Goal: Task Accomplishment & Management: Use online tool/utility

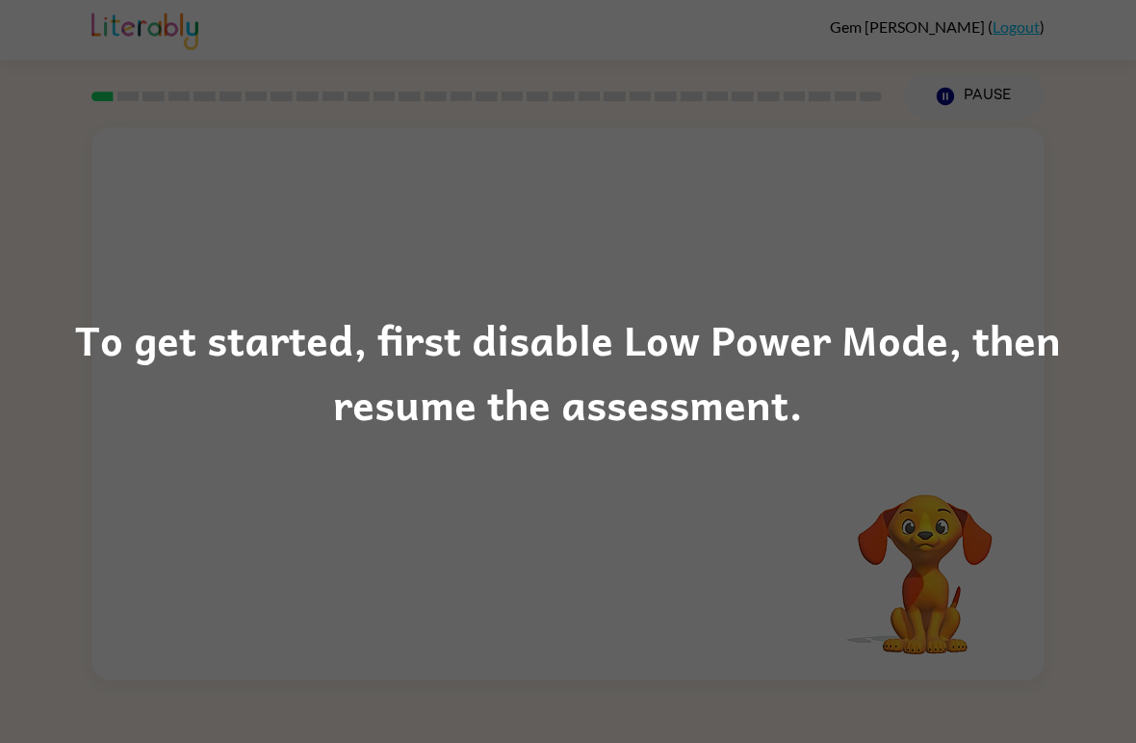
click at [1024, 607] on div "To get started, first disable Low Power Mode, then resume the assessment." at bounding box center [568, 371] width 1136 height 743
click at [1098, 0] on div "To get started, first disable Low Power Mode, then resume the assessment." at bounding box center [568, 371] width 1136 height 743
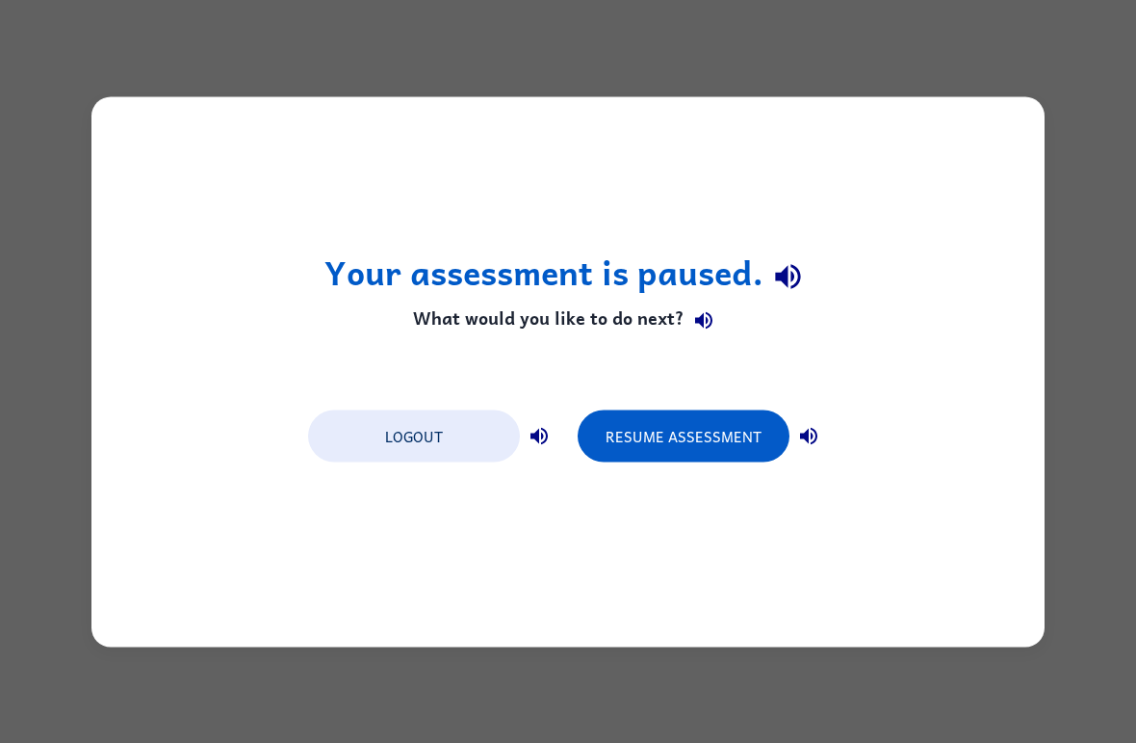
click at [1022, 403] on div "Your assessment is paused. What would you like to do next? Logout Resume Assess…" at bounding box center [567, 371] width 953 height 550
click at [435, 425] on button "Logout" at bounding box center [414, 435] width 212 height 52
click at [470, 418] on button "Logout" at bounding box center [414, 435] width 212 height 52
click at [451, 457] on button "Logout" at bounding box center [414, 435] width 212 height 52
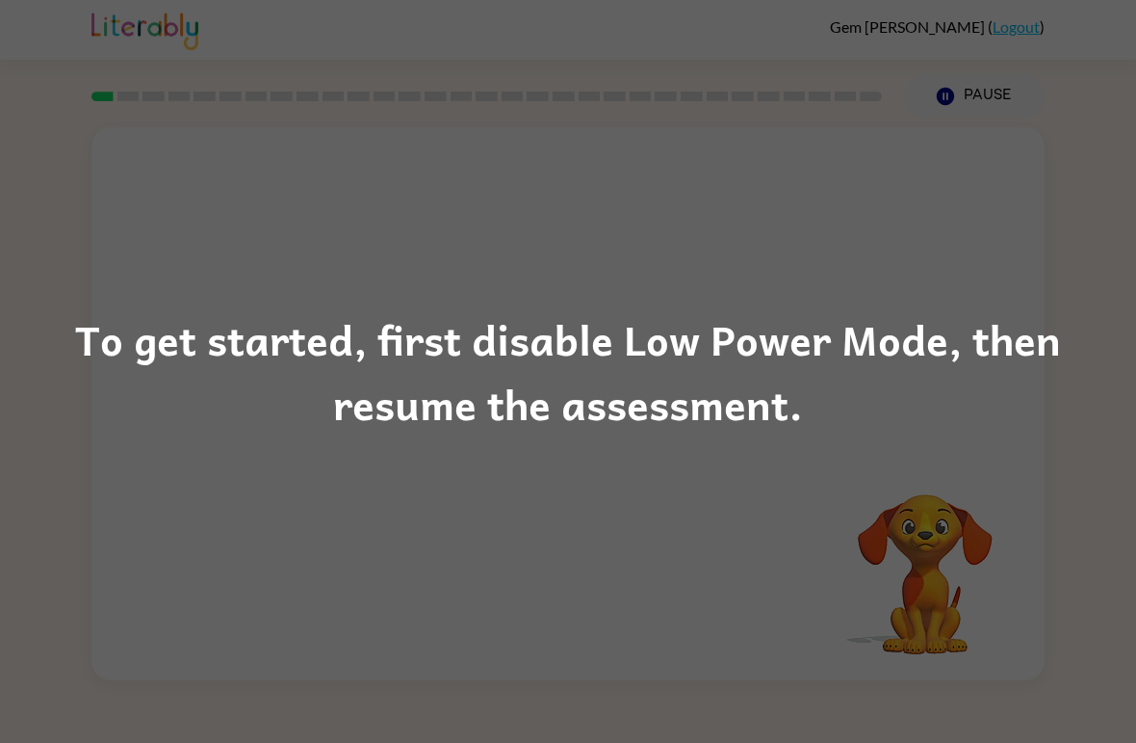
click at [938, 486] on div "To get started, first disable Low Power Mode, then resume the assessment." at bounding box center [568, 371] width 1136 height 743
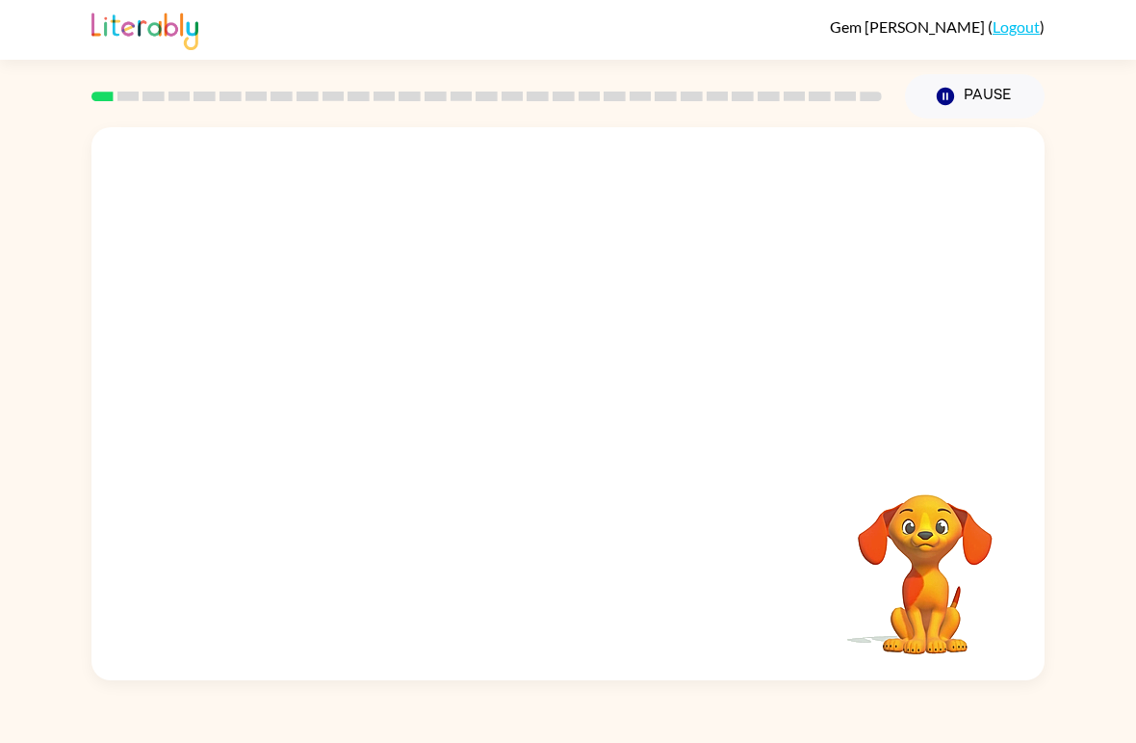
click at [266, 426] on video "Your browser must support playing .mp4 files to use Literably. Please try using…" at bounding box center [567, 290] width 953 height 326
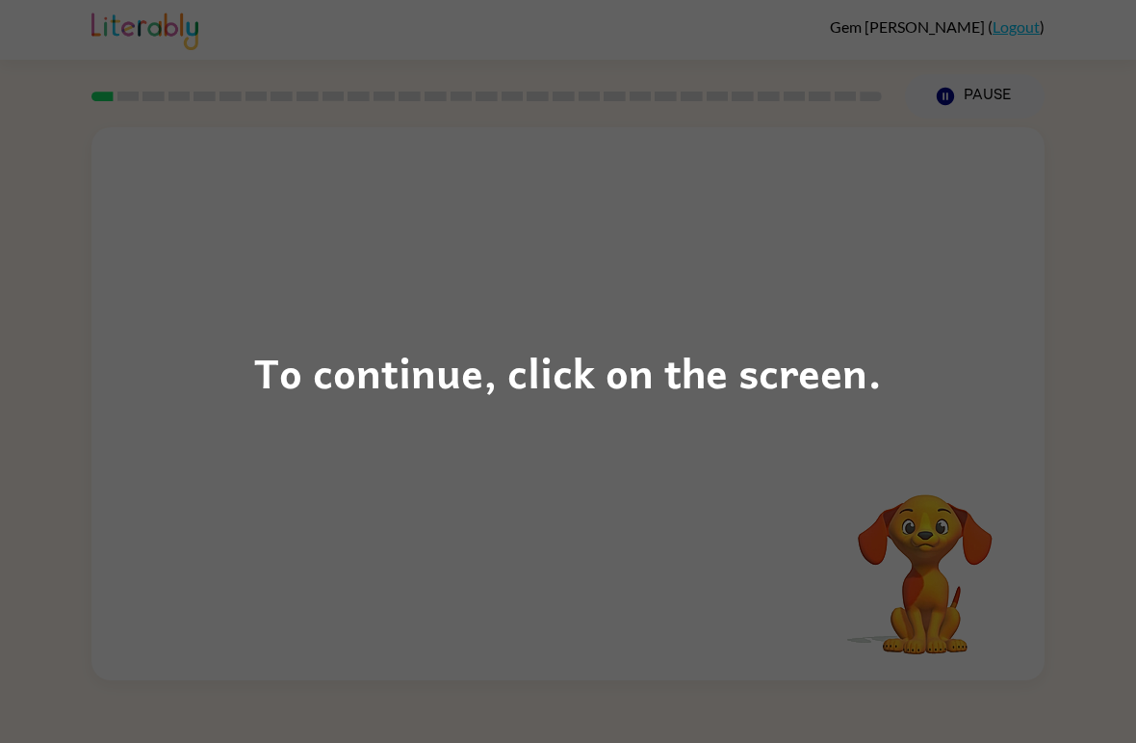
click at [581, 418] on div "To continue, click on the screen." at bounding box center [568, 371] width 1136 height 743
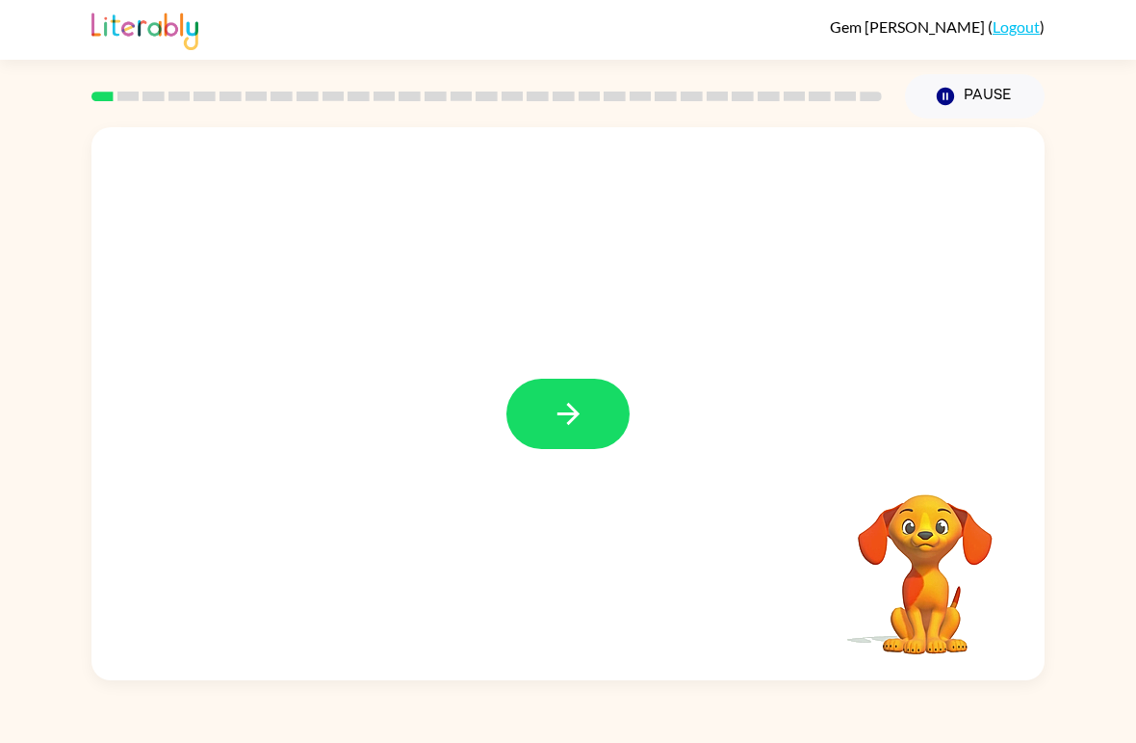
click at [593, 412] on button "button" at bounding box center [568, 413] width 123 height 70
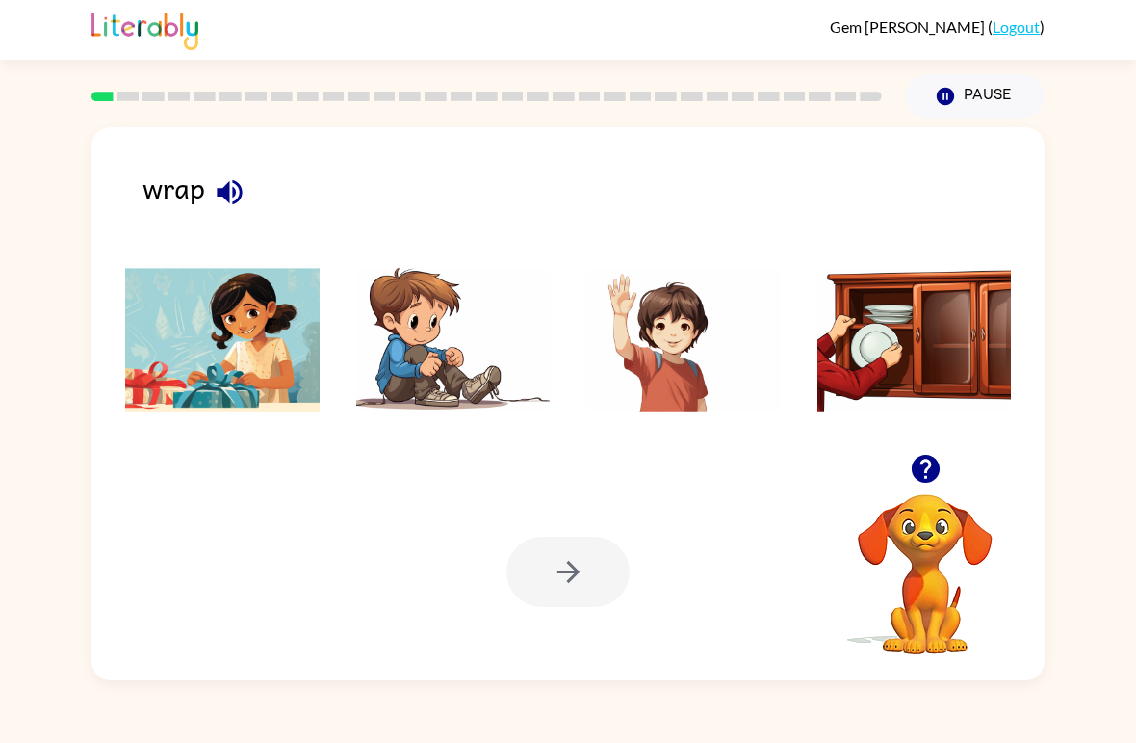
click at [153, 161] on div "wrap Your browser must support playing .mp4 files to use Literably. Please try …" at bounding box center [567, 403] width 953 height 553
click at [193, 191] on div "wrap" at bounding box center [594, 197] width 902 height 63
click at [235, 187] on icon "button" at bounding box center [230, 192] width 34 height 34
click at [189, 346] on img at bounding box center [222, 340] width 195 height 144
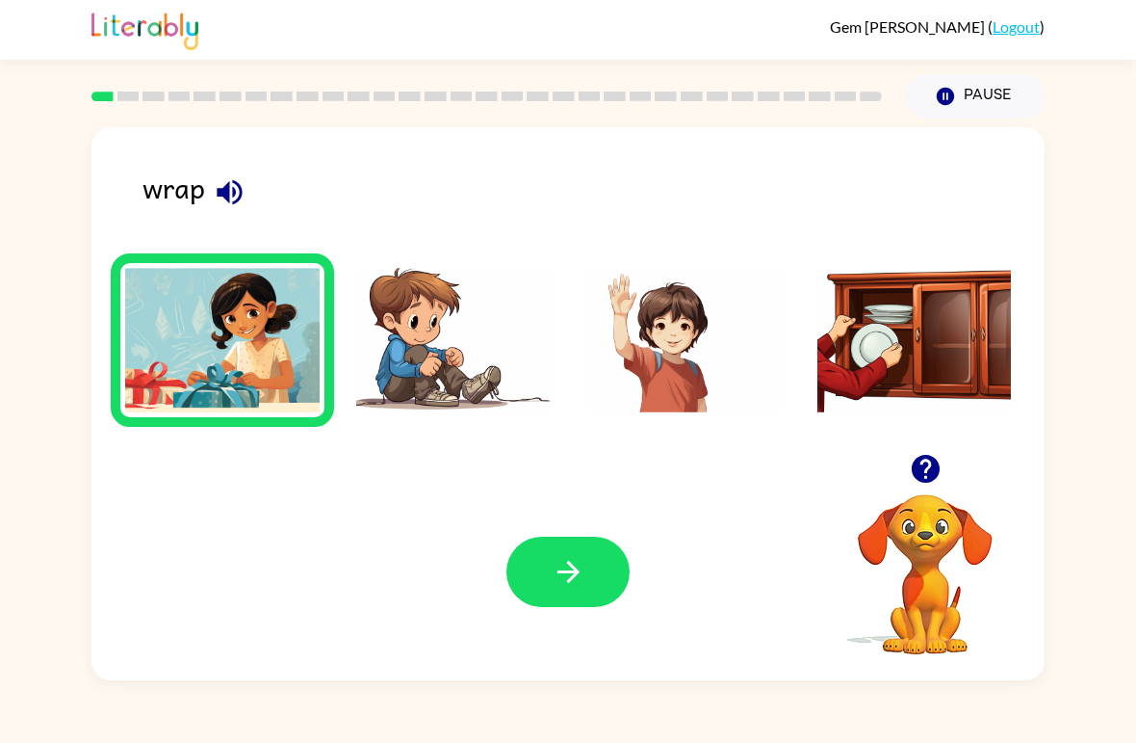
click at [603, 588] on button "button" at bounding box center [568, 571] width 123 height 70
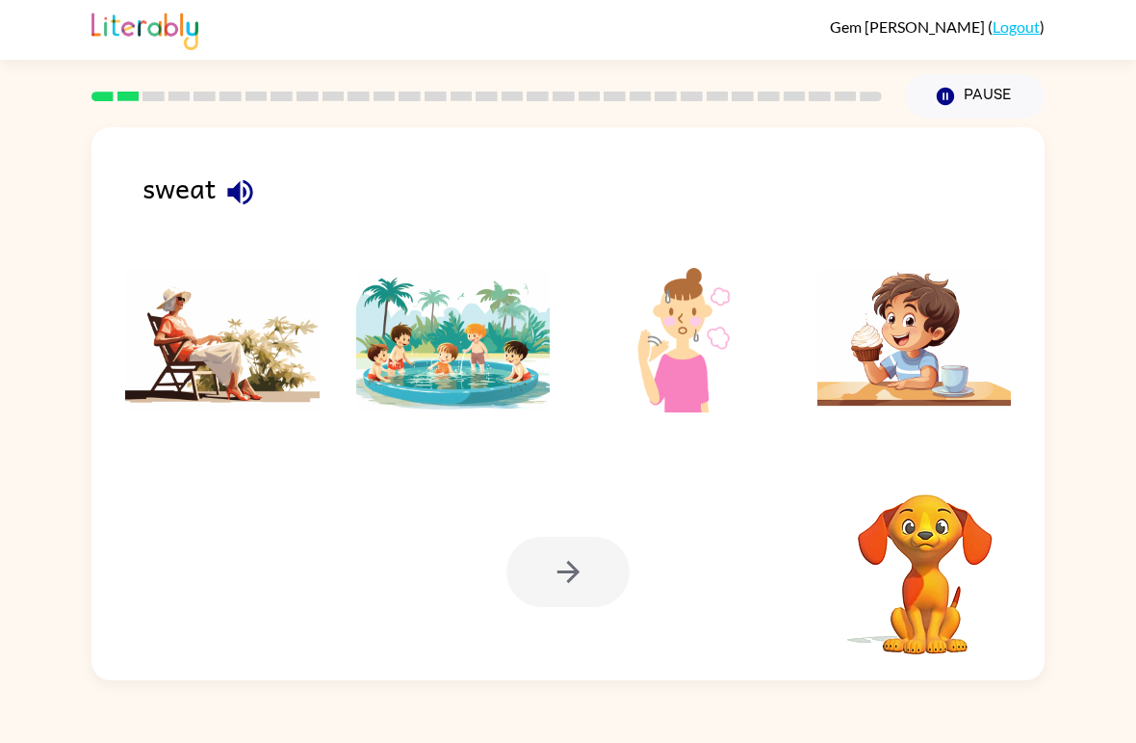
click at [163, 201] on div "sweat" at bounding box center [594, 197] width 902 height 63
click at [217, 194] on button "button" at bounding box center [240, 192] width 49 height 49
click at [694, 379] on img at bounding box center [684, 340] width 195 height 144
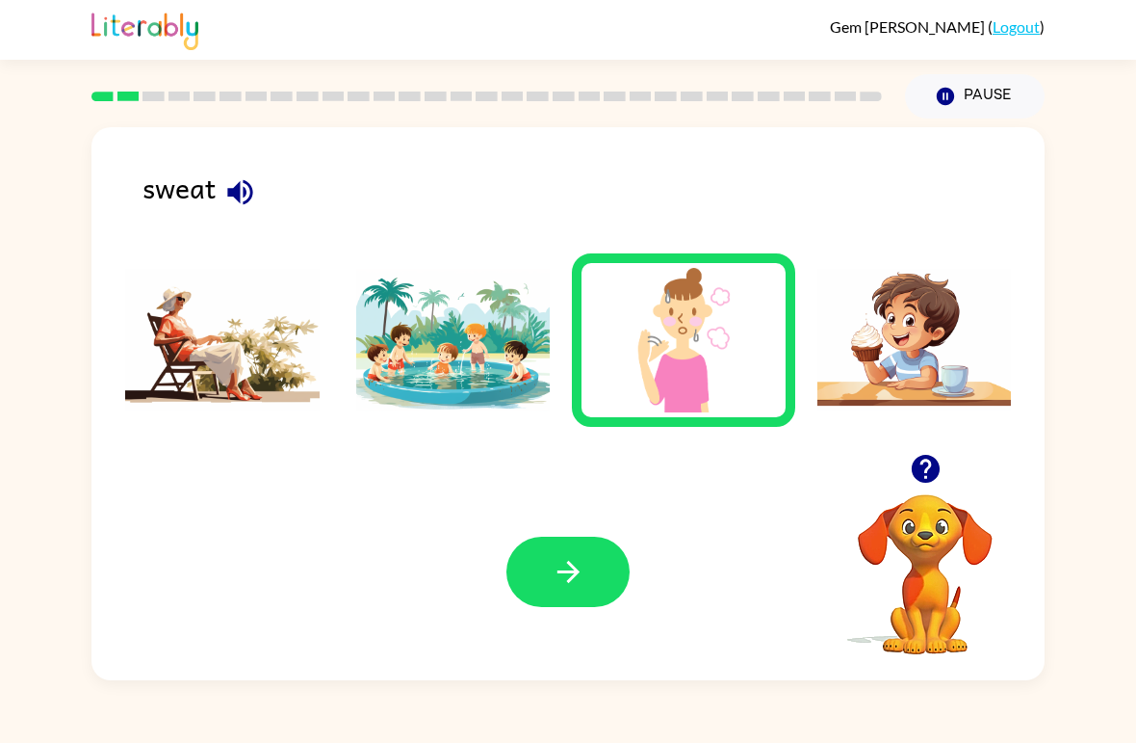
click at [586, 564] on button "button" at bounding box center [568, 571] width 123 height 70
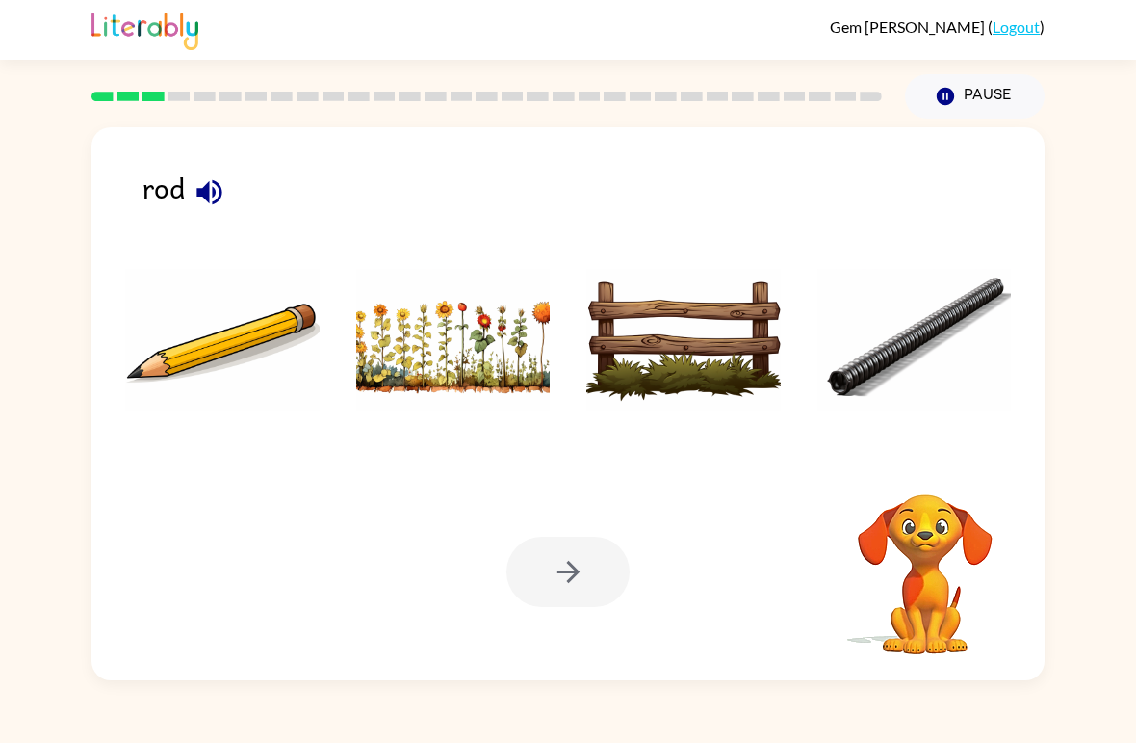
click at [204, 198] on icon "button" at bounding box center [208, 191] width 25 height 25
click at [199, 181] on icon "button" at bounding box center [210, 192] width 34 height 34
click at [949, 352] on img at bounding box center [915, 340] width 195 height 144
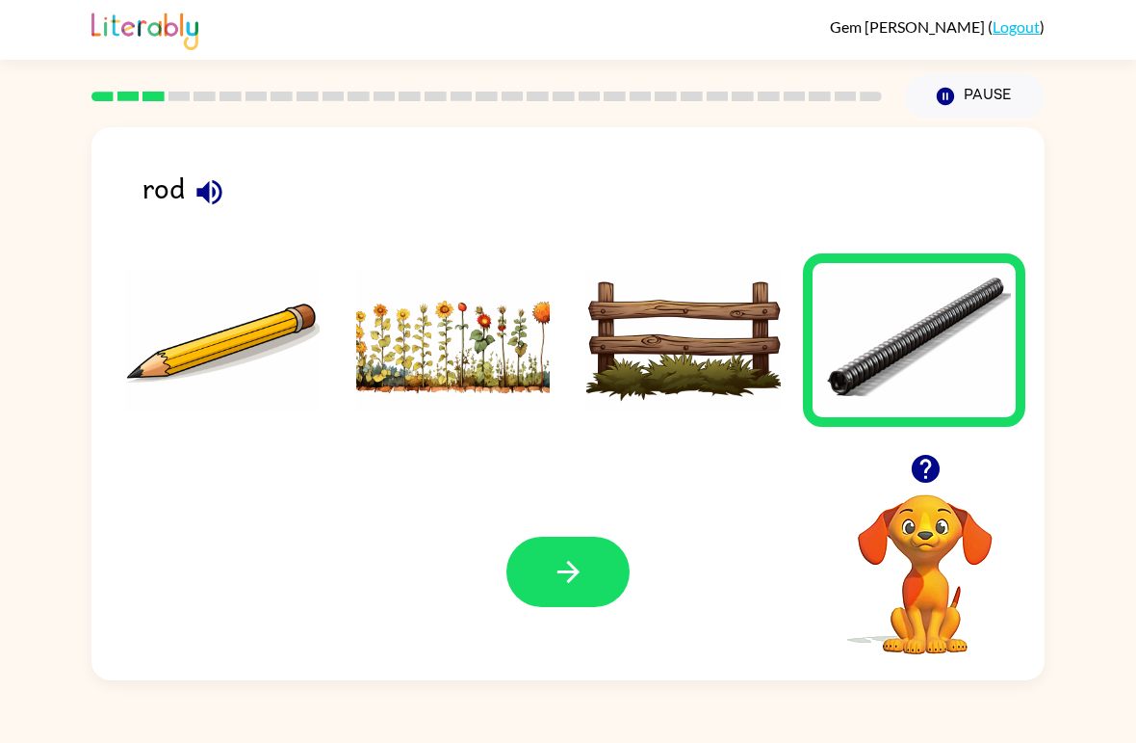
click at [589, 561] on button "button" at bounding box center [568, 571] width 123 height 70
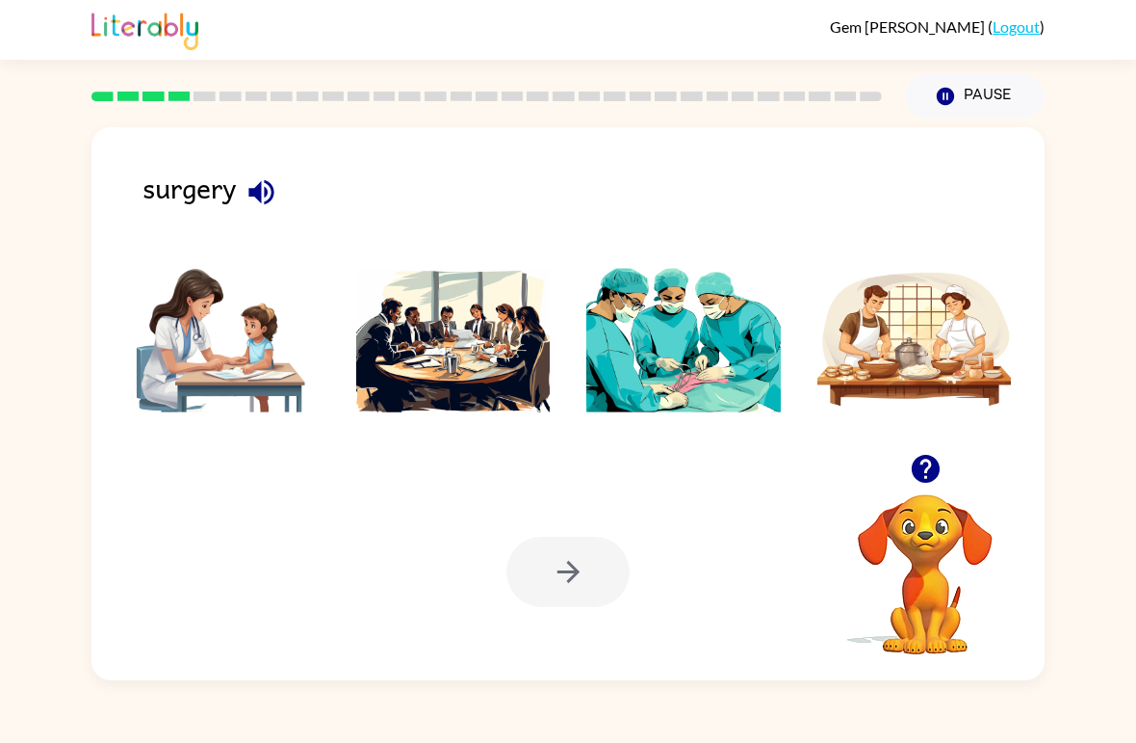
click at [261, 202] on icon "button" at bounding box center [260, 191] width 25 height 25
click at [716, 379] on img at bounding box center [684, 340] width 195 height 144
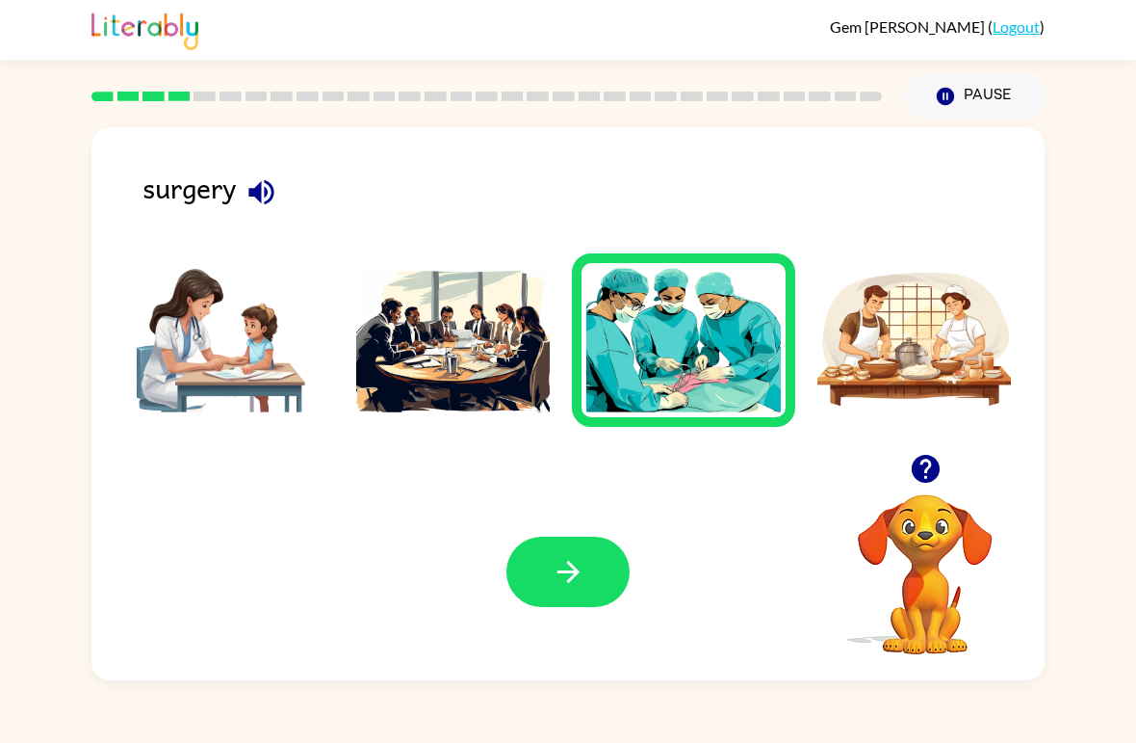
click at [567, 583] on icon "button" at bounding box center [569, 572] width 34 height 34
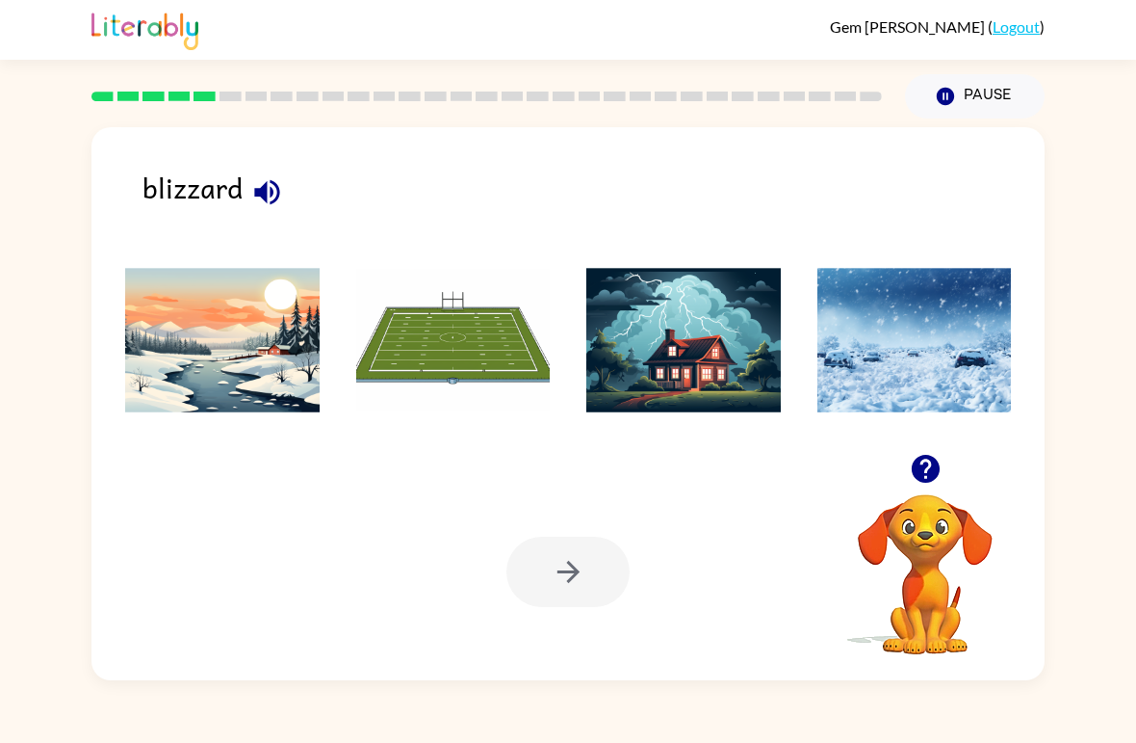
click at [184, 152] on div "blizzard Your browser must support playing .mp4 files to use Literably. Please …" at bounding box center [567, 403] width 953 height 553
click at [208, 176] on div "blizzard" at bounding box center [594, 197] width 902 height 63
click at [267, 196] on icon "button" at bounding box center [266, 191] width 25 height 25
click at [917, 463] on icon "button" at bounding box center [925, 469] width 28 height 28
click at [263, 204] on icon "button" at bounding box center [267, 192] width 34 height 34
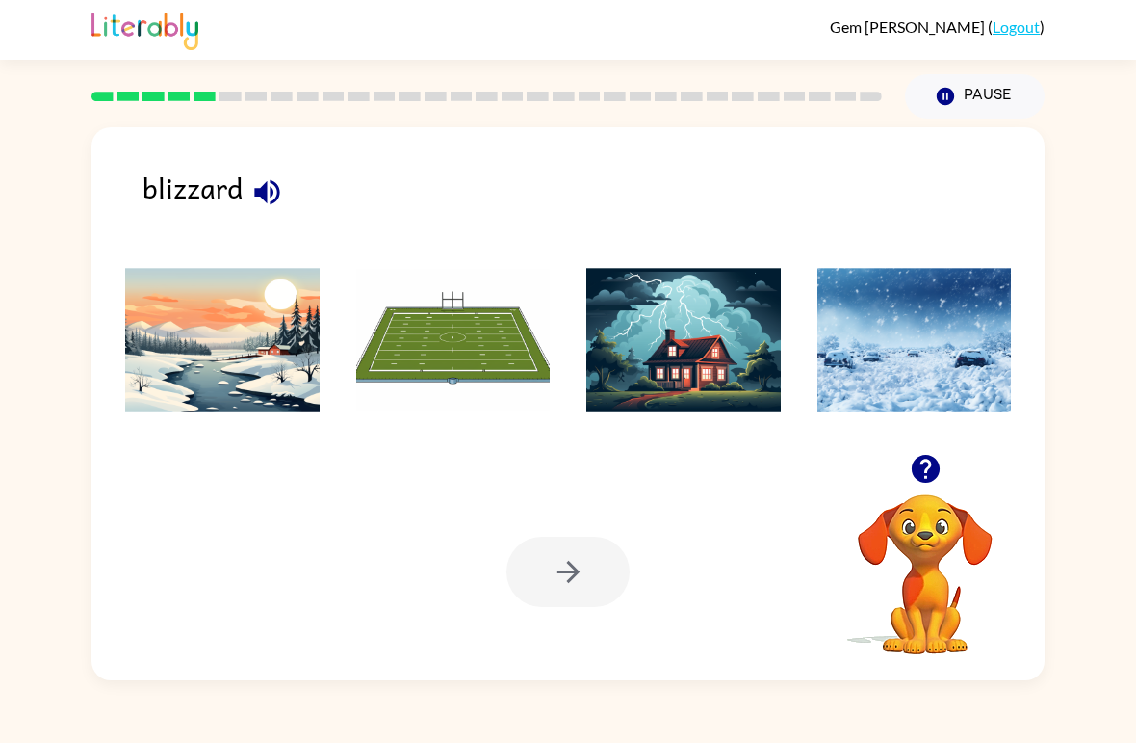
click at [272, 190] on icon "button" at bounding box center [266, 191] width 25 height 25
click at [263, 201] on icon "button" at bounding box center [267, 192] width 34 height 34
click at [250, 337] on img at bounding box center [222, 340] width 195 height 144
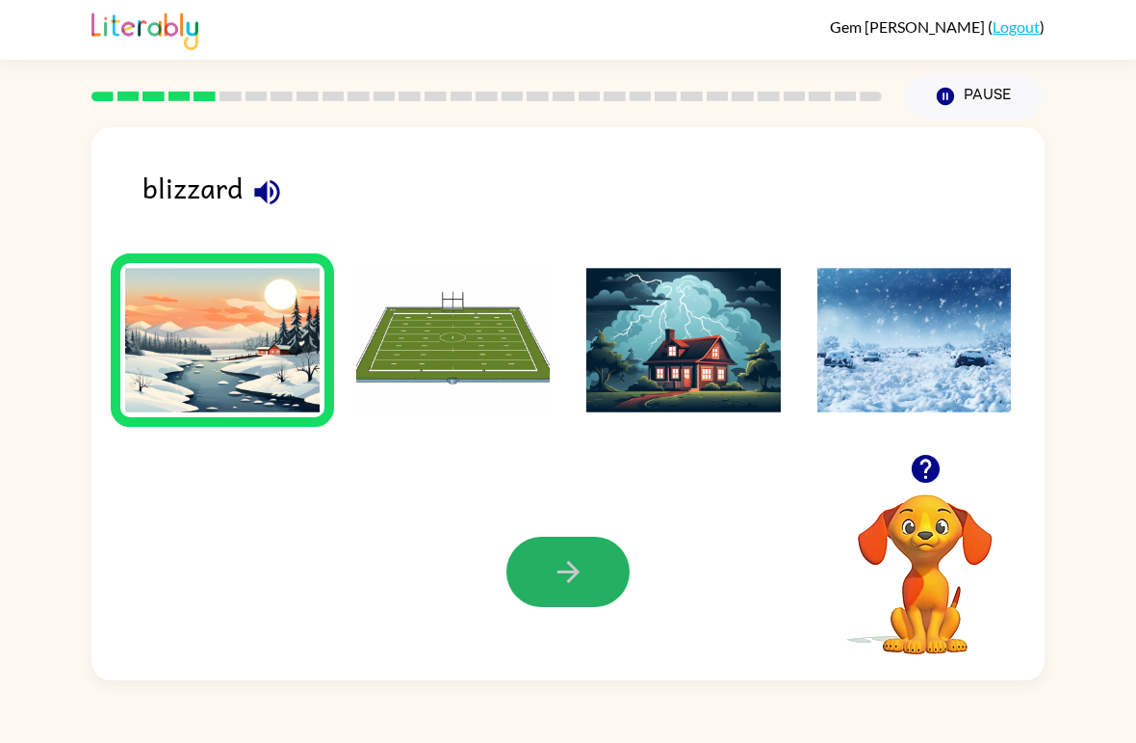
click at [563, 553] on button "button" at bounding box center [568, 571] width 123 height 70
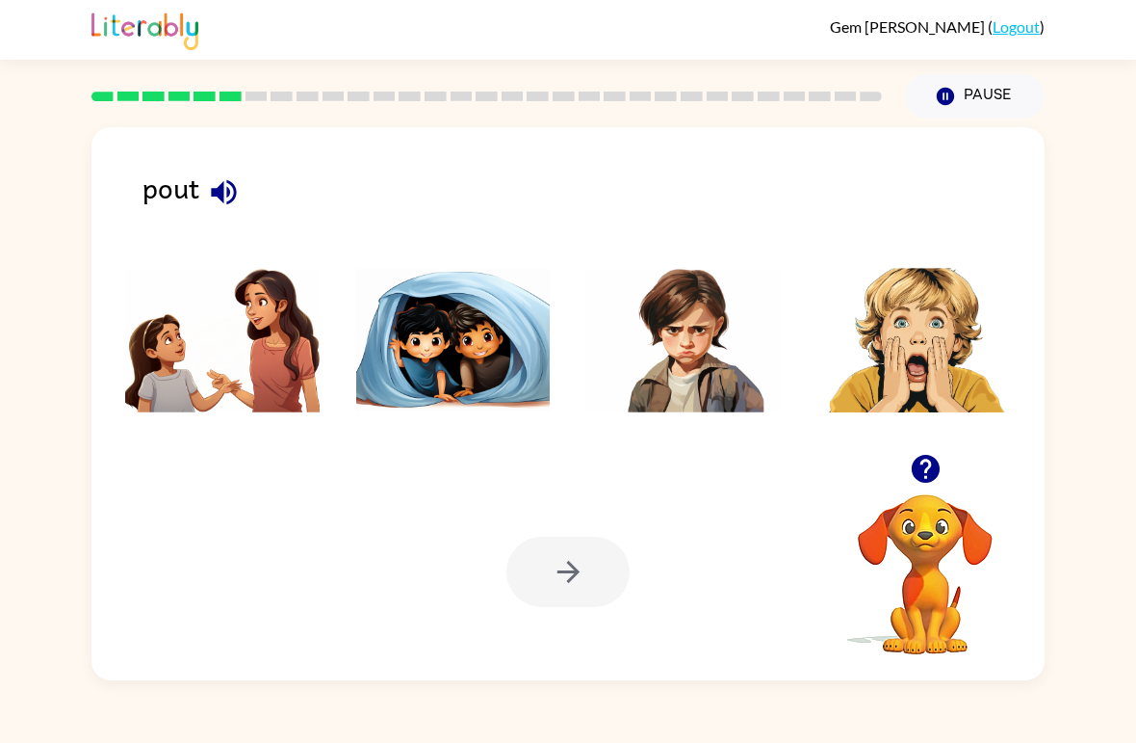
click at [236, 195] on icon "button" at bounding box center [223, 191] width 25 height 25
click at [448, 306] on img at bounding box center [453, 340] width 195 height 144
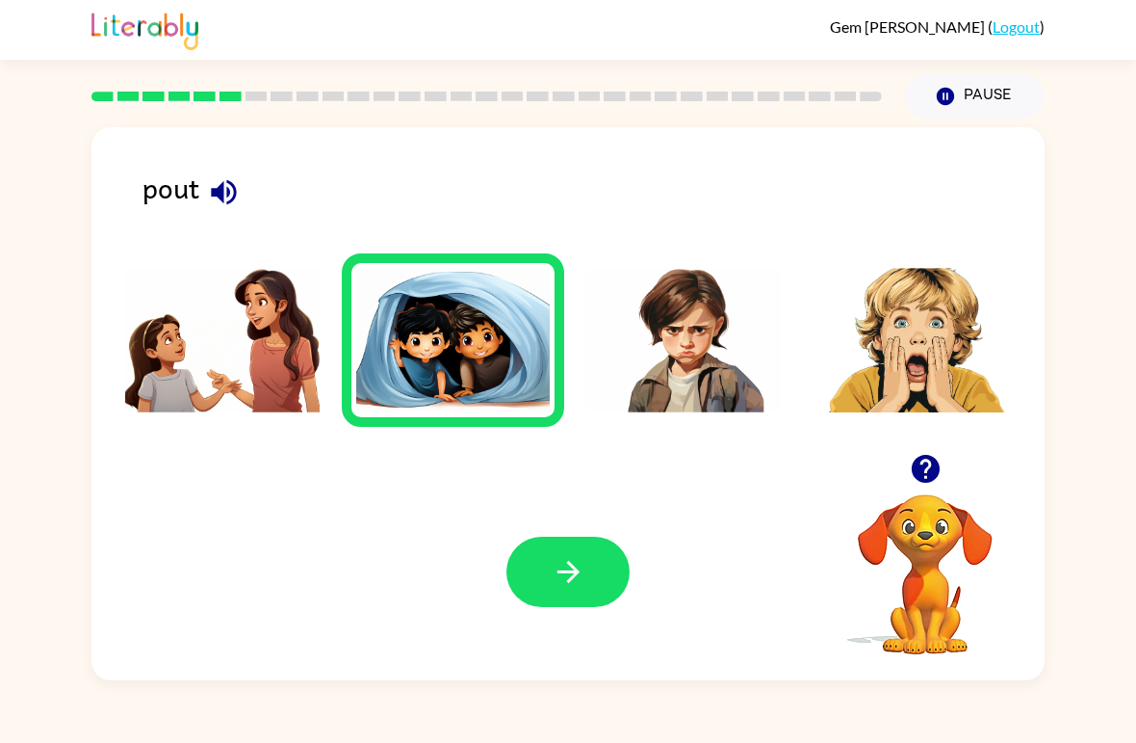
click at [583, 580] on icon "button" at bounding box center [569, 572] width 34 height 34
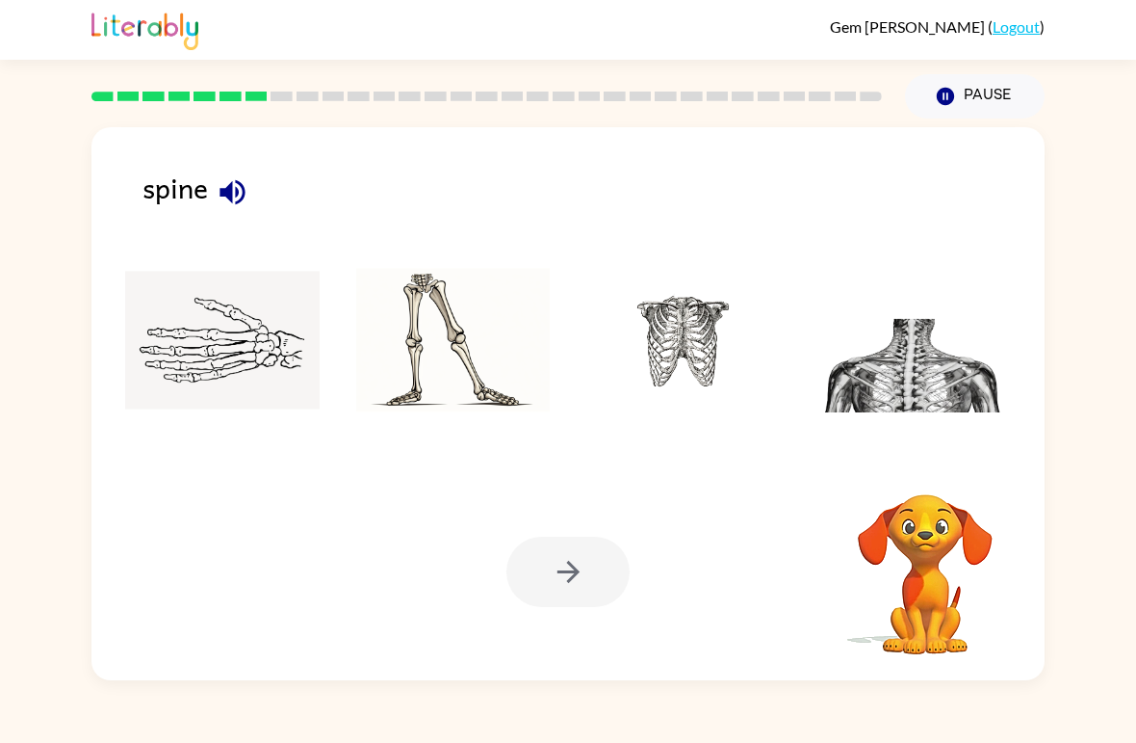
click at [220, 196] on icon "button" at bounding box center [233, 192] width 34 height 34
click at [234, 191] on icon "button" at bounding box center [233, 192] width 34 height 34
click at [945, 394] on img at bounding box center [915, 340] width 195 height 144
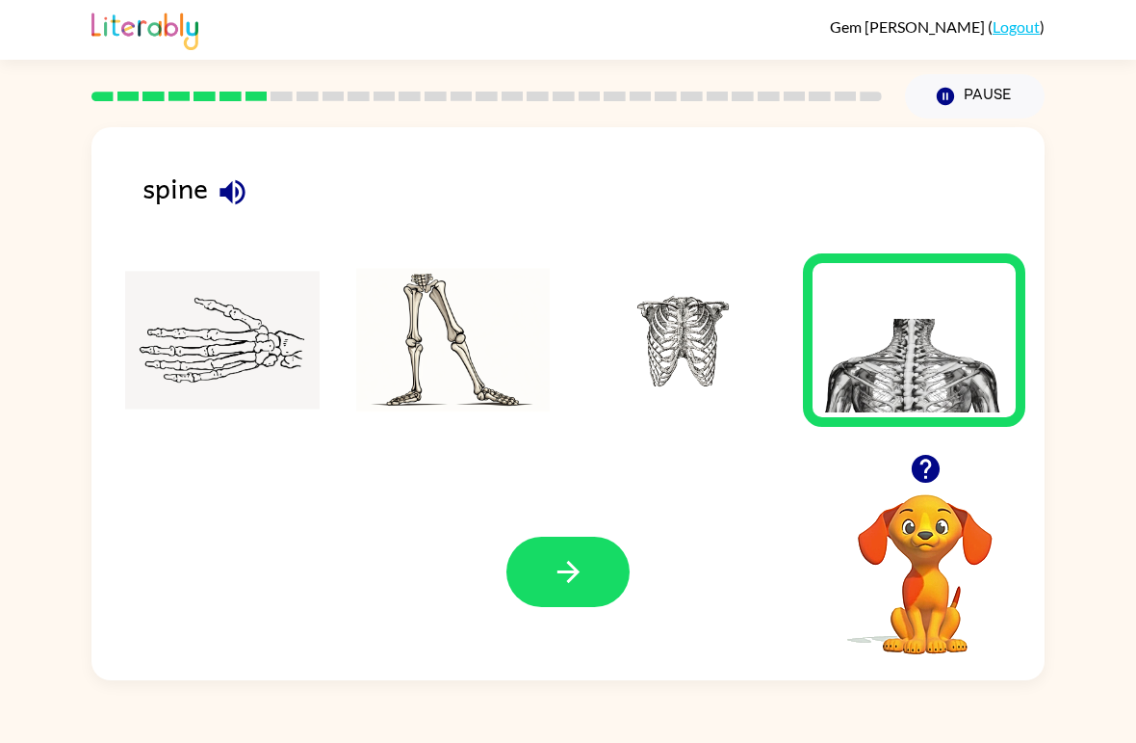
click at [619, 548] on button "button" at bounding box center [568, 571] width 123 height 70
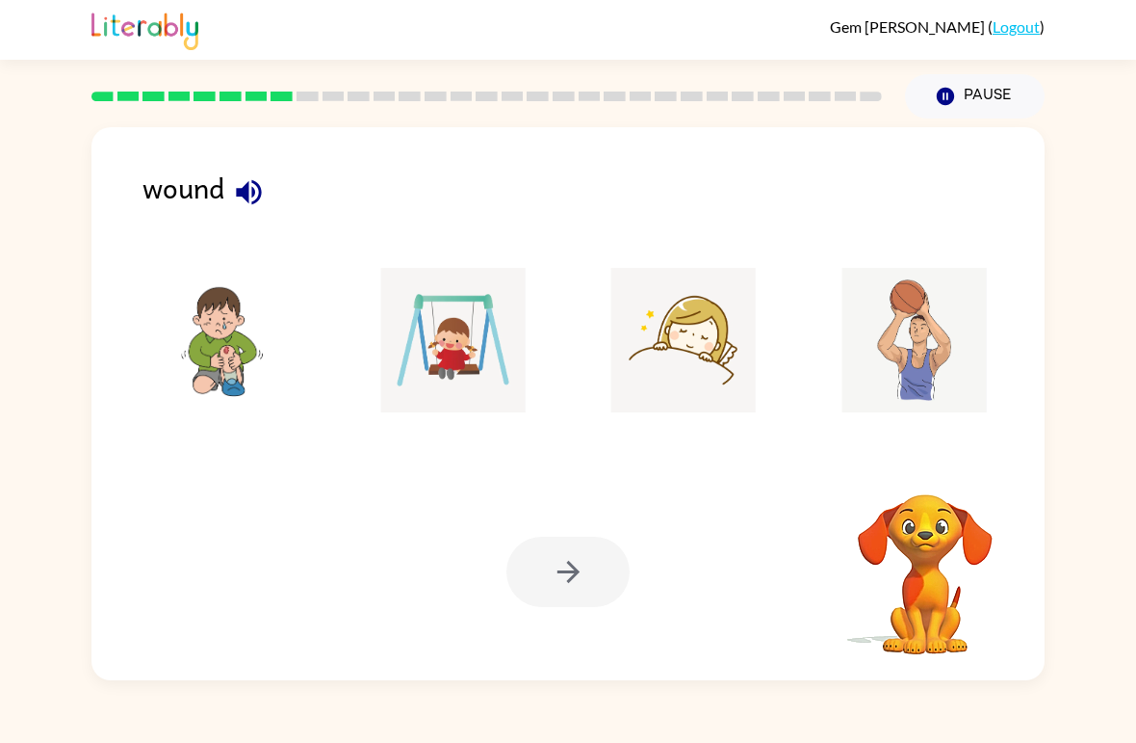
click at [552, 568] on div at bounding box center [568, 571] width 123 height 70
click at [200, 211] on div "wound" at bounding box center [594, 197] width 902 height 63
click at [223, 177] on div "wound" at bounding box center [594, 197] width 902 height 63
click at [240, 191] on icon "button" at bounding box center [248, 191] width 25 height 25
click at [194, 189] on div "wound" at bounding box center [594, 197] width 902 height 63
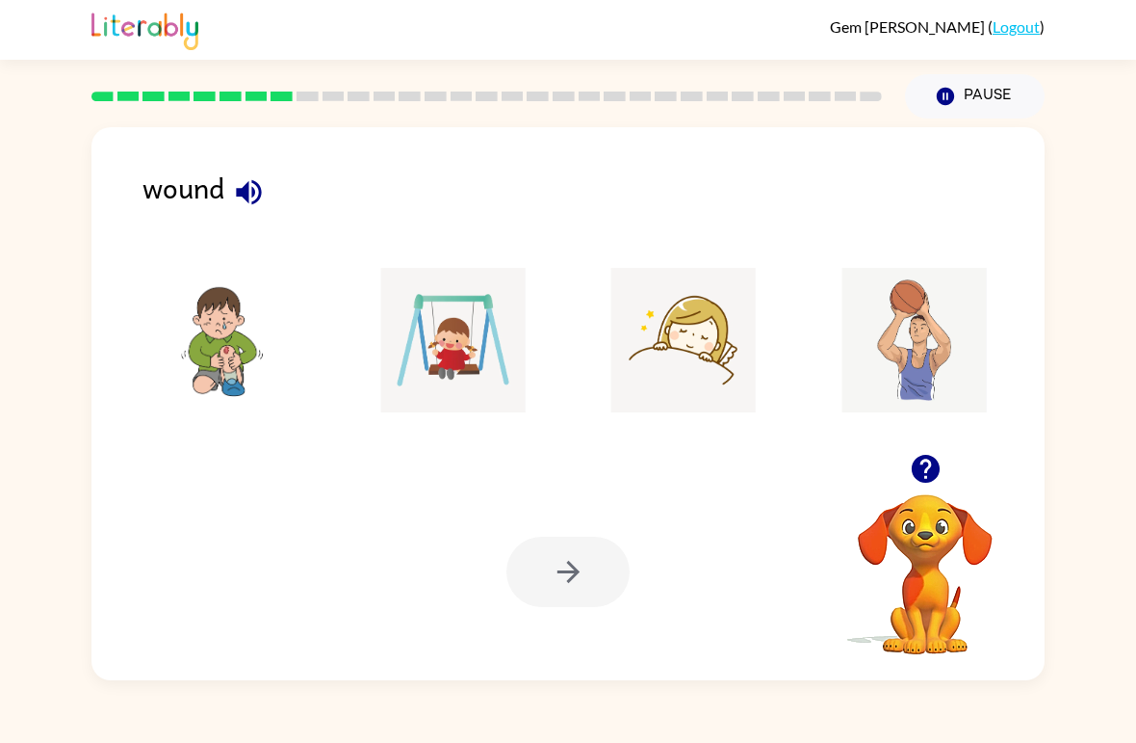
click at [238, 191] on icon "button" at bounding box center [248, 191] width 25 height 25
click at [257, 208] on icon "button" at bounding box center [249, 192] width 34 height 34
click at [248, 185] on icon "button" at bounding box center [248, 191] width 25 height 25
click at [286, 358] on img at bounding box center [222, 340] width 195 height 144
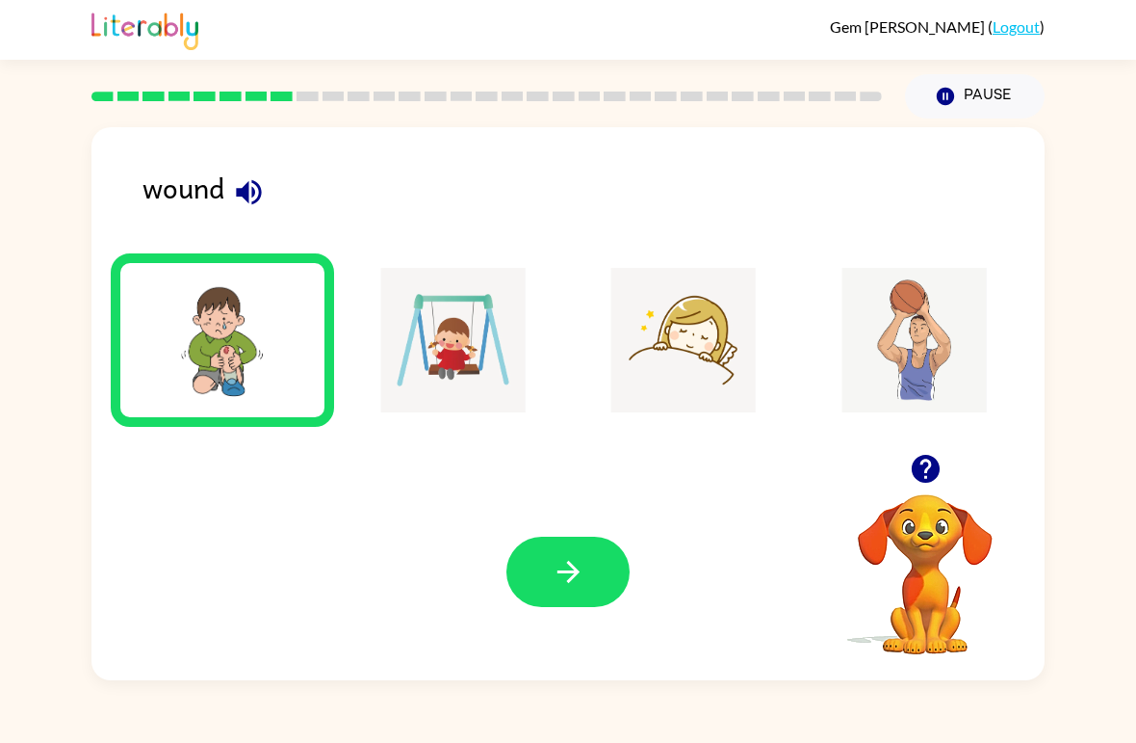
click at [566, 578] on icon "button" at bounding box center [569, 572] width 34 height 34
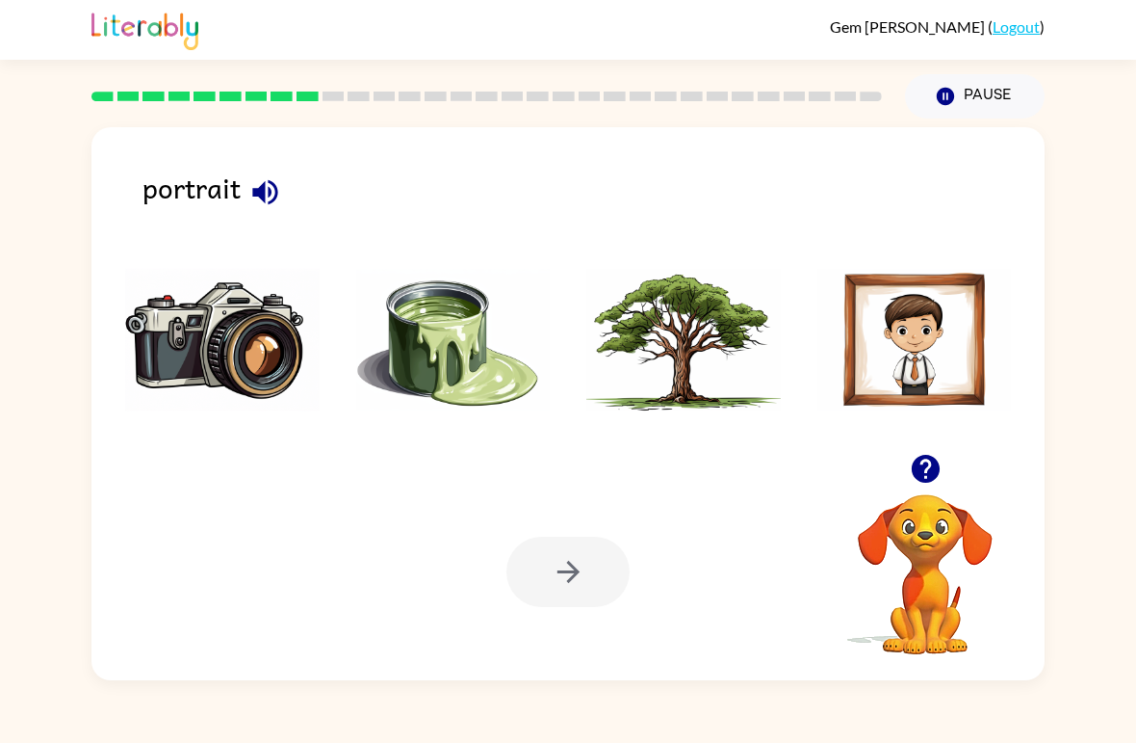
click at [267, 192] on icon "button" at bounding box center [265, 192] width 34 height 34
click at [898, 369] on img at bounding box center [915, 340] width 195 height 144
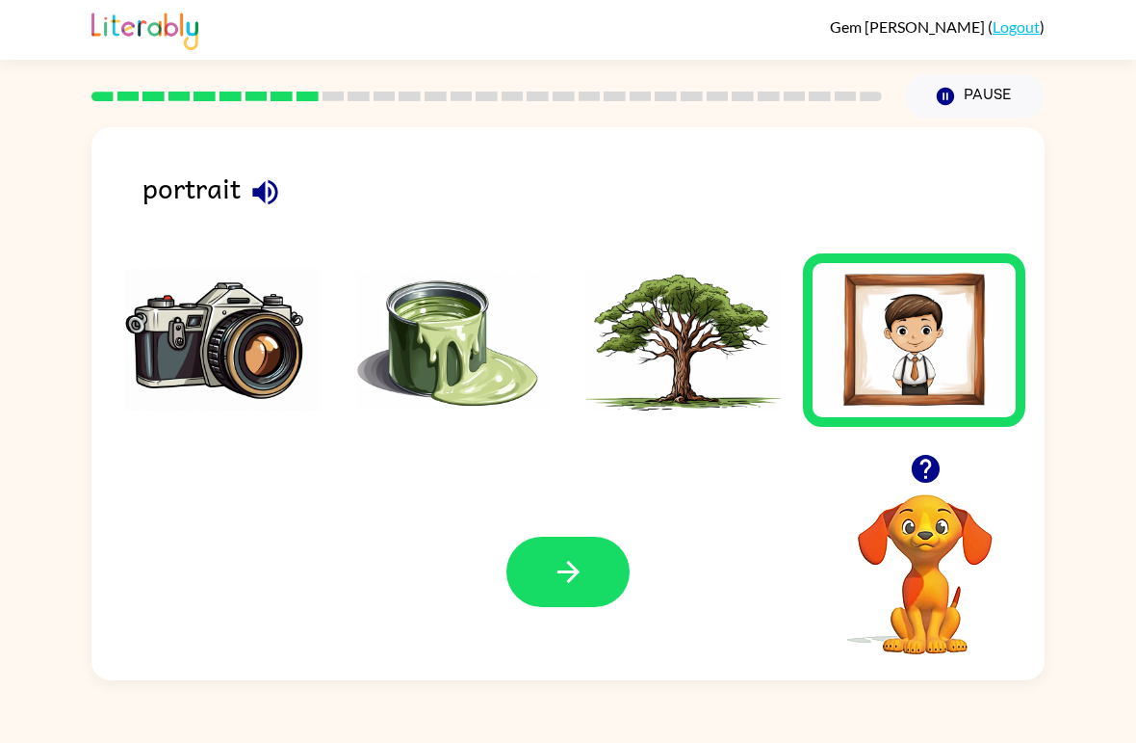
click at [580, 585] on icon "button" at bounding box center [569, 572] width 34 height 34
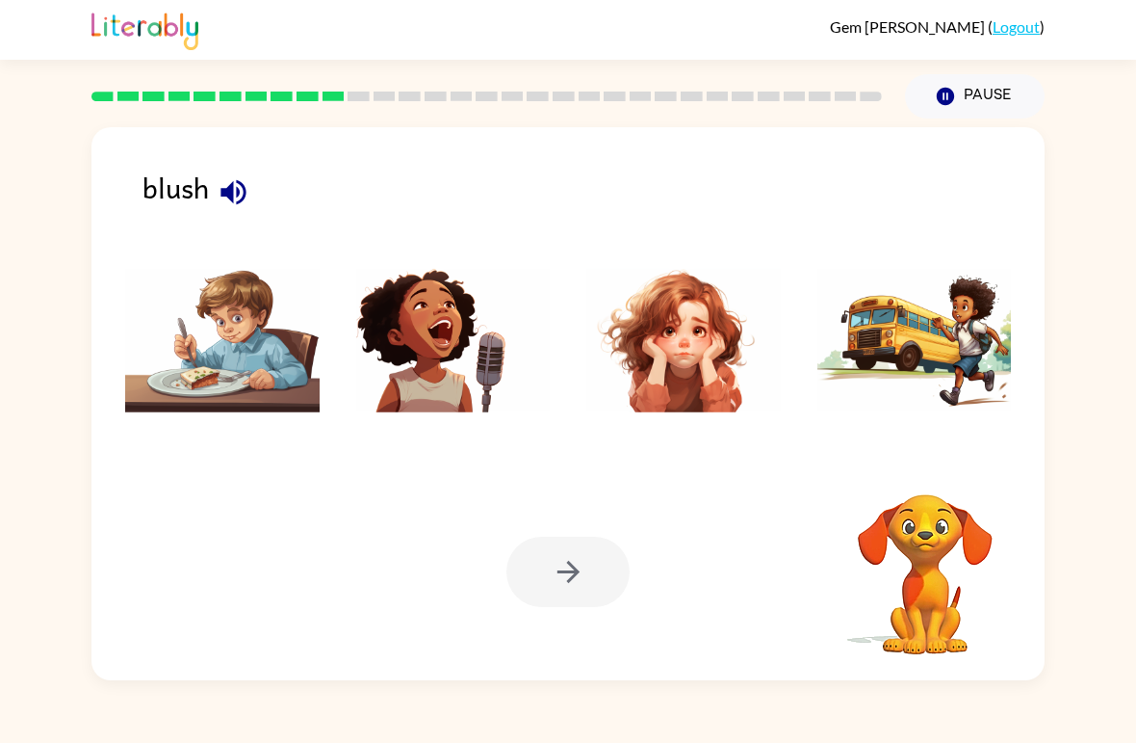
click at [193, 198] on div "blush" at bounding box center [594, 197] width 902 height 63
click at [217, 194] on icon "button" at bounding box center [234, 192] width 34 height 34
click at [692, 412] on img at bounding box center [684, 340] width 195 height 144
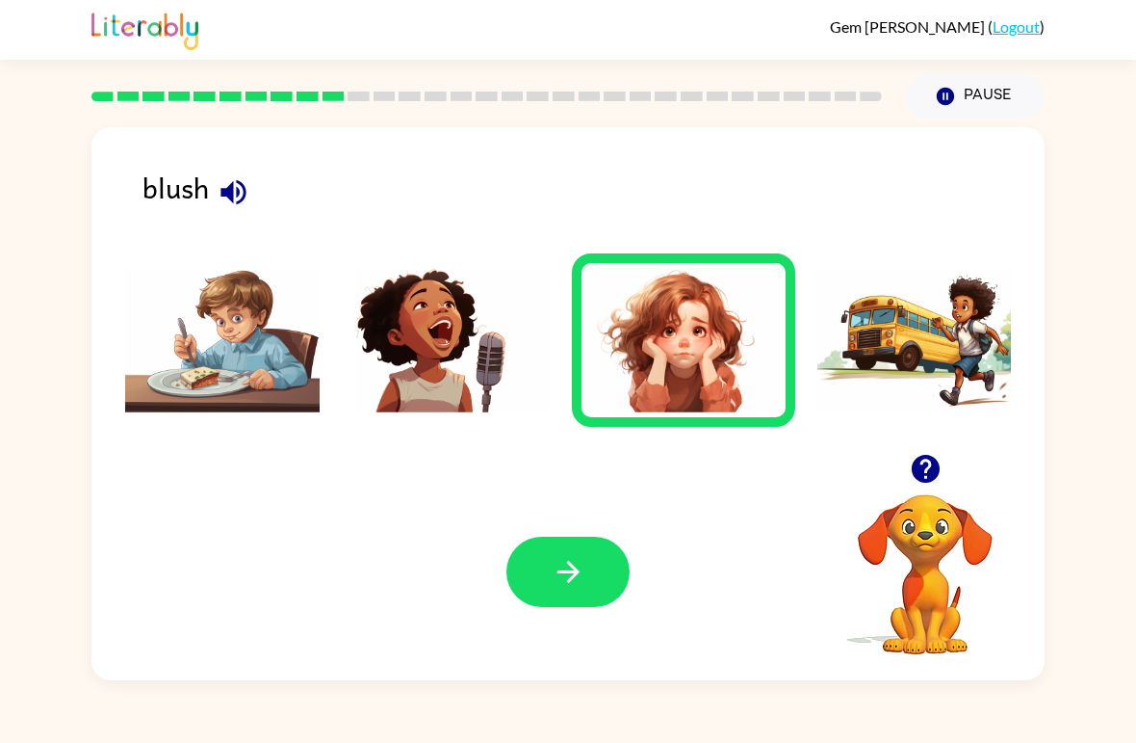
click at [587, 591] on button "button" at bounding box center [568, 571] width 123 height 70
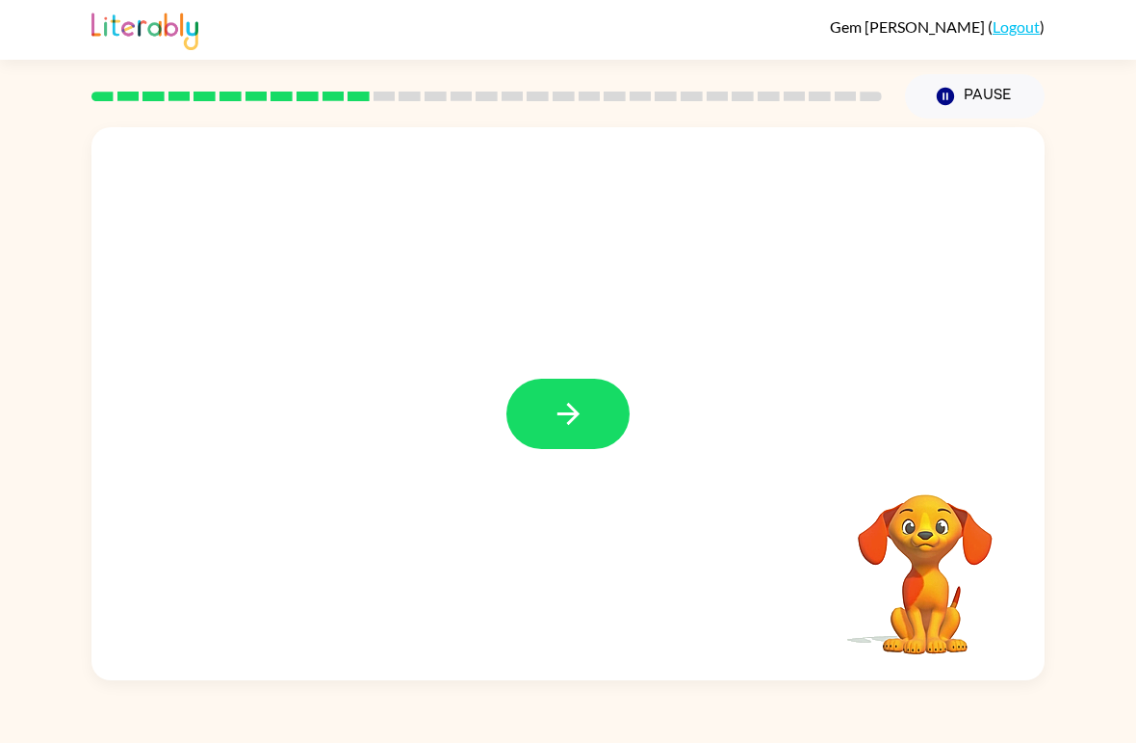
click at [585, 407] on icon "button" at bounding box center [569, 414] width 34 height 34
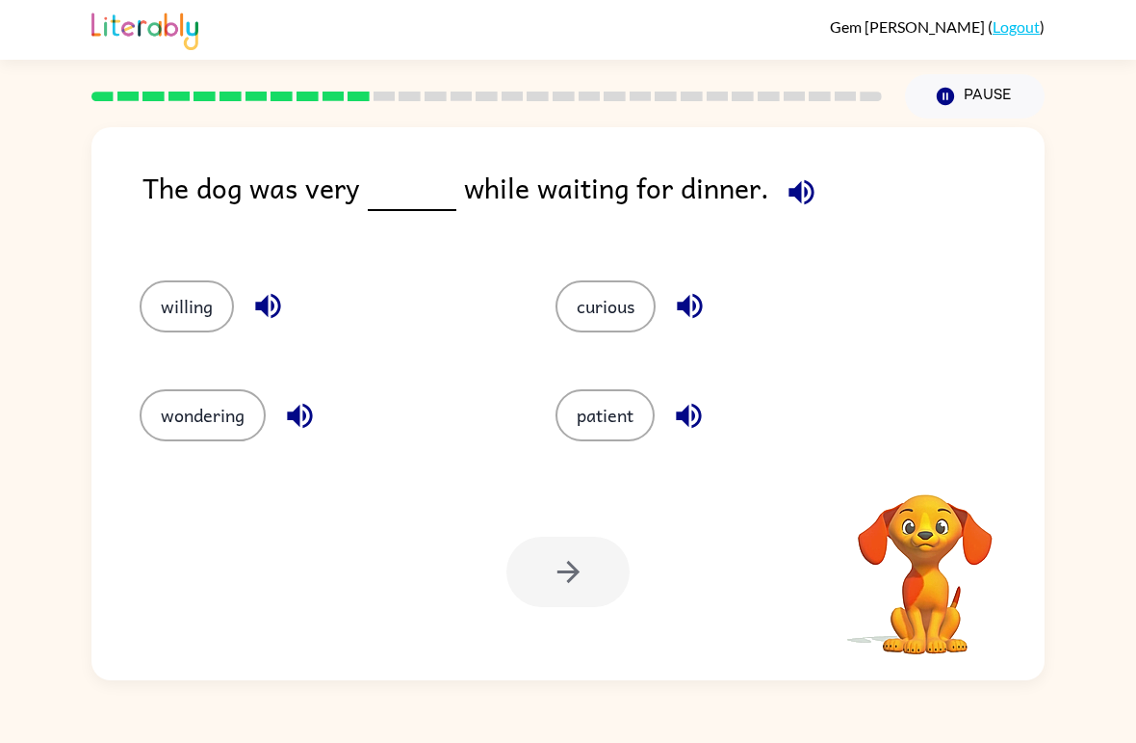
click at [795, 194] on icon "button" at bounding box center [802, 192] width 34 height 34
click at [794, 187] on icon "button" at bounding box center [801, 191] width 25 height 25
click at [793, 195] on icon "button" at bounding box center [801, 191] width 25 height 25
click at [688, 308] on icon "button" at bounding box center [689, 306] width 25 height 25
click at [597, 304] on button "curious" at bounding box center [606, 306] width 100 height 52
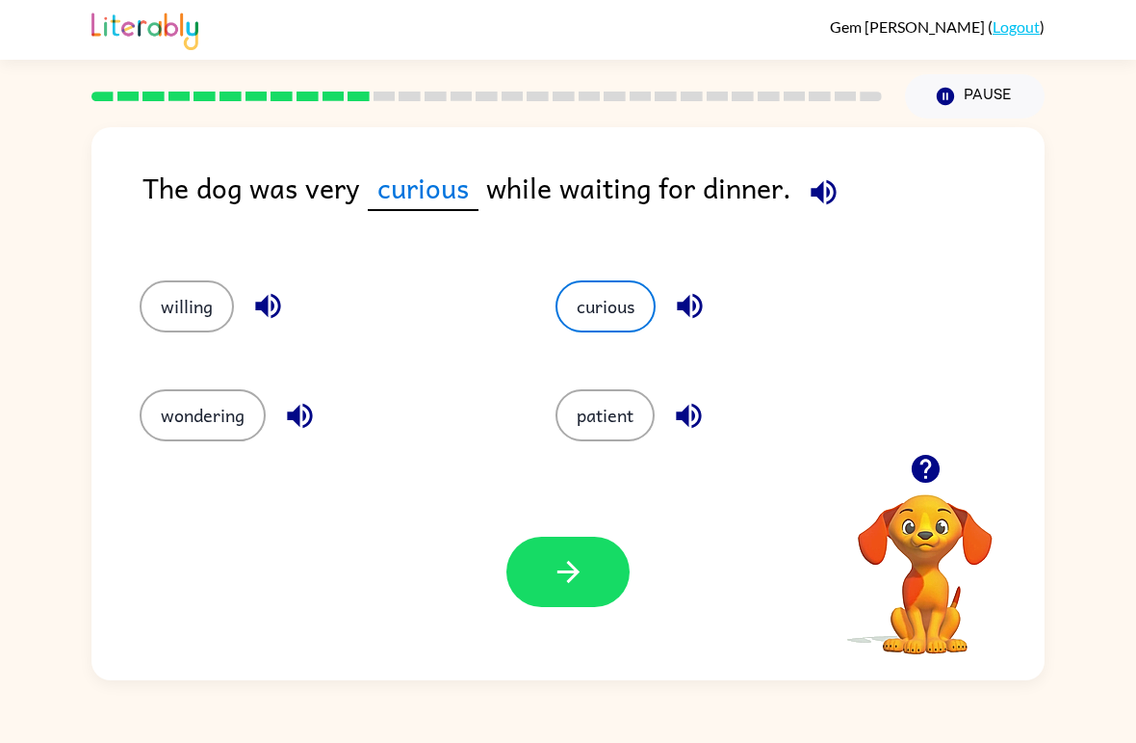
click at [590, 573] on button "button" at bounding box center [568, 571] width 123 height 70
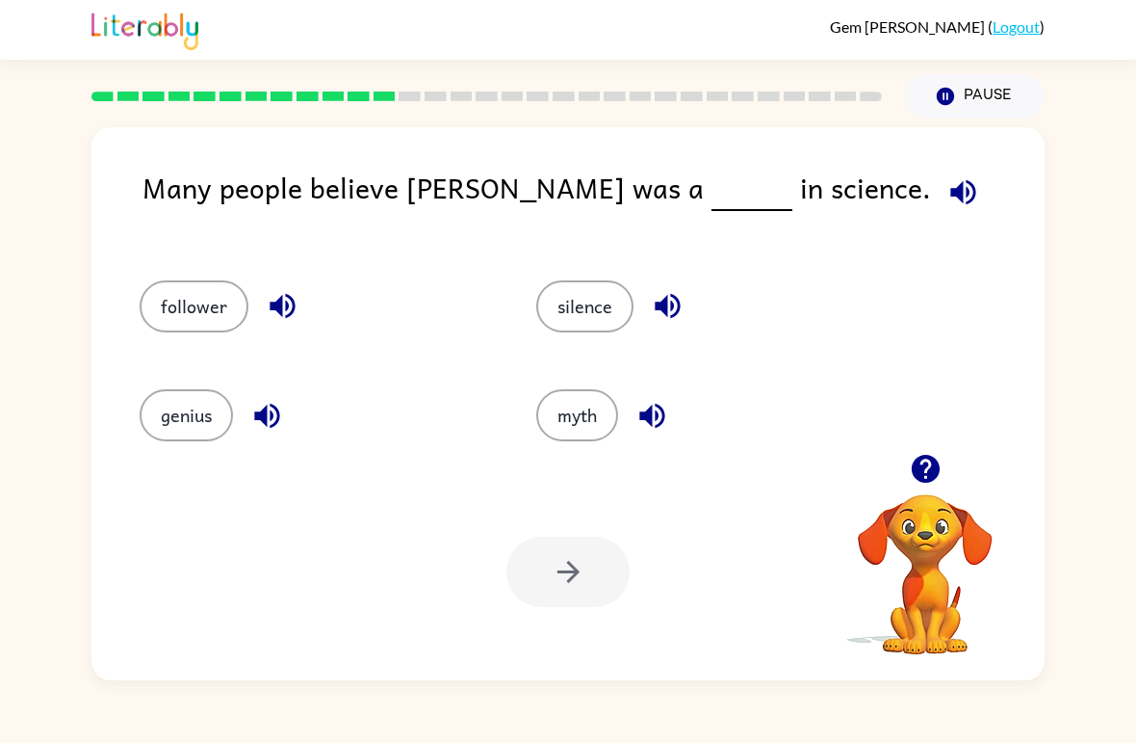
click at [947, 185] on icon "button" at bounding box center [964, 192] width 34 height 34
click at [931, 176] on span at bounding box center [959, 187] width 57 height 43
click at [951, 191] on icon "button" at bounding box center [963, 191] width 25 height 25
click at [291, 304] on icon "button" at bounding box center [282, 306] width 25 height 25
click at [219, 318] on button "follower" at bounding box center [194, 306] width 109 height 52
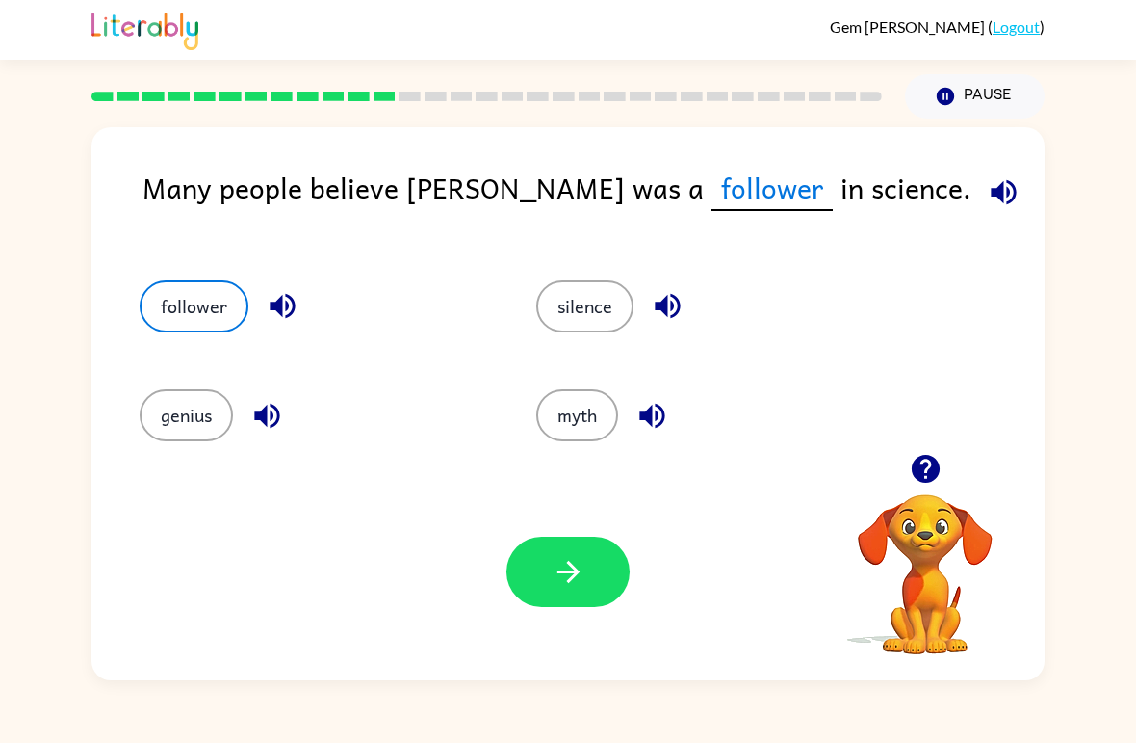
click at [987, 200] on icon "button" at bounding box center [1004, 192] width 34 height 34
click at [593, 573] on button "button" at bounding box center [568, 571] width 123 height 70
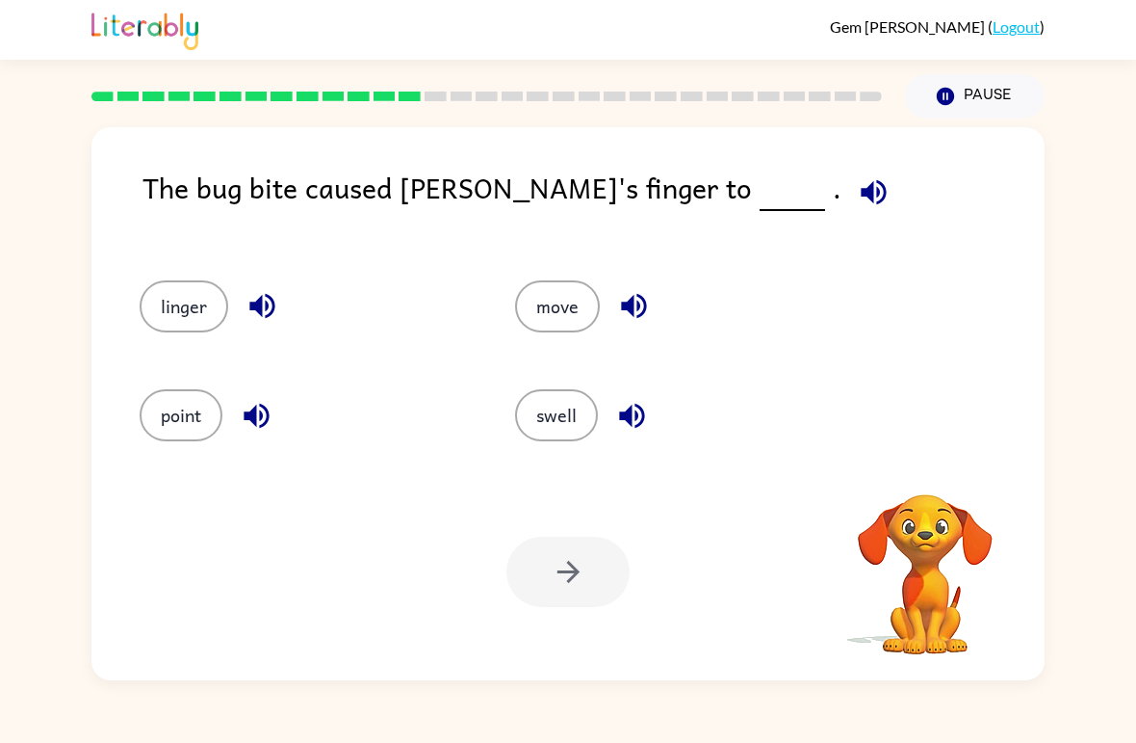
click at [857, 208] on icon "button" at bounding box center [874, 192] width 34 height 34
click at [857, 205] on icon "button" at bounding box center [874, 192] width 34 height 34
click at [857, 191] on icon "button" at bounding box center [874, 192] width 34 height 34
click at [861, 195] on icon "button" at bounding box center [873, 191] width 25 height 25
click at [857, 186] on icon "button" at bounding box center [874, 192] width 34 height 34
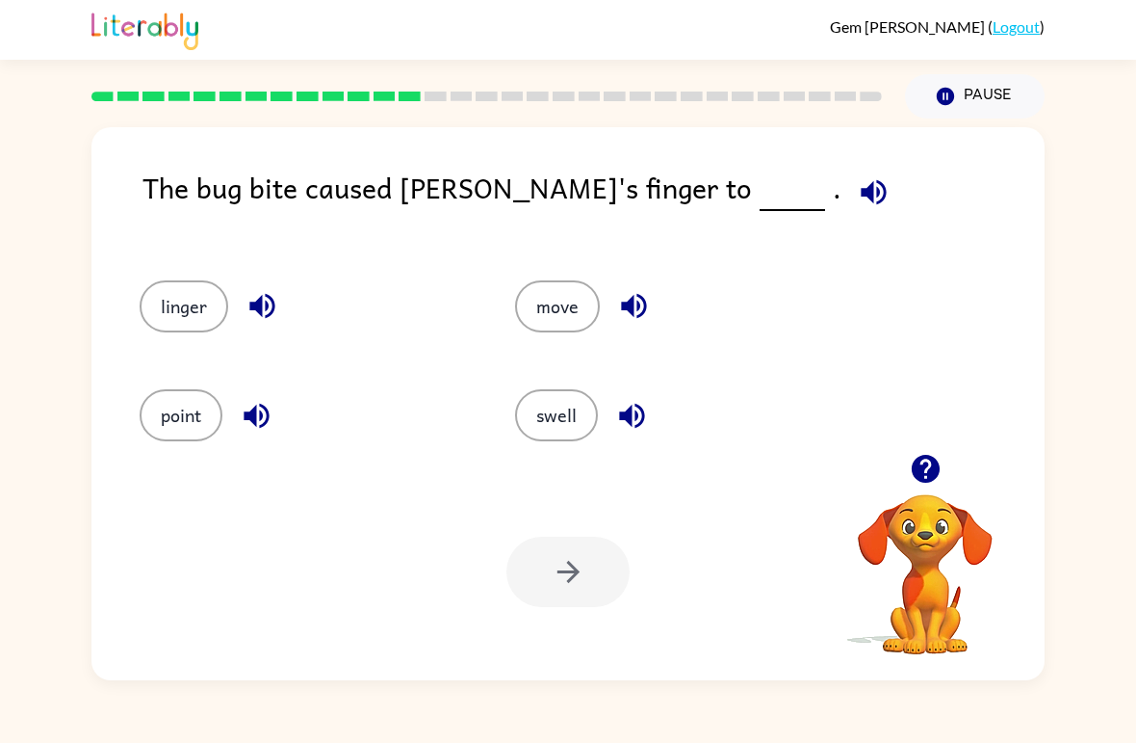
click at [253, 311] on icon "button" at bounding box center [261, 306] width 25 height 25
click at [647, 300] on icon "button" at bounding box center [634, 306] width 34 height 34
click at [636, 413] on icon "button" at bounding box center [631, 415] width 25 height 25
click at [574, 419] on button "swell" at bounding box center [556, 415] width 83 height 52
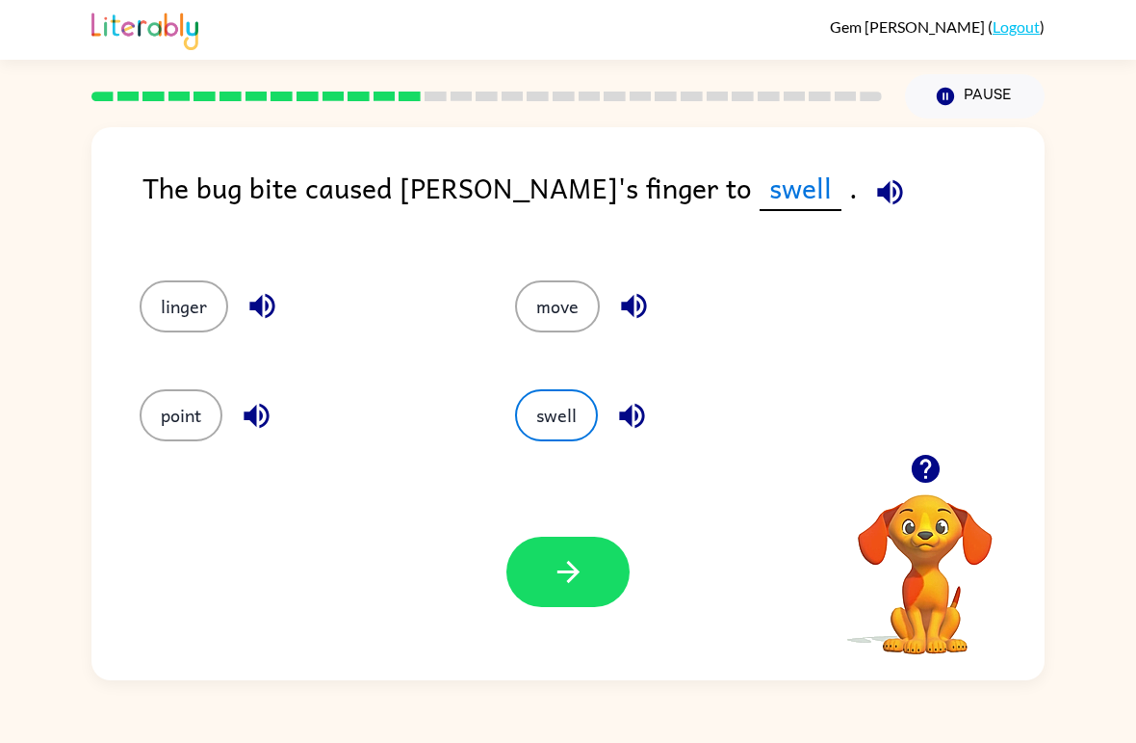
click at [598, 573] on button "button" at bounding box center [568, 571] width 123 height 70
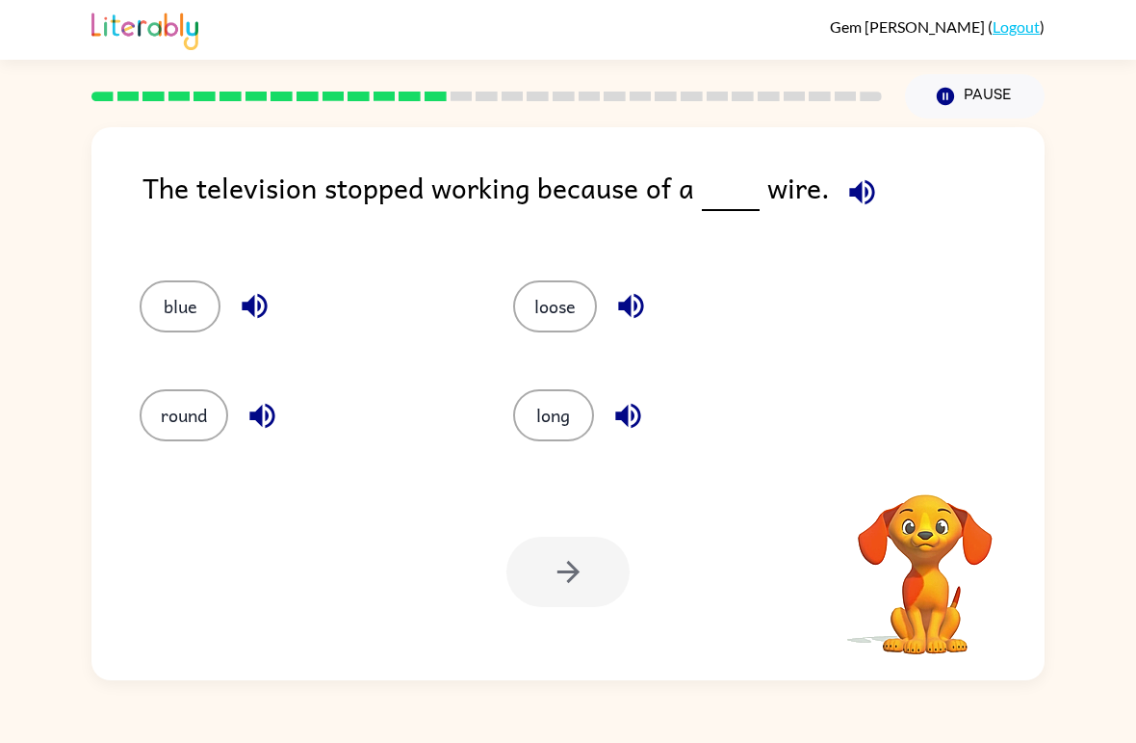
click at [874, 180] on button "button" at bounding box center [862, 192] width 49 height 49
click at [252, 310] on icon "button" at bounding box center [254, 306] width 25 height 25
click at [269, 420] on icon "button" at bounding box center [263, 416] width 34 height 34
click at [639, 301] on icon "button" at bounding box center [631, 306] width 34 height 34
click at [629, 416] on icon "button" at bounding box center [629, 416] width 34 height 34
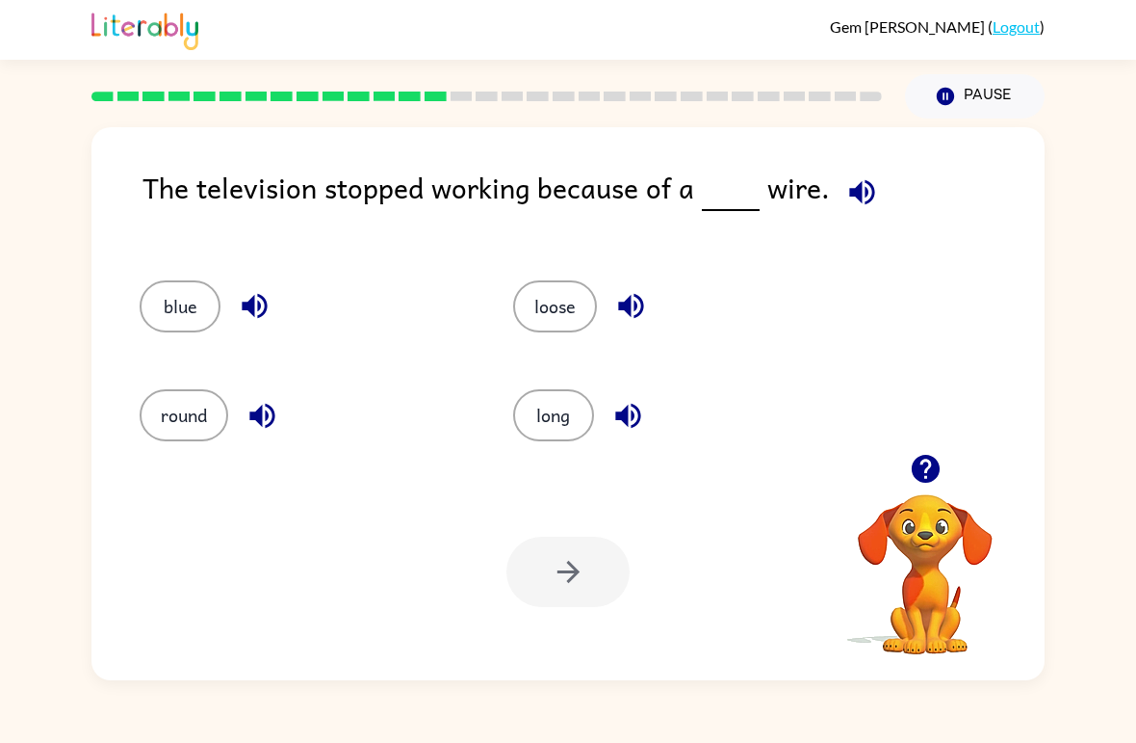
click at [637, 304] on icon "button" at bounding box center [630, 306] width 25 height 25
click at [566, 301] on button "loose" at bounding box center [555, 306] width 84 height 52
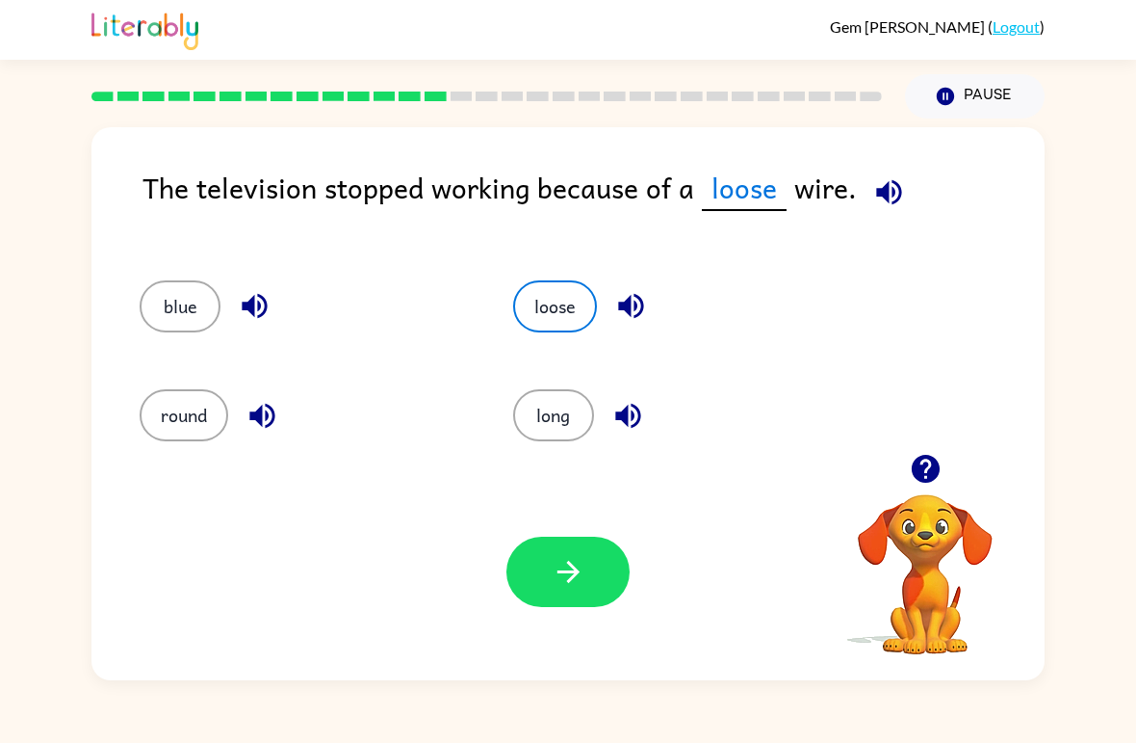
click at [595, 563] on button "button" at bounding box center [568, 571] width 123 height 70
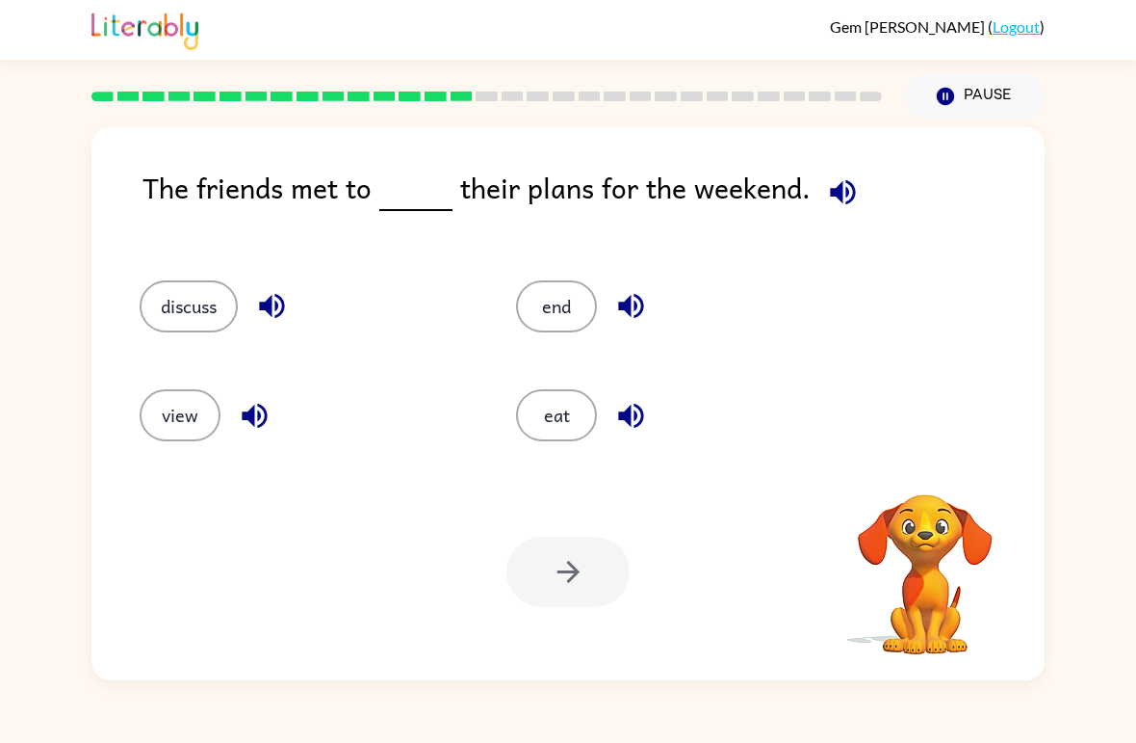
click at [847, 199] on icon "button" at bounding box center [842, 191] width 25 height 25
click at [856, 191] on button "button" at bounding box center [843, 192] width 49 height 49
click at [287, 309] on icon "button" at bounding box center [272, 306] width 34 height 34
click at [262, 425] on icon "button" at bounding box center [254, 415] width 25 height 25
click at [643, 304] on icon "button" at bounding box center [630, 306] width 25 height 25
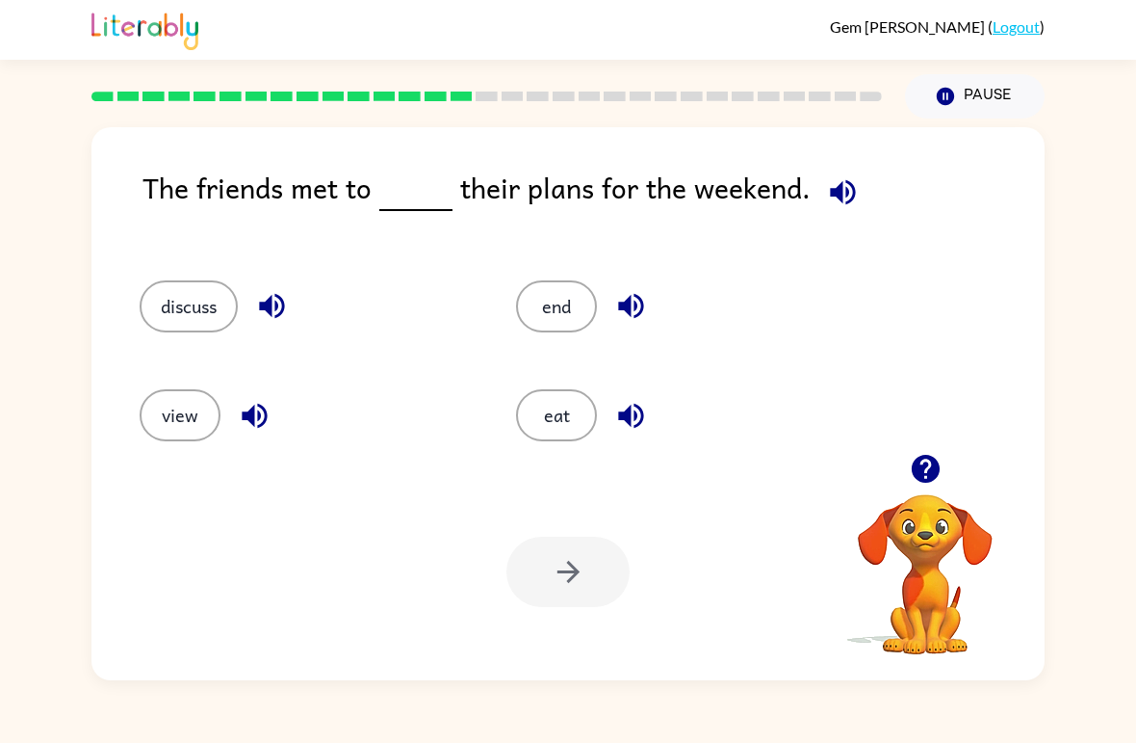
click at [644, 425] on icon "button" at bounding box center [631, 416] width 34 height 34
click at [576, 412] on button "eat" at bounding box center [556, 415] width 81 height 52
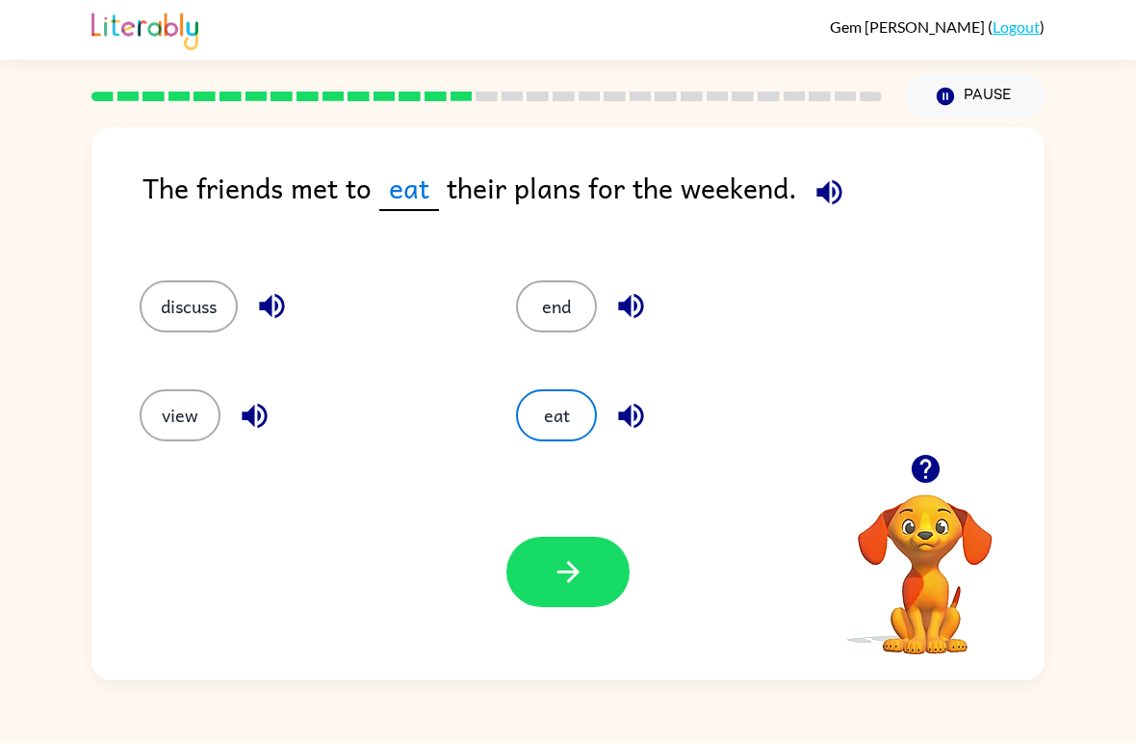
click at [588, 560] on button "button" at bounding box center [568, 571] width 123 height 70
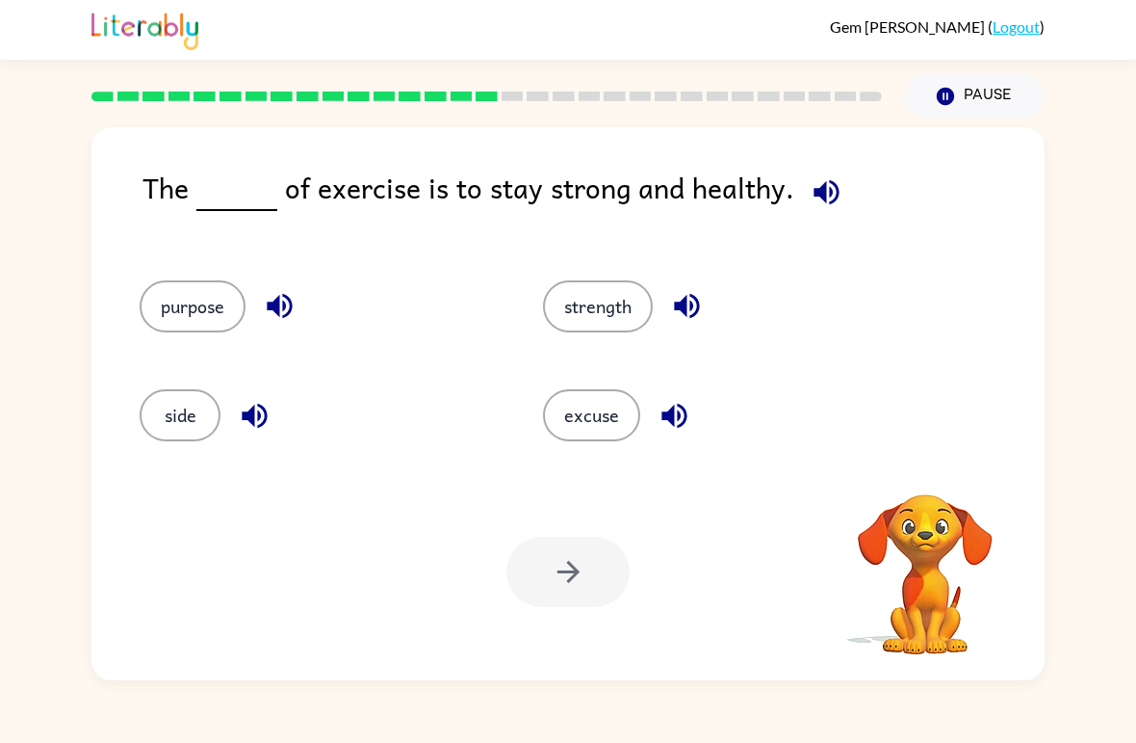
click at [822, 197] on icon "button" at bounding box center [826, 191] width 25 height 25
click at [834, 185] on icon "button" at bounding box center [827, 192] width 34 height 34
click at [281, 310] on icon "button" at bounding box center [280, 306] width 34 height 34
click at [263, 407] on icon "button" at bounding box center [254, 415] width 25 height 25
click at [703, 298] on icon "button" at bounding box center [687, 306] width 34 height 34
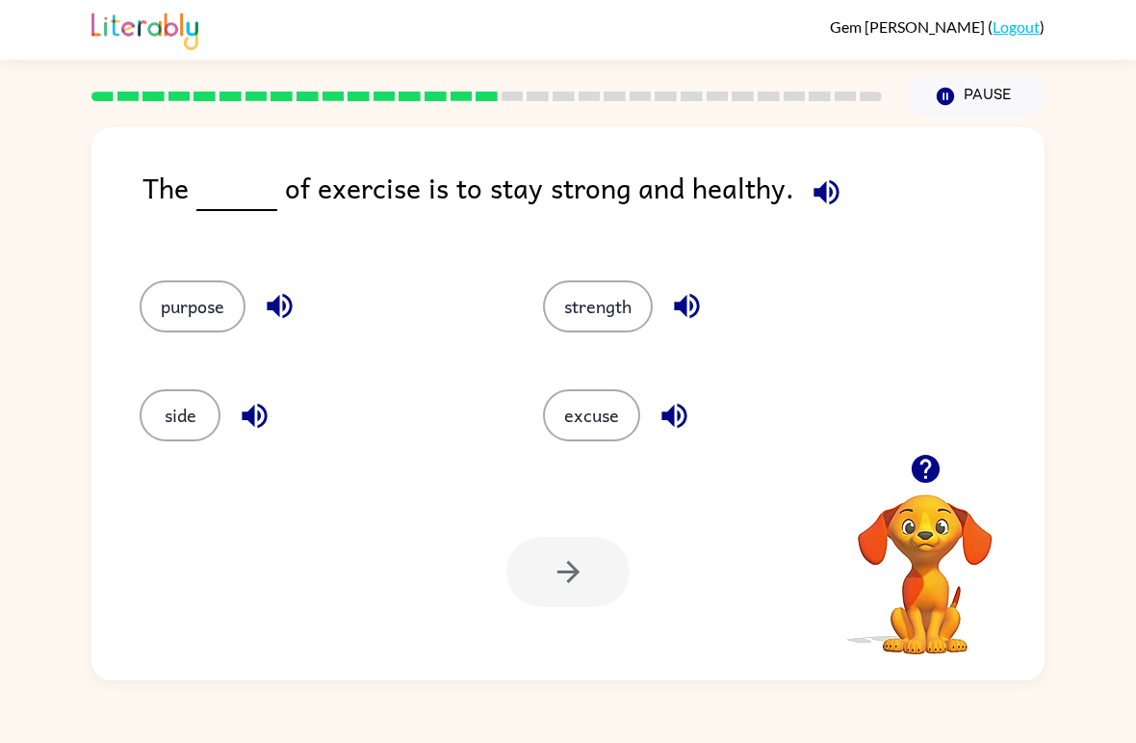
click at [685, 418] on icon "button" at bounding box center [674, 415] width 25 height 25
click at [624, 313] on button "strength" at bounding box center [598, 306] width 110 height 52
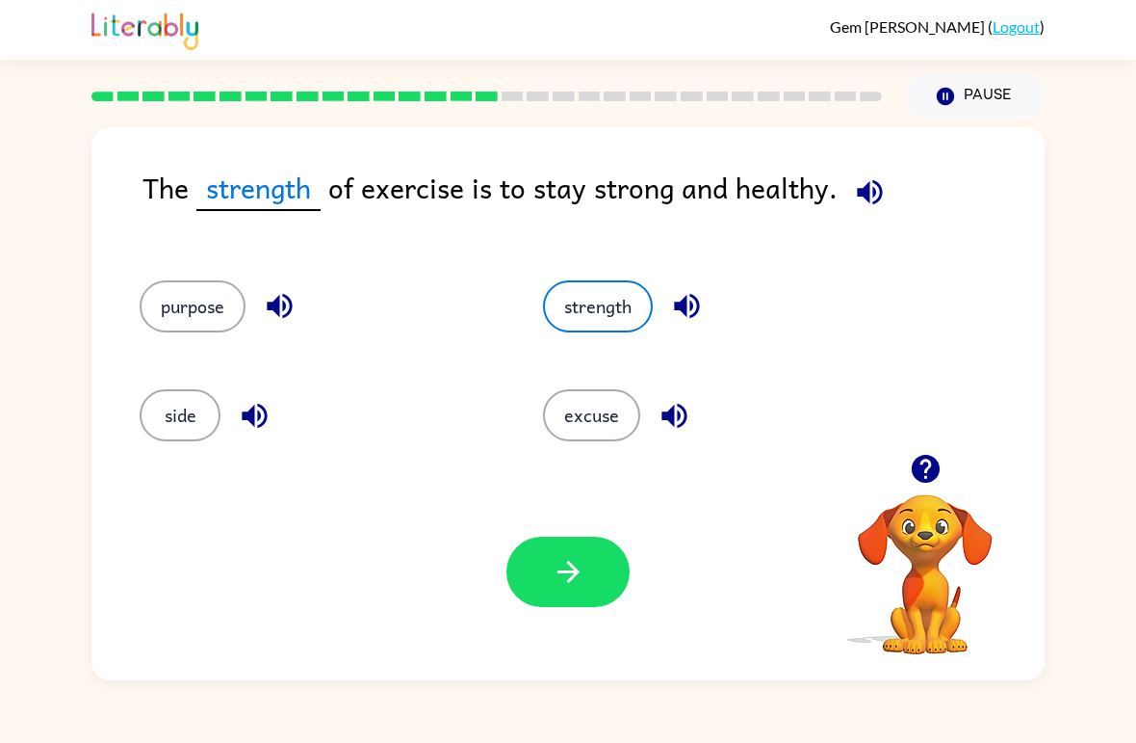
click at [594, 578] on button "button" at bounding box center [568, 571] width 123 height 70
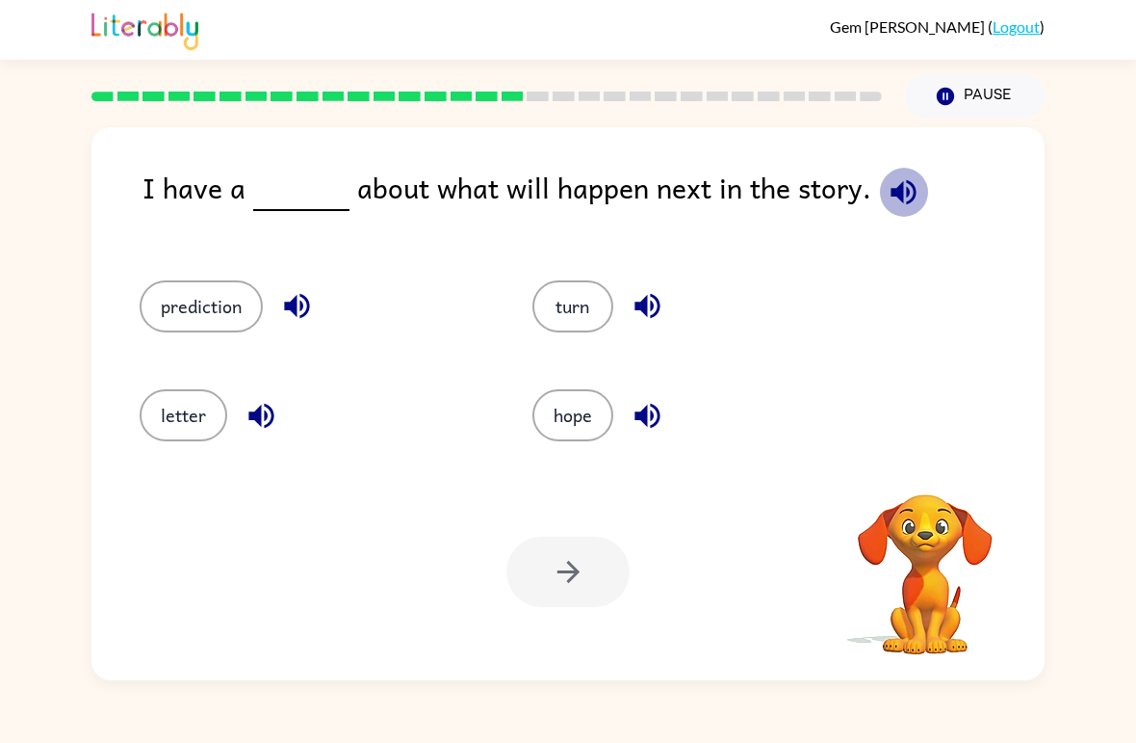
click at [900, 191] on icon "button" at bounding box center [904, 192] width 34 height 34
click at [301, 313] on icon "button" at bounding box center [297, 306] width 34 height 34
click at [262, 412] on icon "button" at bounding box center [262, 416] width 34 height 34
click at [650, 301] on icon "button" at bounding box center [648, 306] width 34 height 34
click at [656, 411] on icon "button" at bounding box center [648, 416] width 34 height 34
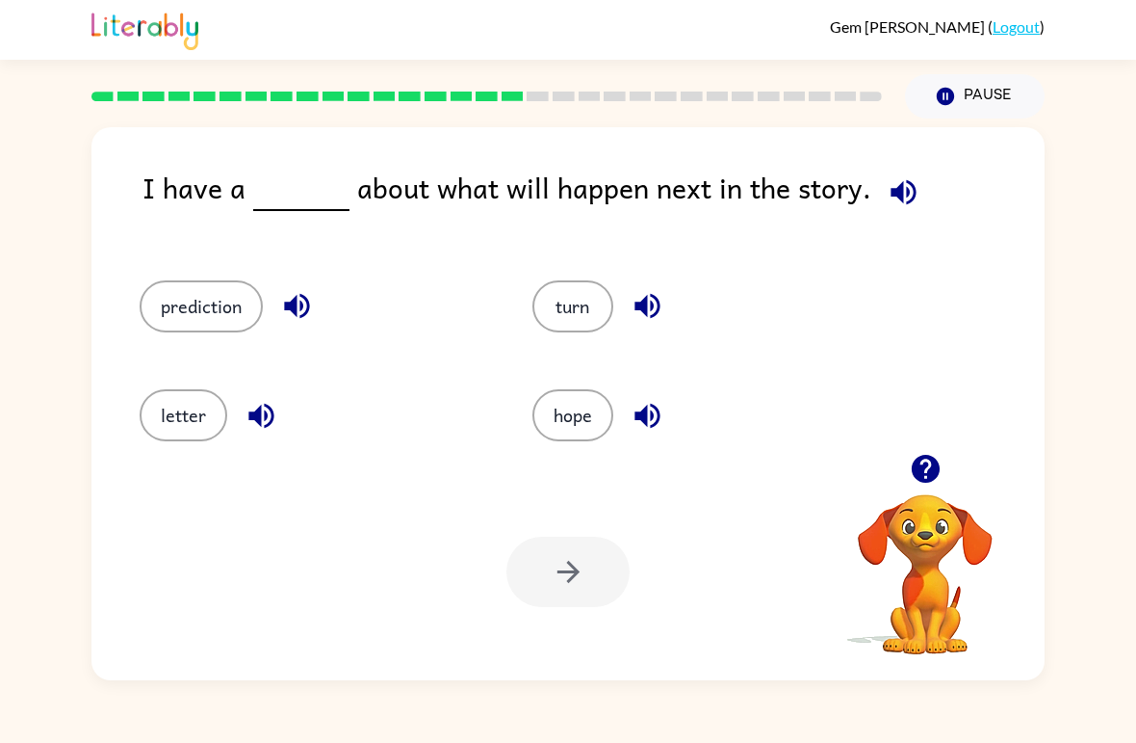
click at [575, 417] on button "hope" at bounding box center [573, 415] width 81 height 52
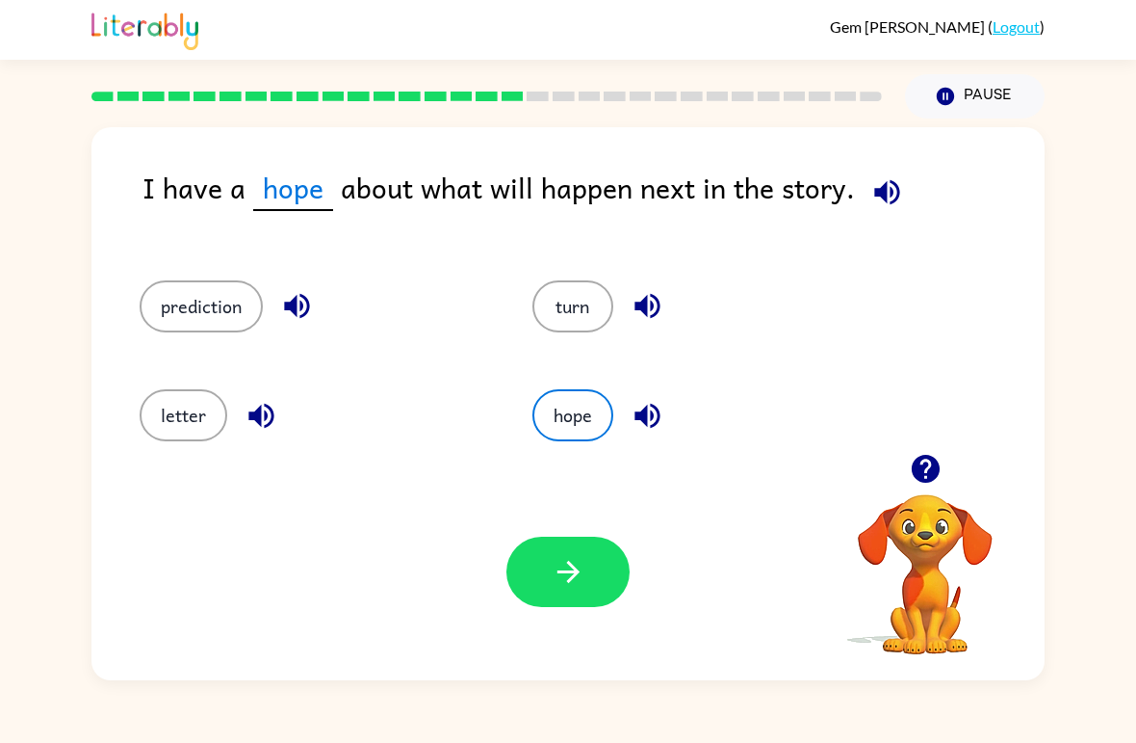
click at [586, 577] on button "button" at bounding box center [568, 571] width 123 height 70
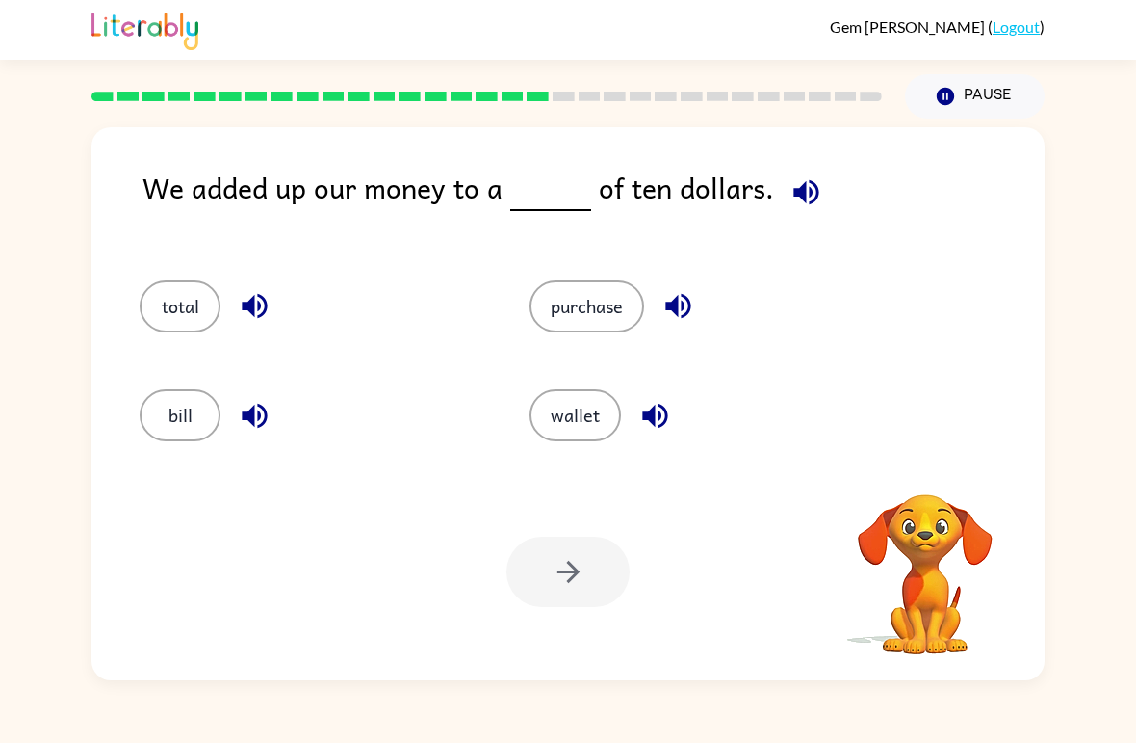
click at [794, 203] on icon "button" at bounding box center [807, 192] width 34 height 34
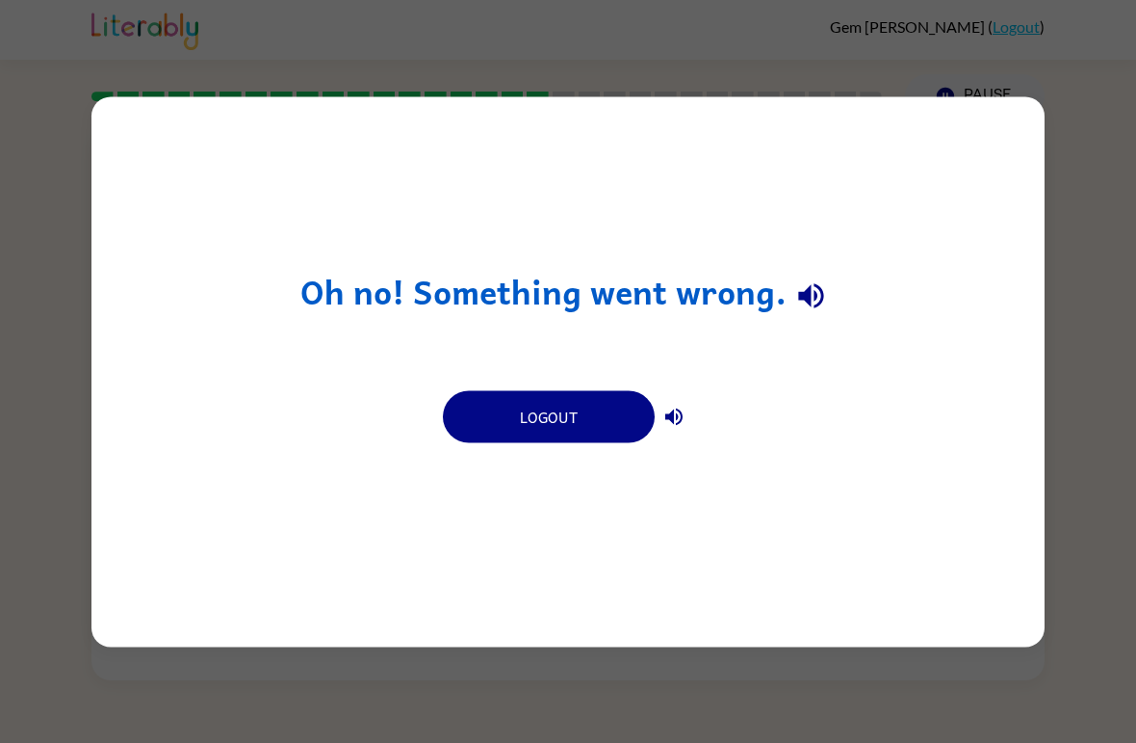
click at [813, 298] on icon "button" at bounding box center [812, 296] width 34 height 34
click at [684, 414] on icon "button" at bounding box center [674, 416] width 23 height 23
click at [638, 418] on button "Logout" at bounding box center [549, 416] width 212 height 52
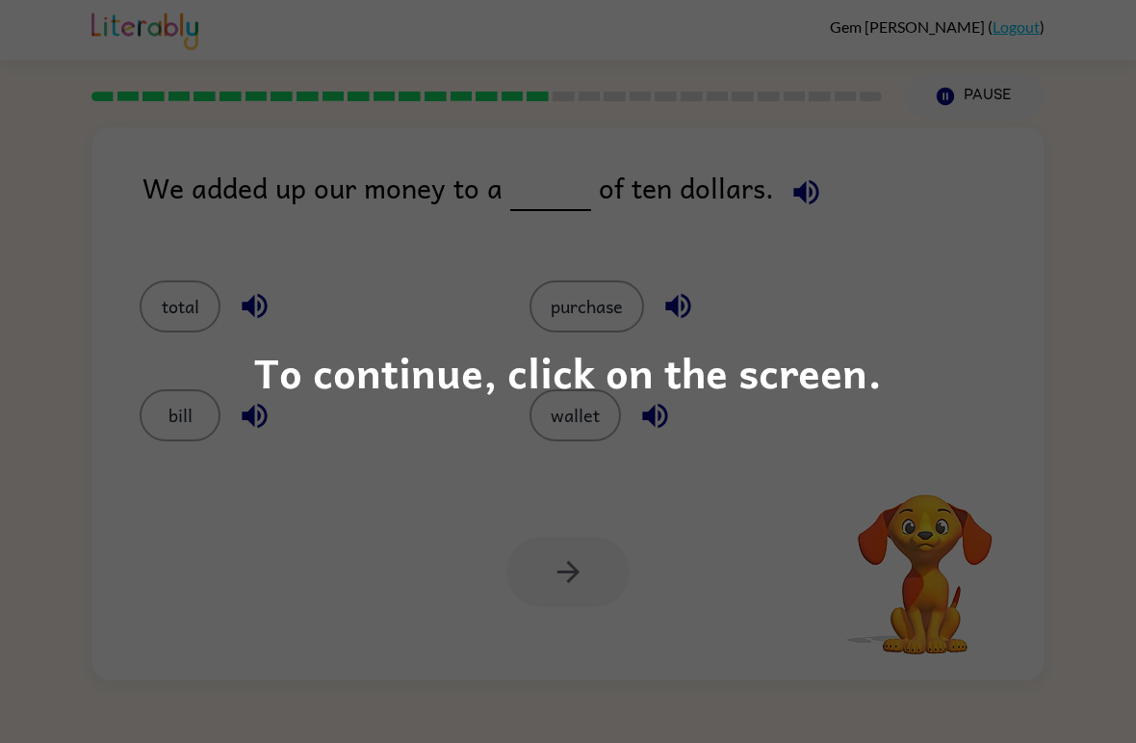
click at [997, 313] on div "To continue, click on the screen." at bounding box center [568, 371] width 1136 height 743
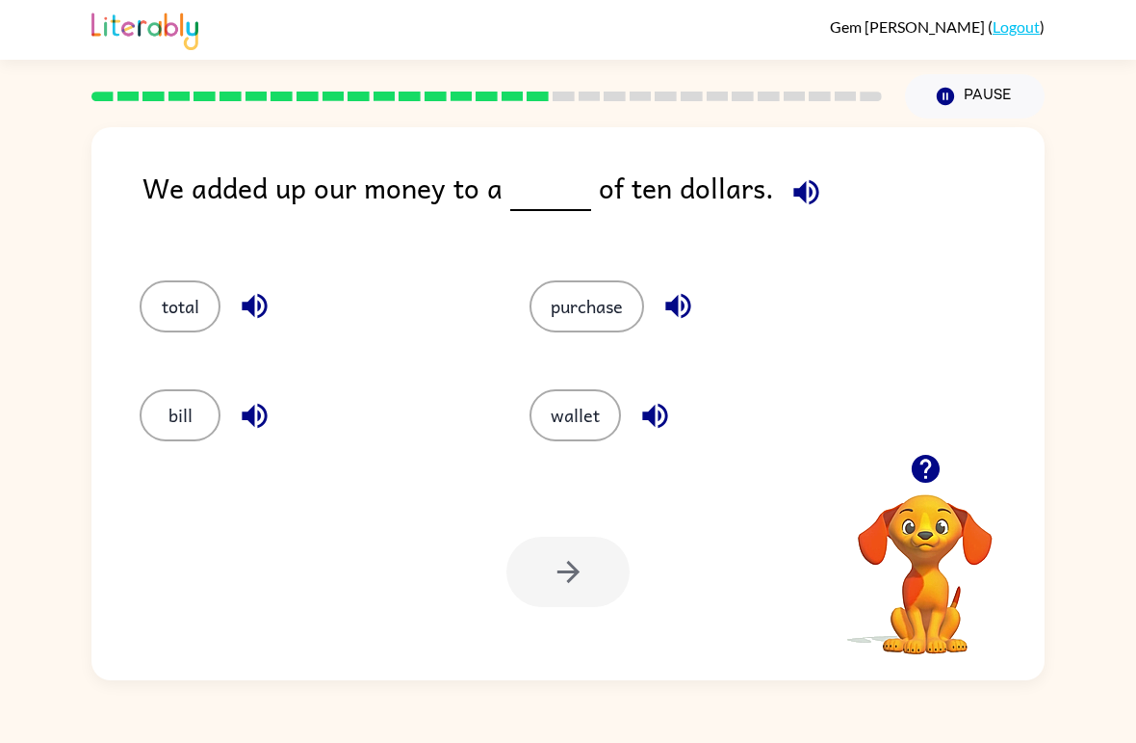
click at [796, 211] on button "button" at bounding box center [806, 192] width 49 height 49
click at [794, 194] on icon "button" at bounding box center [806, 191] width 25 height 25
click at [688, 302] on icon "button" at bounding box center [679, 306] width 34 height 34
click at [611, 300] on button "purchase" at bounding box center [587, 306] width 115 height 52
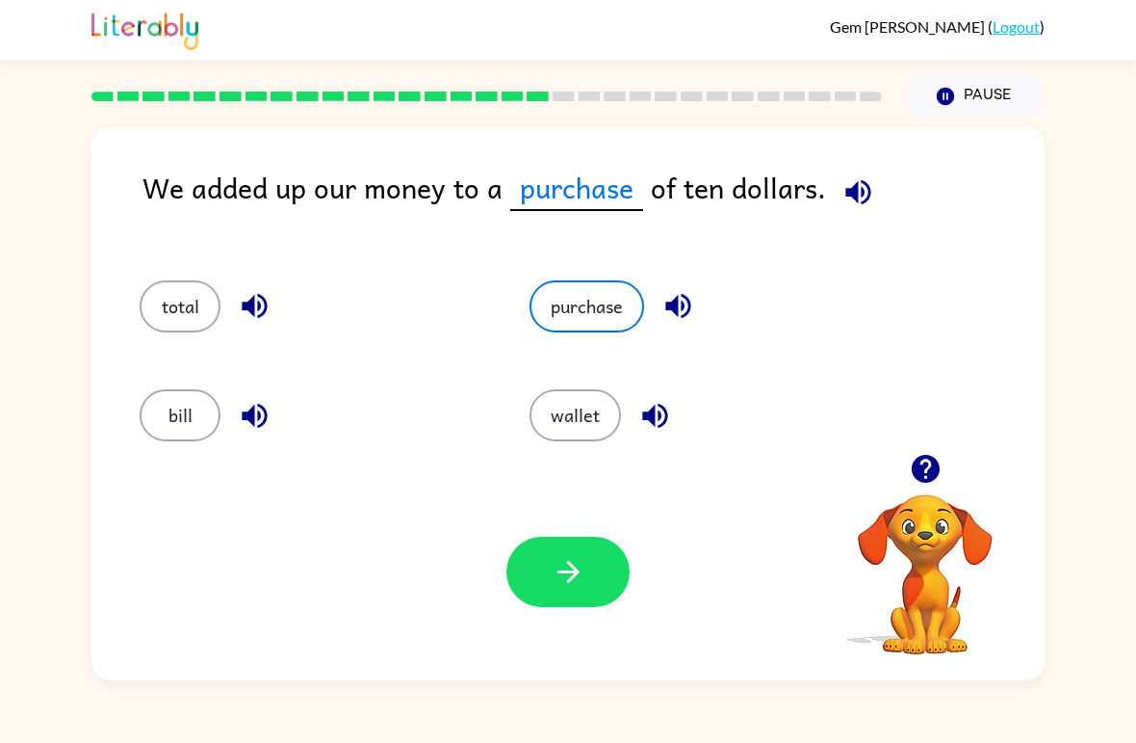
click at [591, 578] on button "button" at bounding box center [568, 571] width 123 height 70
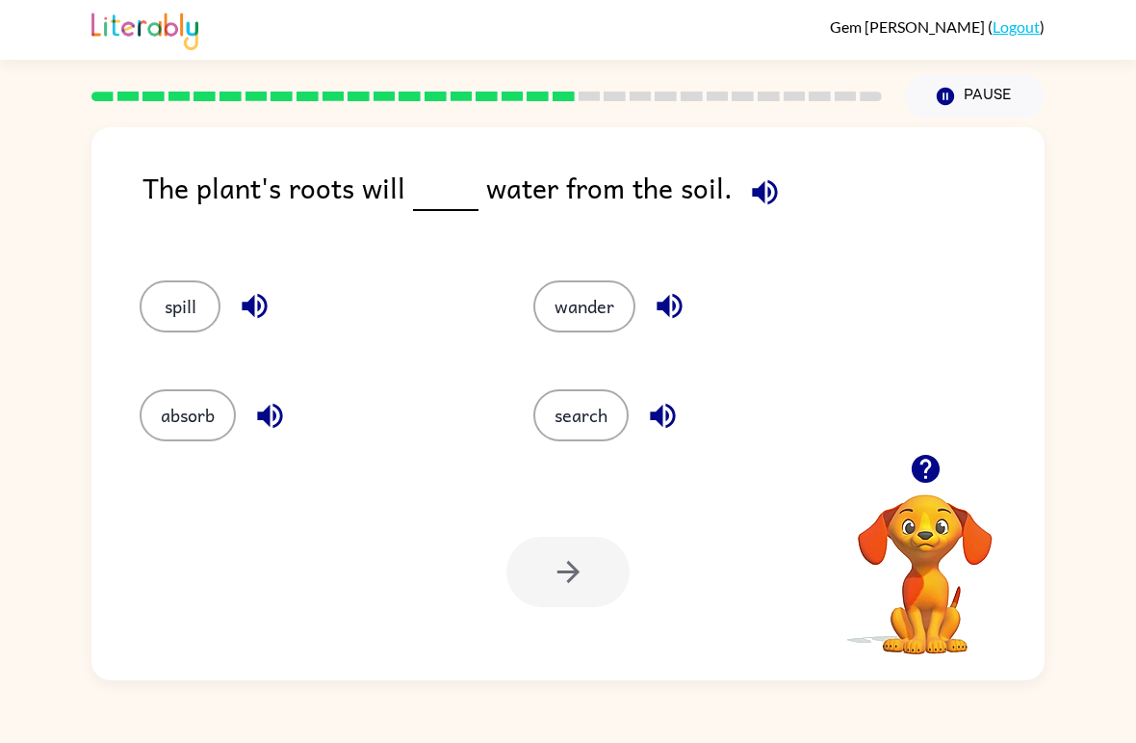
click at [767, 192] on icon "button" at bounding box center [765, 192] width 34 height 34
click at [255, 312] on icon "button" at bounding box center [255, 306] width 34 height 34
click at [274, 421] on icon "button" at bounding box center [269, 415] width 25 height 25
click at [680, 304] on icon "button" at bounding box center [669, 306] width 25 height 25
click at [686, 413] on button "button" at bounding box center [663, 415] width 49 height 49
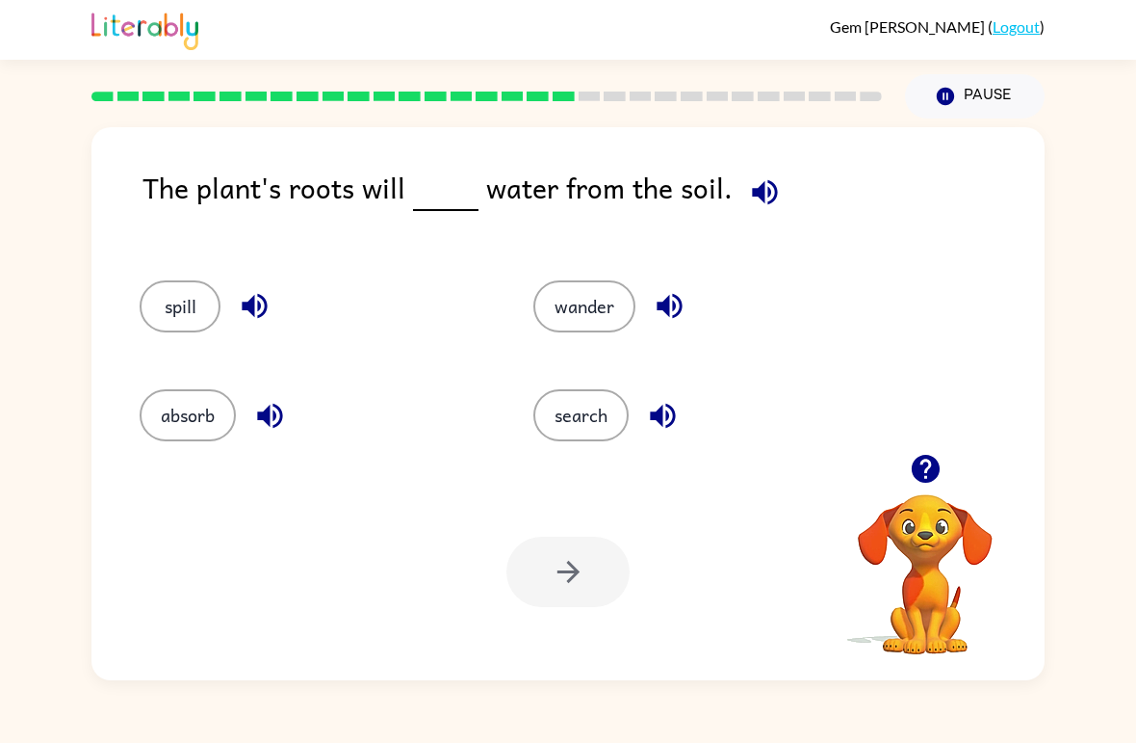
click at [781, 189] on button "button" at bounding box center [765, 192] width 49 height 49
click at [263, 297] on icon "button" at bounding box center [255, 306] width 34 height 34
click at [274, 419] on icon "button" at bounding box center [269, 415] width 25 height 25
click at [218, 416] on button "absorb" at bounding box center [188, 415] width 96 height 52
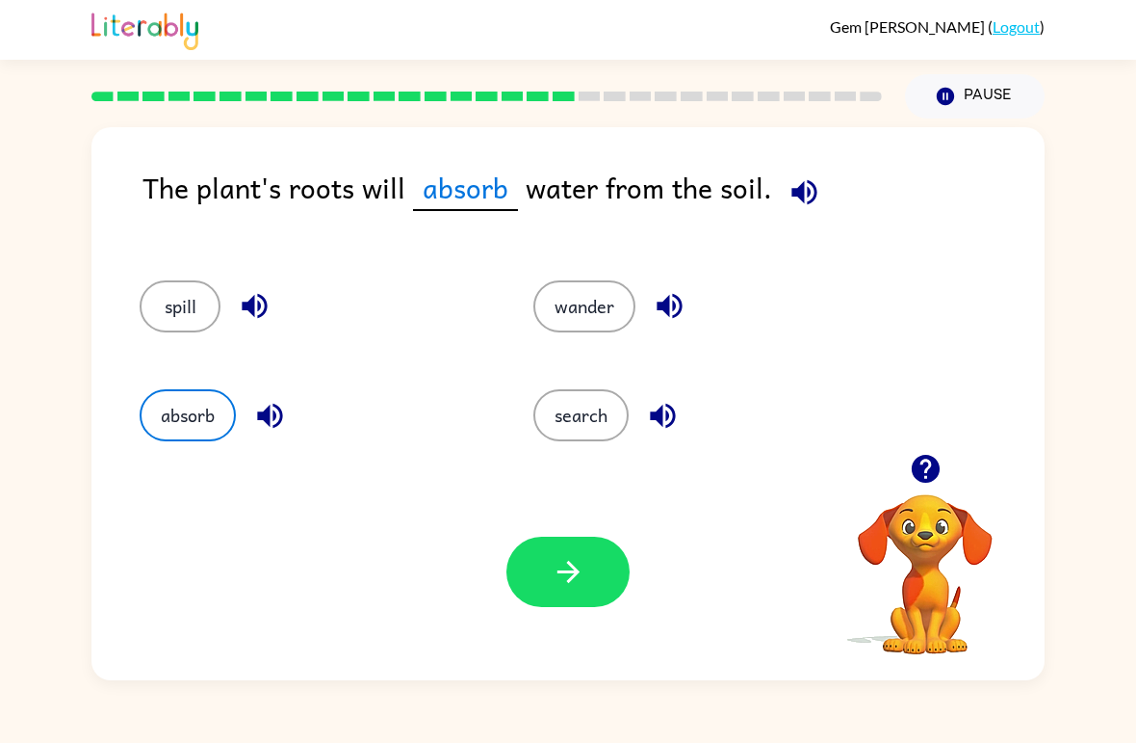
click at [563, 588] on icon "button" at bounding box center [569, 572] width 34 height 34
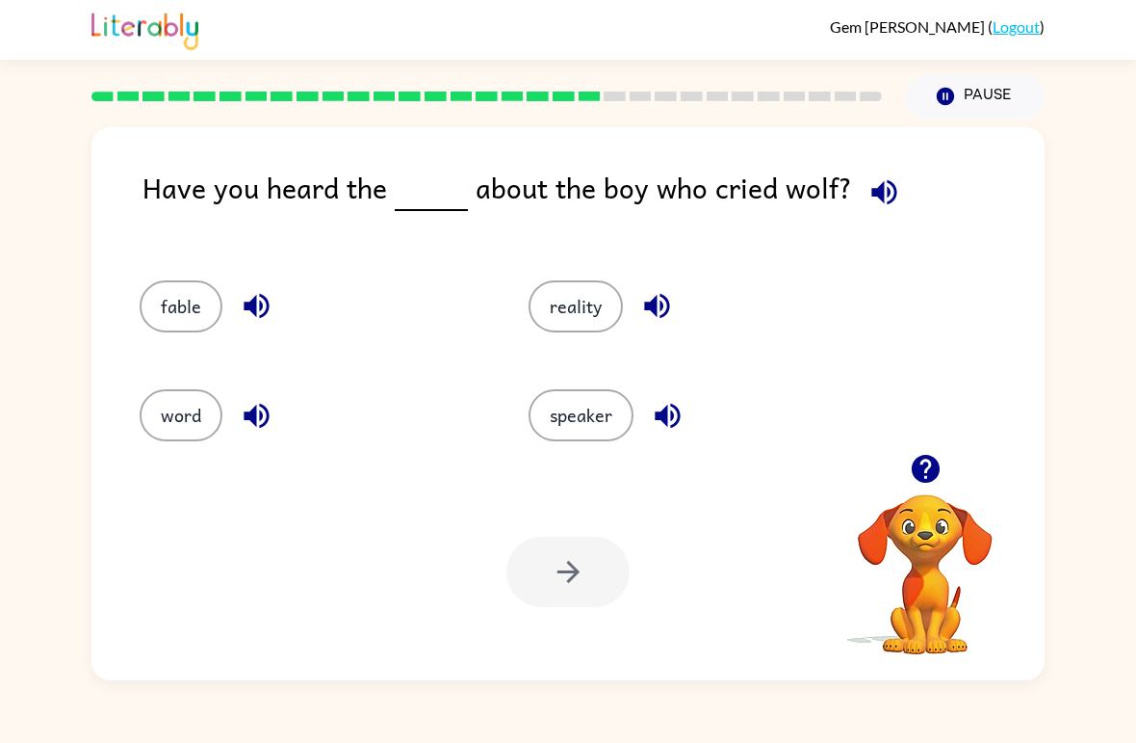
click at [885, 208] on icon "button" at bounding box center [885, 192] width 34 height 34
click at [267, 306] on icon "button" at bounding box center [256, 306] width 25 height 25
click at [251, 419] on icon "button" at bounding box center [256, 415] width 25 height 25
click at [660, 300] on icon "button" at bounding box center [657, 306] width 34 height 34
click at [664, 308] on icon "button" at bounding box center [657, 306] width 34 height 34
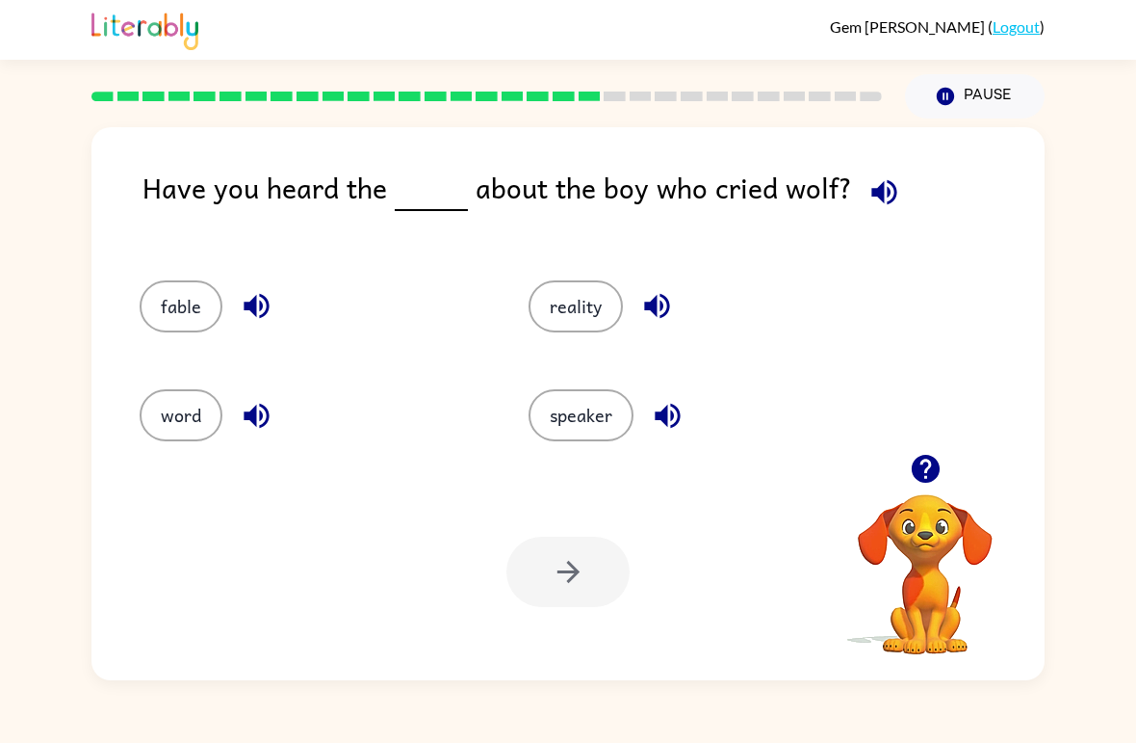
click at [661, 316] on icon "button" at bounding box center [657, 306] width 34 height 34
click at [653, 316] on icon "button" at bounding box center [657, 306] width 34 height 34
click at [675, 299] on button "button" at bounding box center [657, 305] width 49 height 49
click at [883, 193] on icon "button" at bounding box center [885, 192] width 34 height 34
click at [248, 303] on icon "button" at bounding box center [256, 306] width 25 height 25
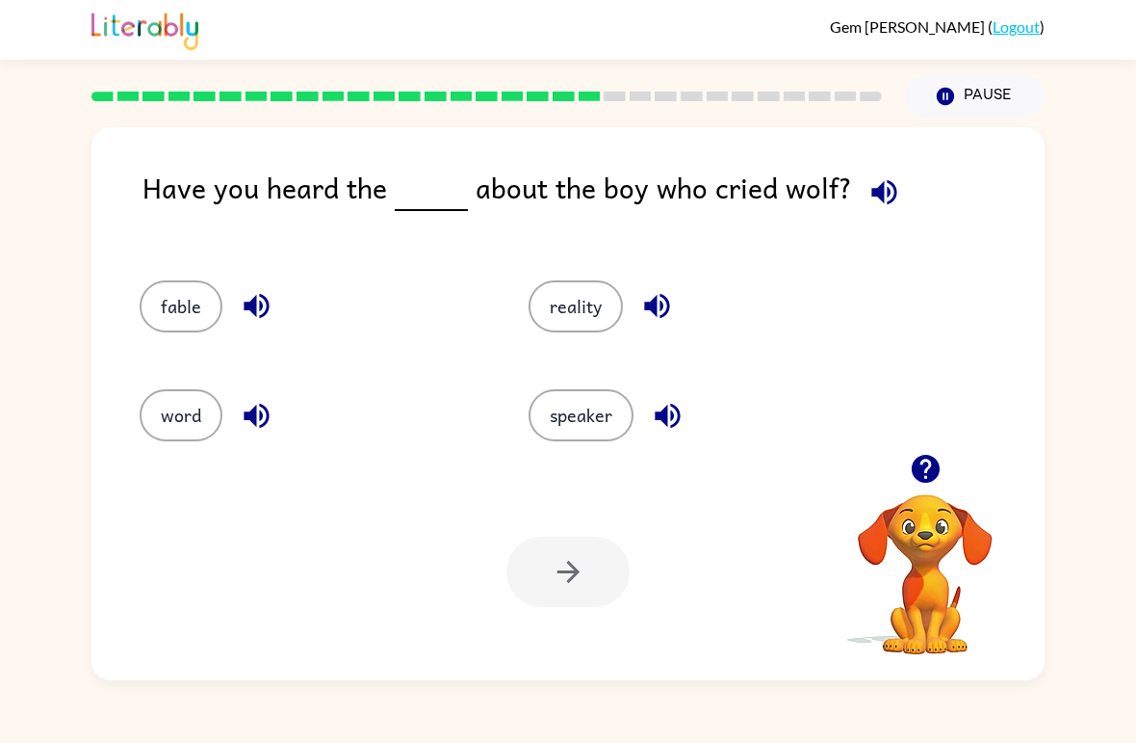
click at [272, 422] on icon "button" at bounding box center [257, 416] width 34 height 34
click at [647, 310] on icon "button" at bounding box center [656, 306] width 25 height 25
click at [690, 417] on button "button" at bounding box center [667, 415] width 49 height 49
click at [670, 414] on icon "button" at bounding box center [667, 415] width 25 height 25
click at [666, 421] on icon "button" at bounding box center [667, 415] width 25 height 25
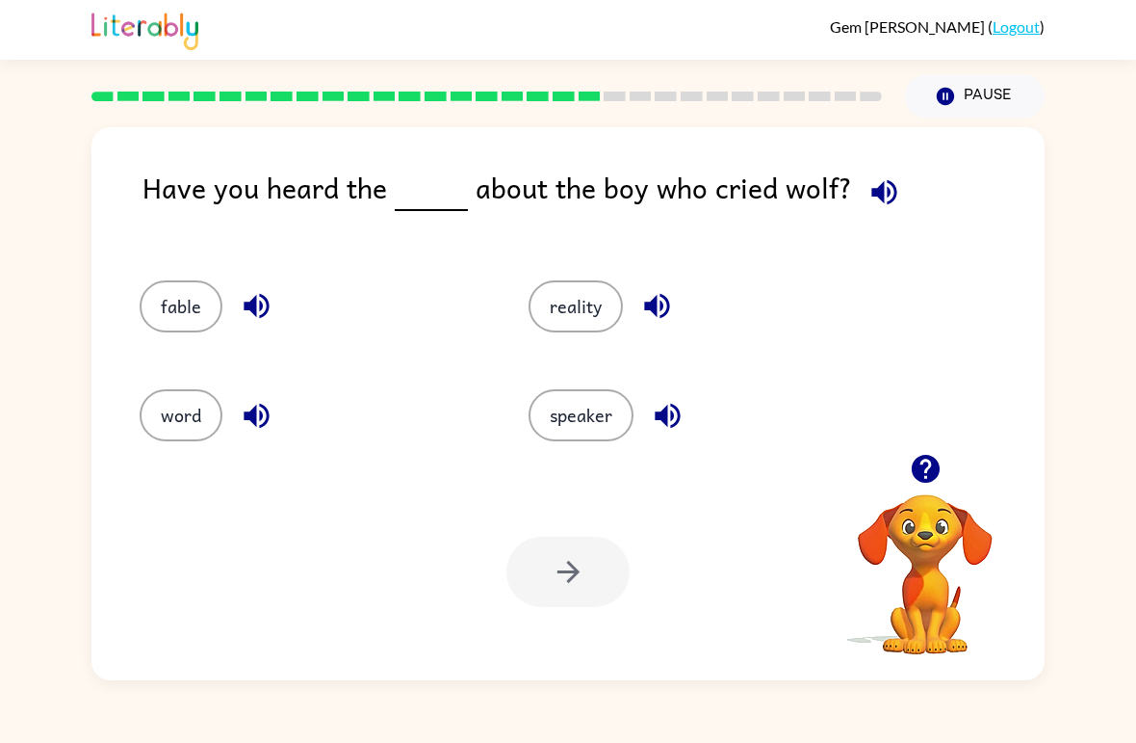
click at [667, 416] on icon "button" at bounding box center [668, 416] width 34 height 34
click at [872, 196] on icon "button" at bounding box center [884, 191] width 25 height 25
click at [234, 297] on button "button" at bounding box center [256, 305] width 49 height 49
click at [186, 301] on button "fable" at bounding box center [181, 306] width 83 height 52
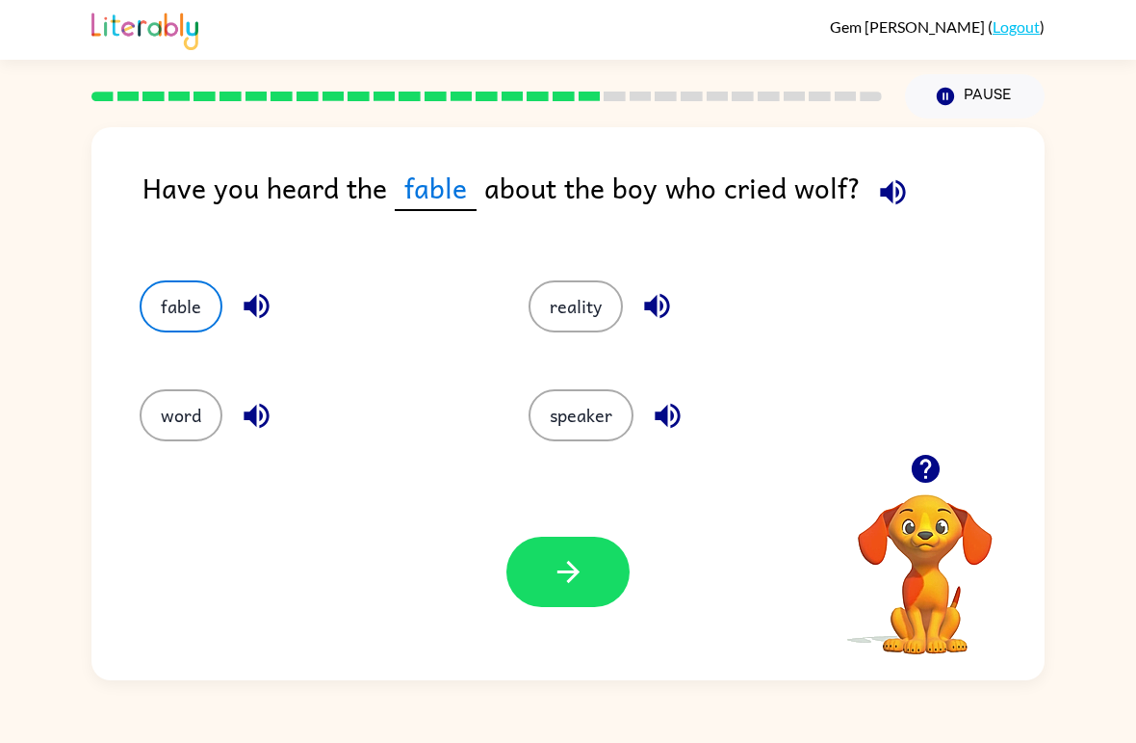
click at [588, 593] on button "button" at bounding box center [568, 571] width 123 height 70
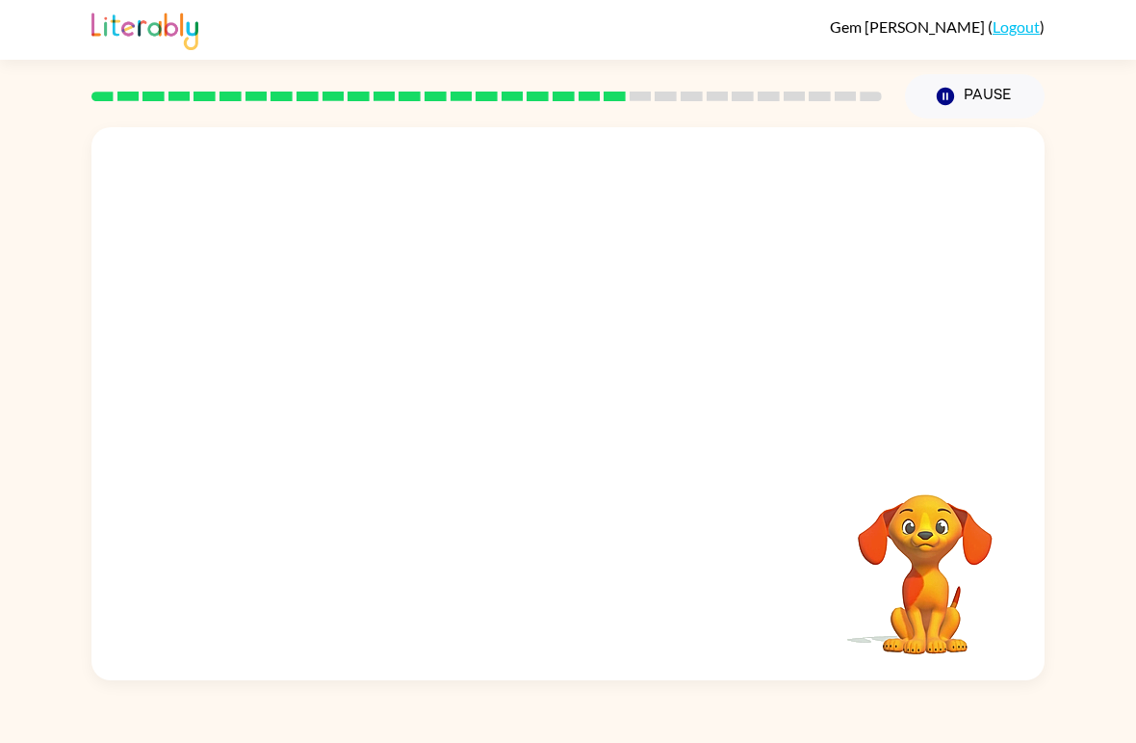
click at [6, 208] on div "Your browser must support playing .mp4 files to use Literably. Please try using…" at bounding box center [568, 398] width 1136 height 561
click at [585, 426] on icon "button" at bounding box center [569, 414] width 34 height 34
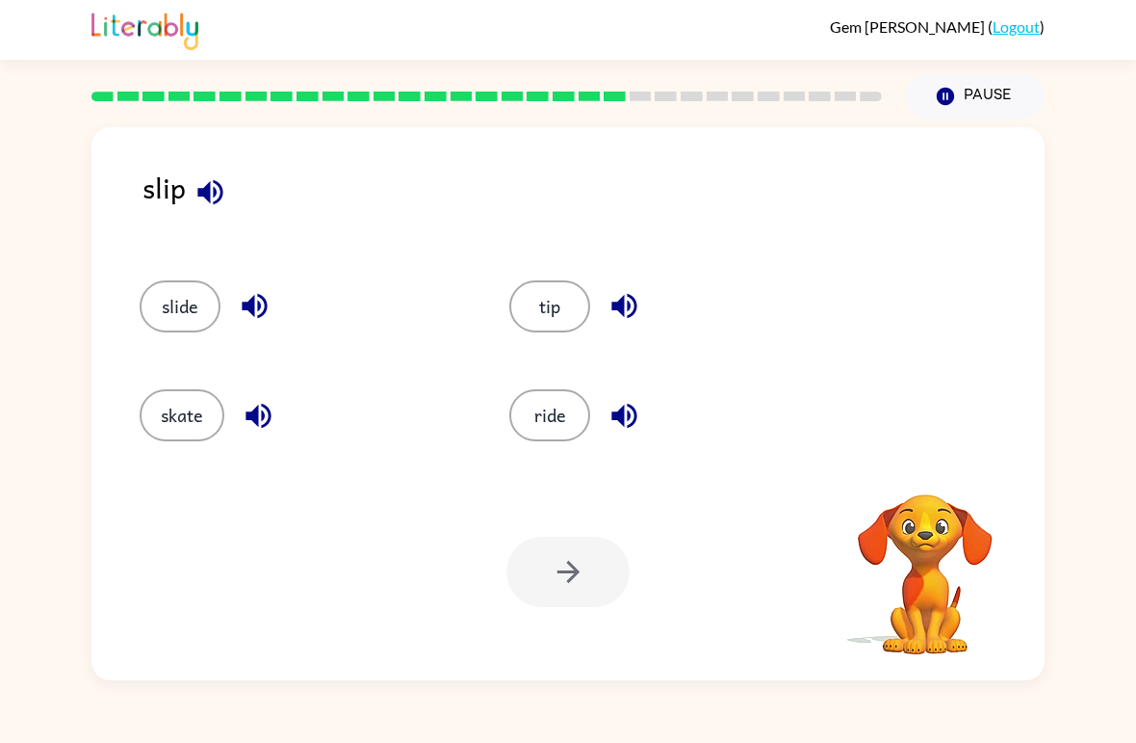
click at [192, 201] on button "button" at bounding box center [210, 192] width 49 height 49
click at [219, 198] on icon "button" at bounding box center [211, 192] width 34 height 34
click at [254, 313] on icon "button" at bounding box center [254, 306] width 25 height 25
click at [156, 310] on button "slide" at bounding box center [180, 306] width 81 height 52
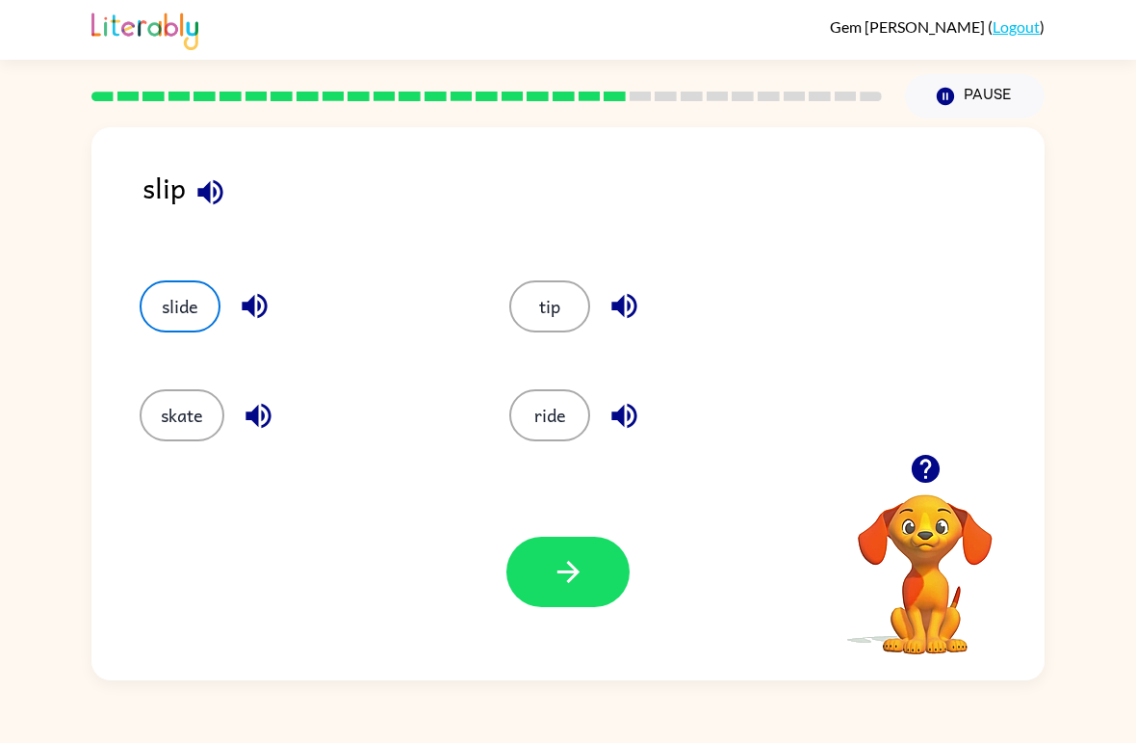
click at [601, 567] on button "button" at bounding box center [568, 571] width 123 height 70
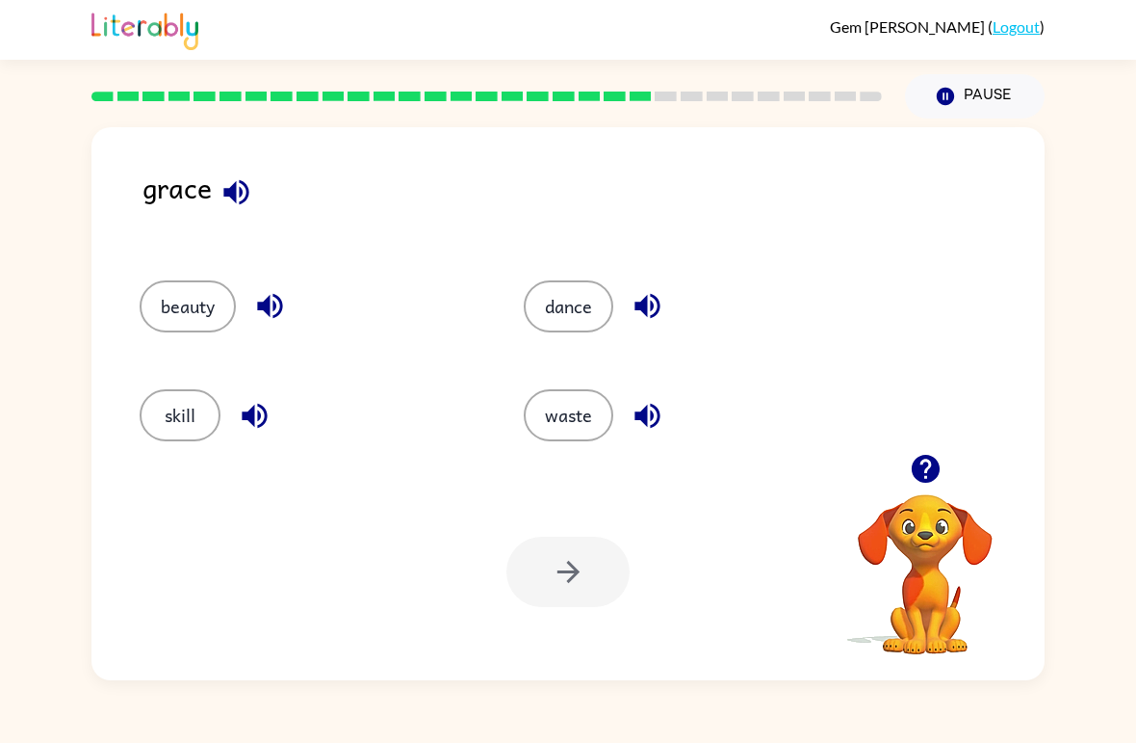
click at [242, 196] on icon "button" at bounding box center [235, 191] width 25 height 25
click at [645, 312] on icon "button" at bounding box center [647, 306] width 25 height 25
click at [657, 423] on icon "button" at bounding box center [647, 415] width 25 height 25
click at [234, 302] on button "beauty" at bounding box center [188, 306] width 96 height 52
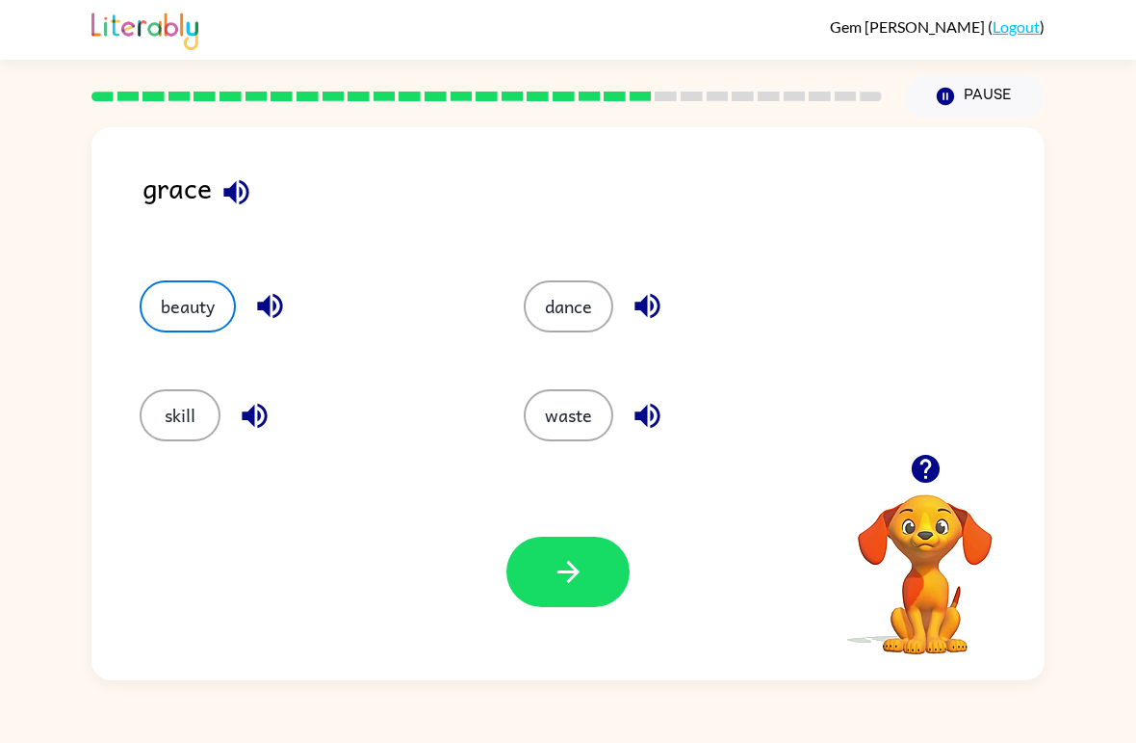
click at [265, 309] on icon "button" at bounding box center [269, 306] width 25 height 25
click at [250, 416] on icon "button" at bounding box center [254, 415] width 25 height 25
click at [654, 418] on icon "button" at bounding box center [647, 415] width 25 height 25
click at [578, 423] on button "waste" at bounding box center [569, 415] width 90 height 52
click at [577, 570] on icon "button" at bounding box center [568, 572] width 22 height 22
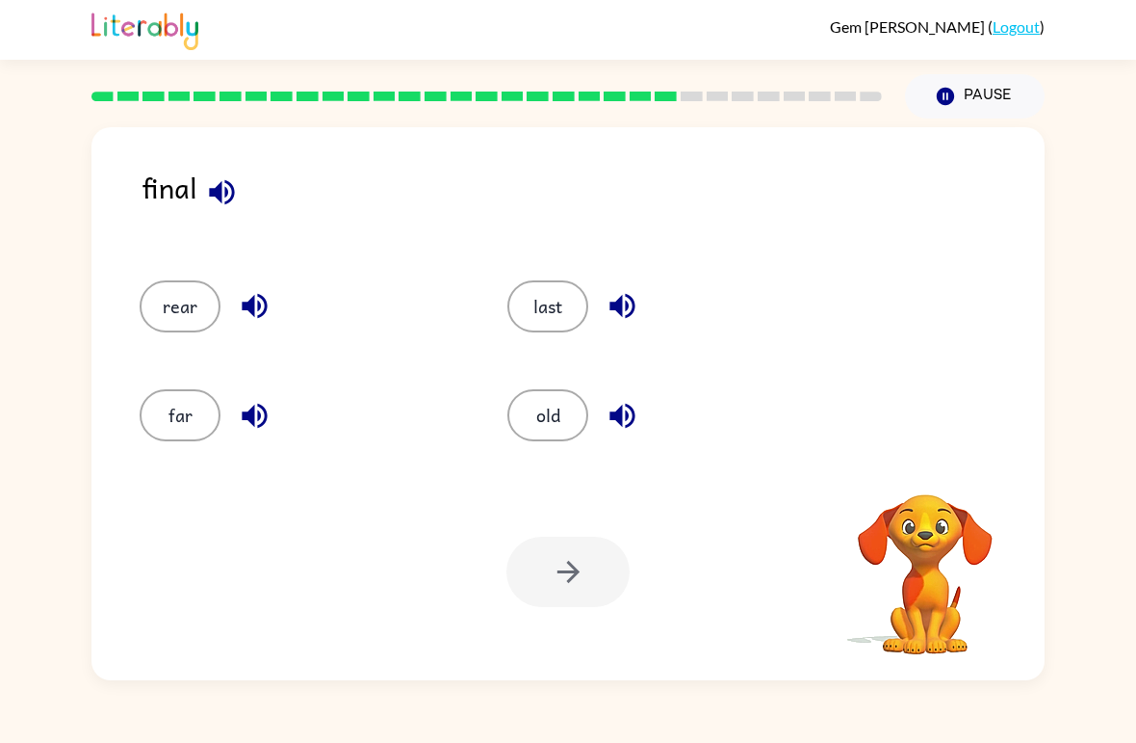
click at [210, 199] on icon "button" at bounding box center [222, 192] width 34 height 34
click at [243, 190] on button "button" at bounding box center [221, 192] width 49 height 49
click at [222, 188] on icon "button" at bounding box center [222, 192] width 34 height 34
click at [263, 313] on icon "button" at bounding box center [254, 306] width 25 height 25
click at [274, 421] on button "button" at bounding box center [254, 415] width 49 height 49
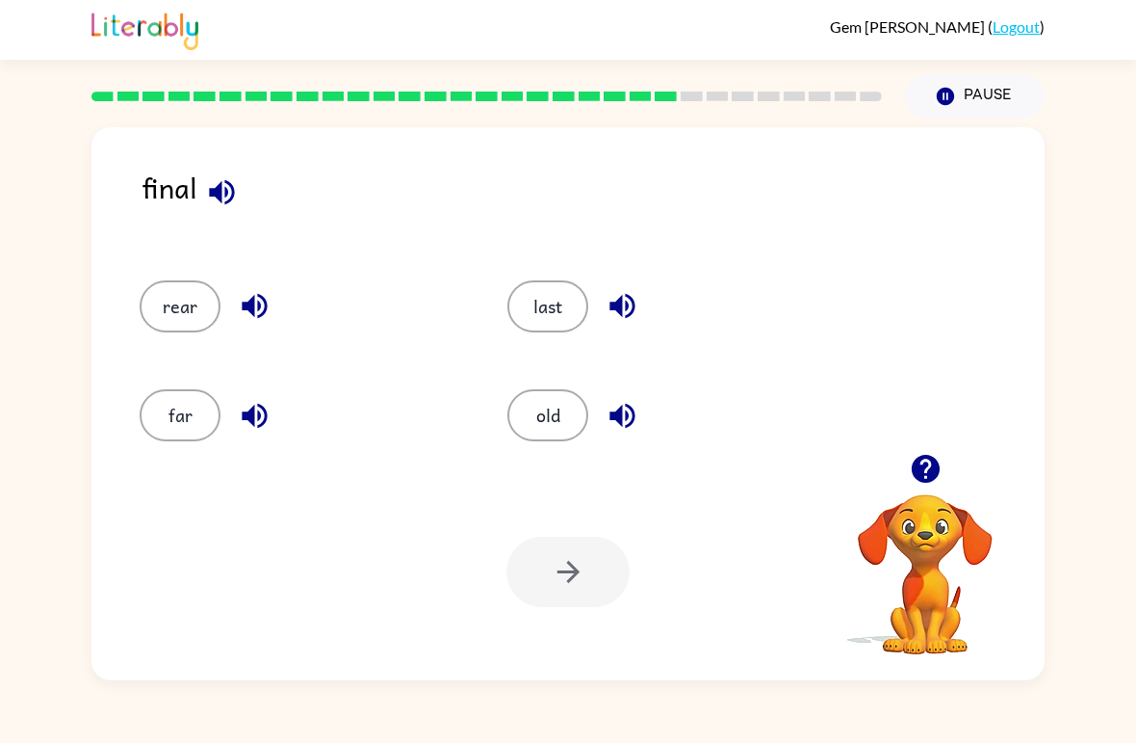
click at [619, 305] on icon "button" at bounding box center [622, 306] width 25 height 25
click at [638, 423] on icon "button" at bounding box center [623, 416] width 34 height 34
click at [565, 314] on button "last" at bounding box center [548, 306] width 81 height 52
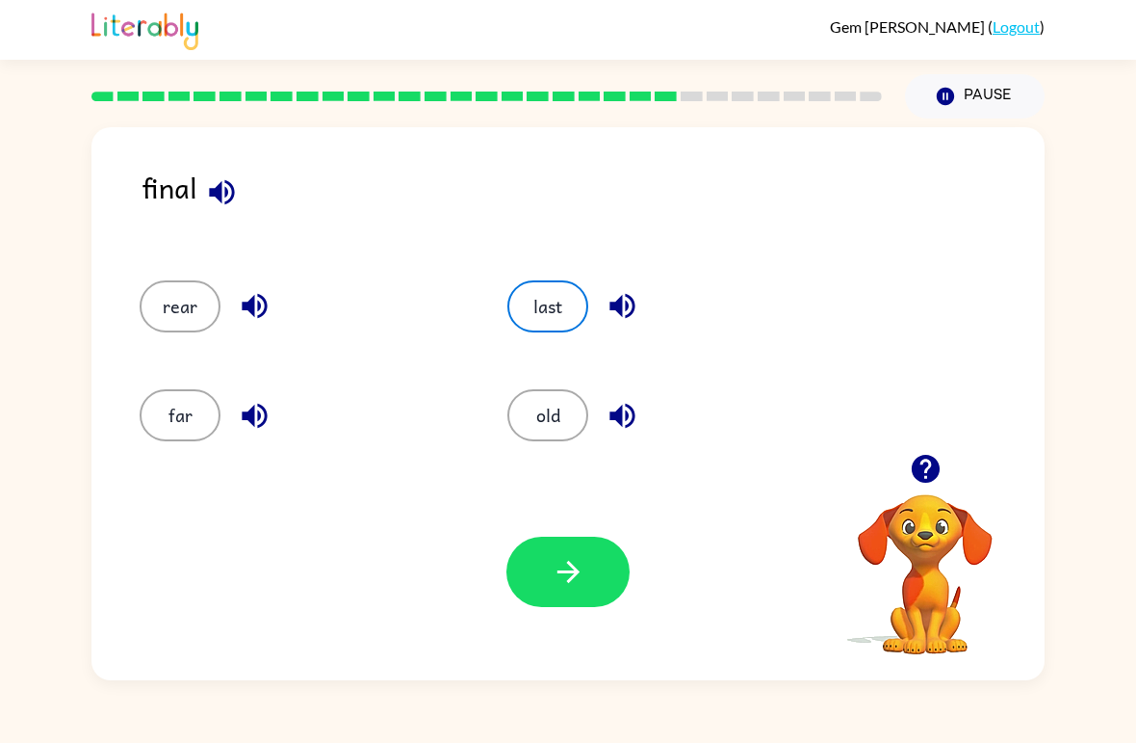
click at [585, 574] on icon "button" at bounding box center [569, 572] width 34 height 34
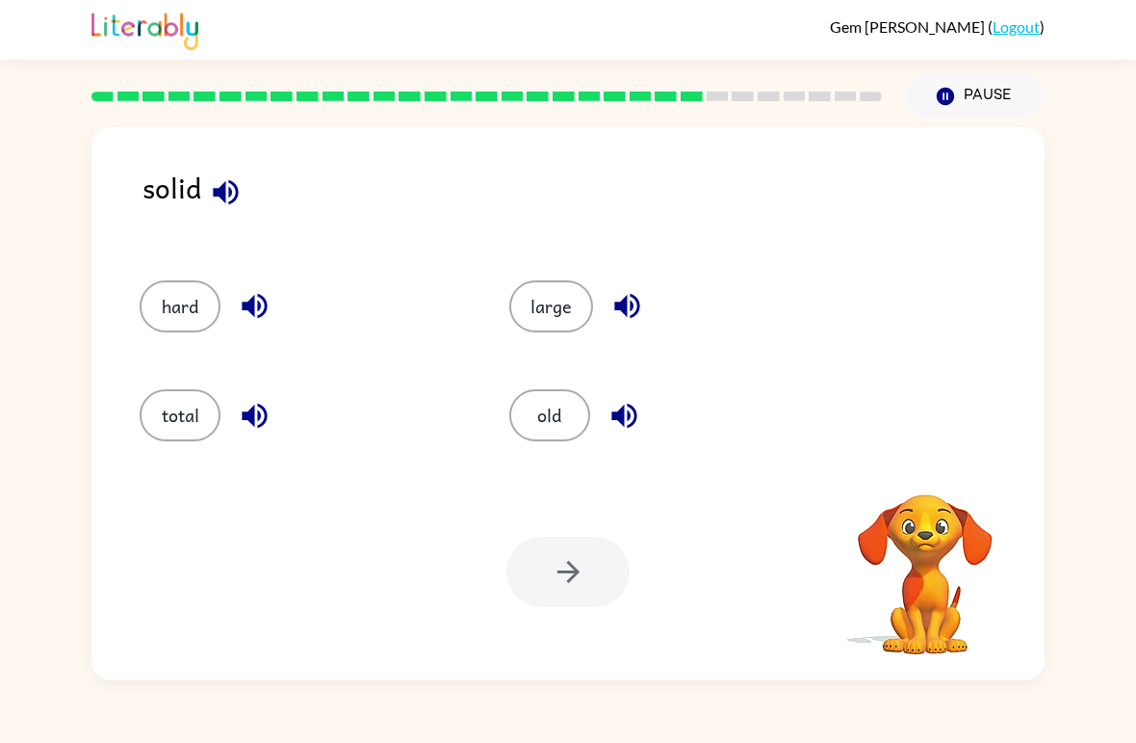
click at [212, 196] on icon "button" at bounding box center [226, 192] width 34 height 34
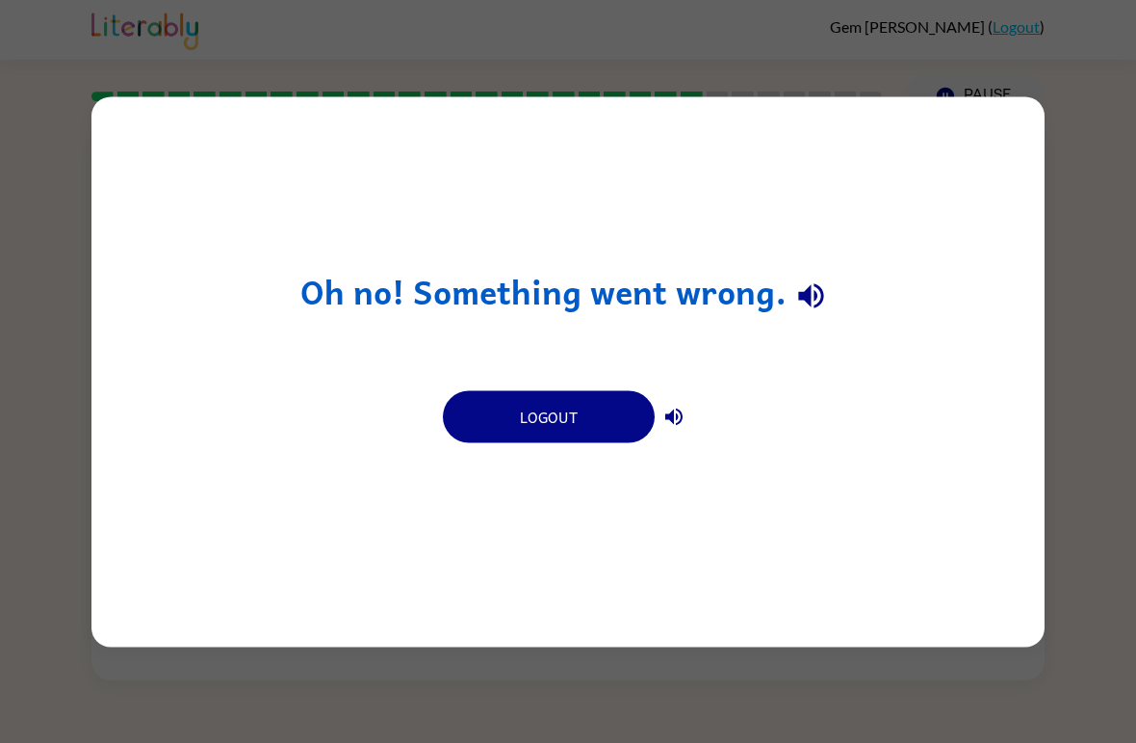
click at [824, 289] on icon "button" at bounding box center [812, 296] width 34 height 34
click at [673, 426] on icon "button" at bounding box center [674, 416] width 23 height 23
click at [969, 237] on div "Oh no! Something went wrong. Logout" at bounding box center [567, 371] width 953 height 550
click at [968, 236] on div "Oh no! Something went wrong. Logout" at bounding box center [567, 371] width 953 height 550
click at [961, 196] on div "Oh no! Something went wrong. Logout" at bounding box center [567, 371] width 953 height 550
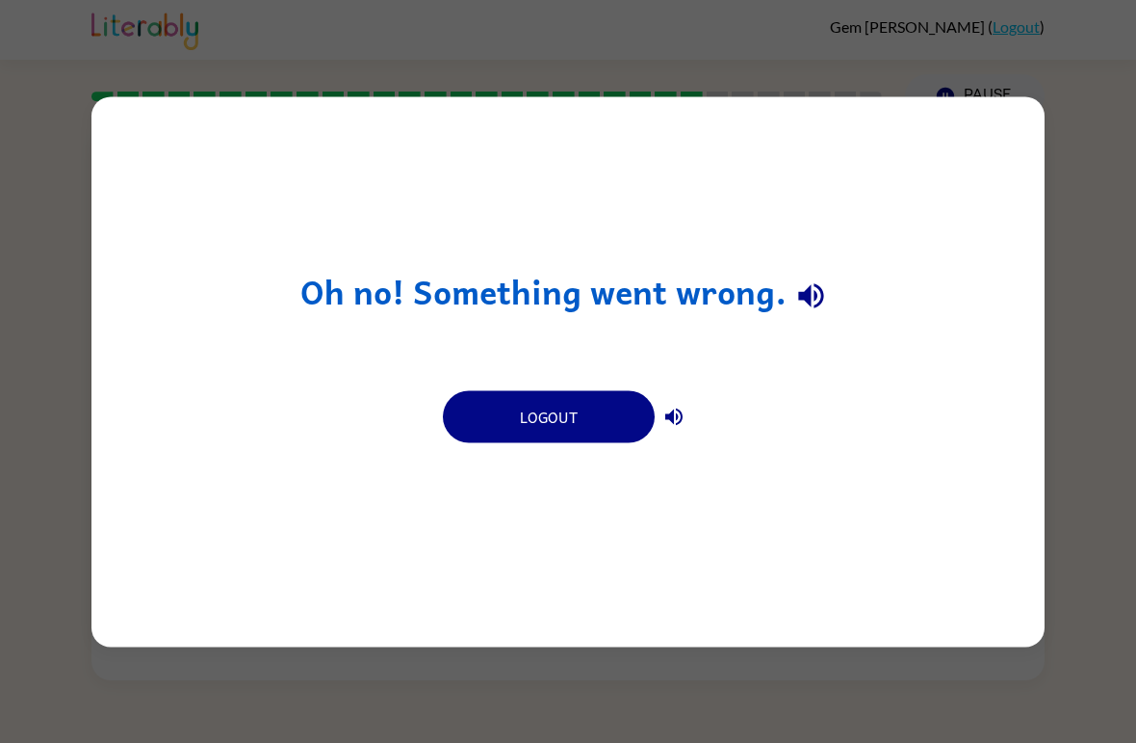
click at [610, 421] on button "Logout" at bounding box center [549, 416] width 212 height 52
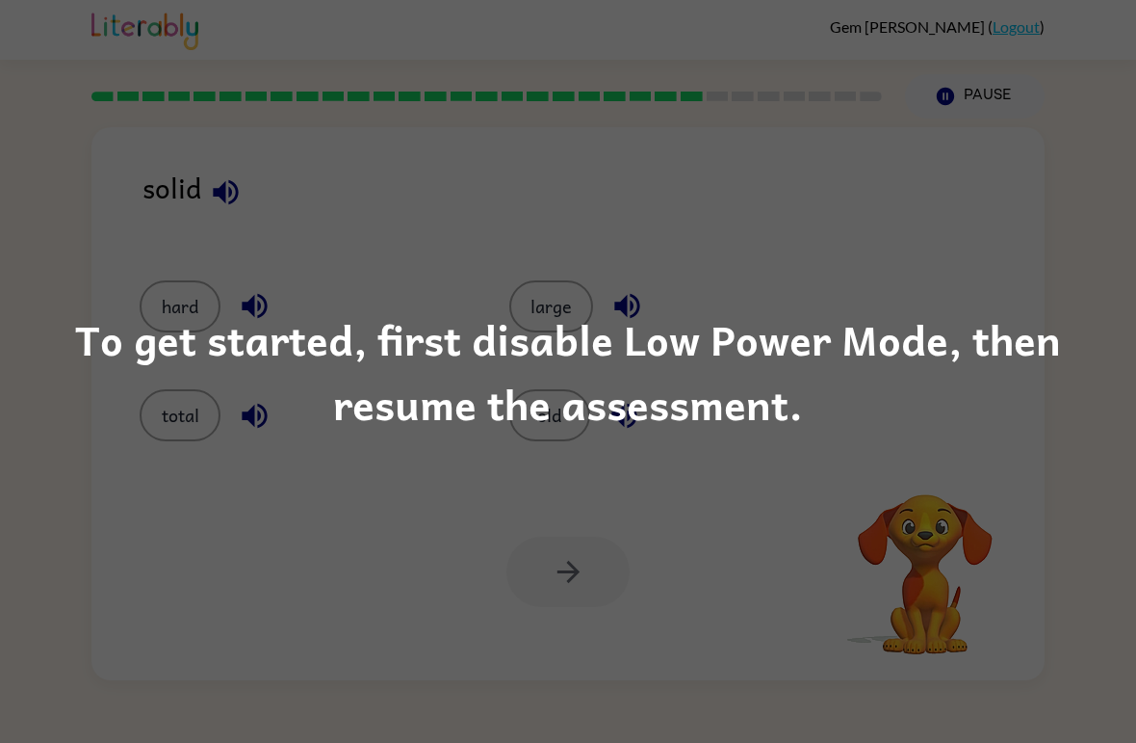
click at [1040, 524] on div "To get started, first disable Low Power Mode, then resume the assessment." at bounding box center [568, 371] width 1136 height 743
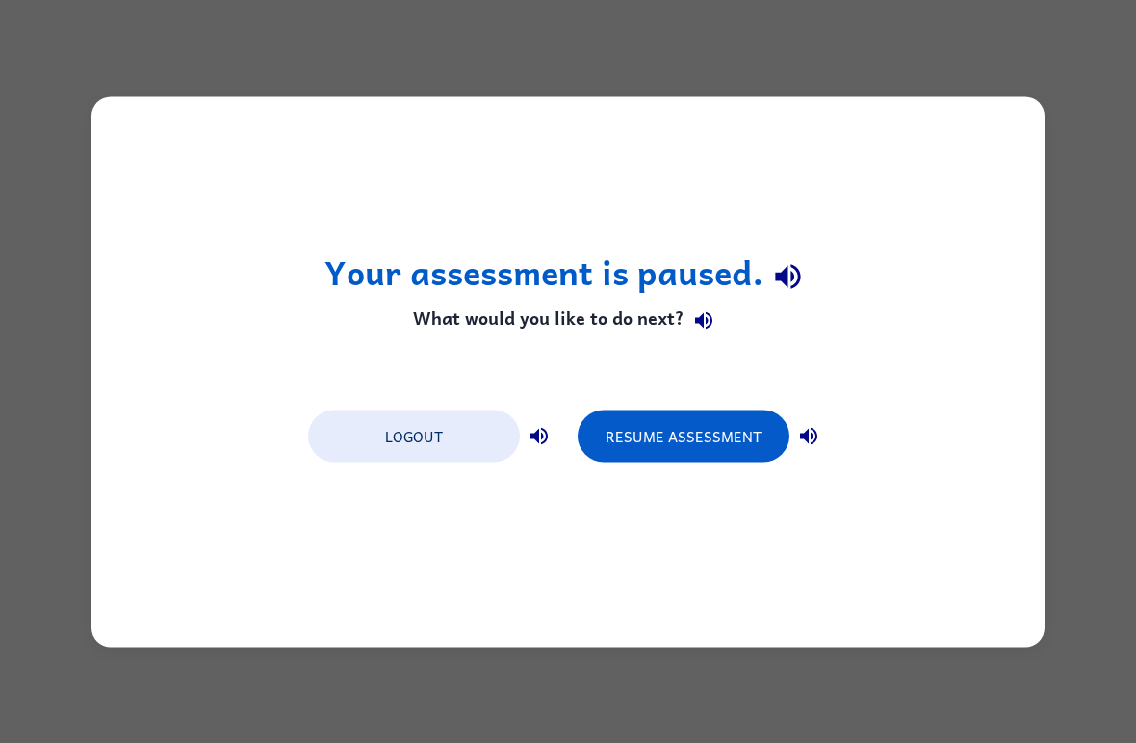
click at [668, 432] on button "Resume Assessment" at bounding box center [684, 435] width 212 height 52
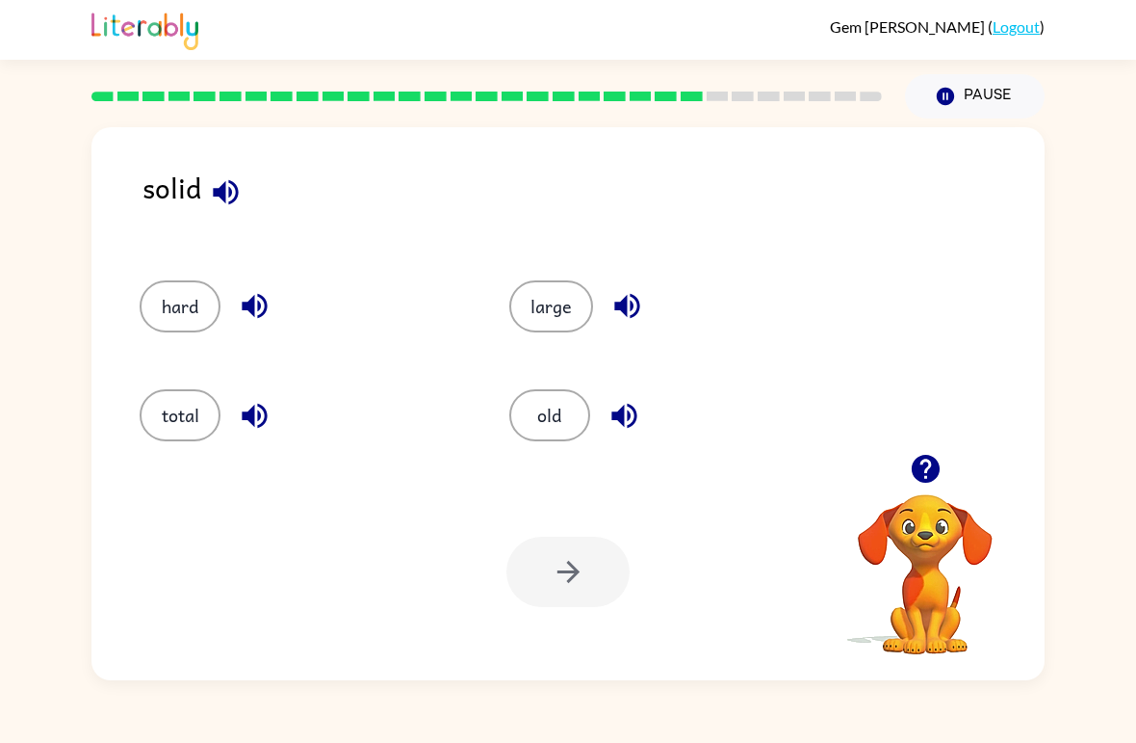
click at [242, 195] on icon "button" at bounding box center [226, 192] width 34 height 34
click at [188, 302] on button "hard" at bounding box center [180, 306] width 81 height 52
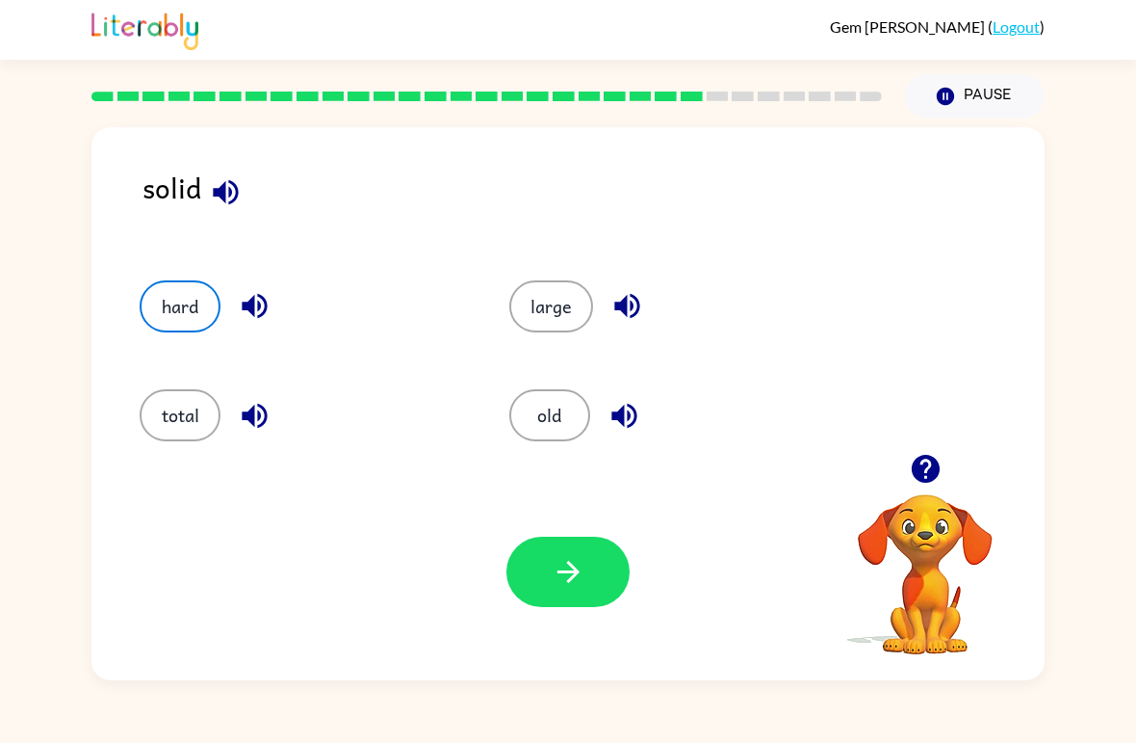
click at [597, 566] on button "button" at bounding box center [568, 571] width 123 height 70
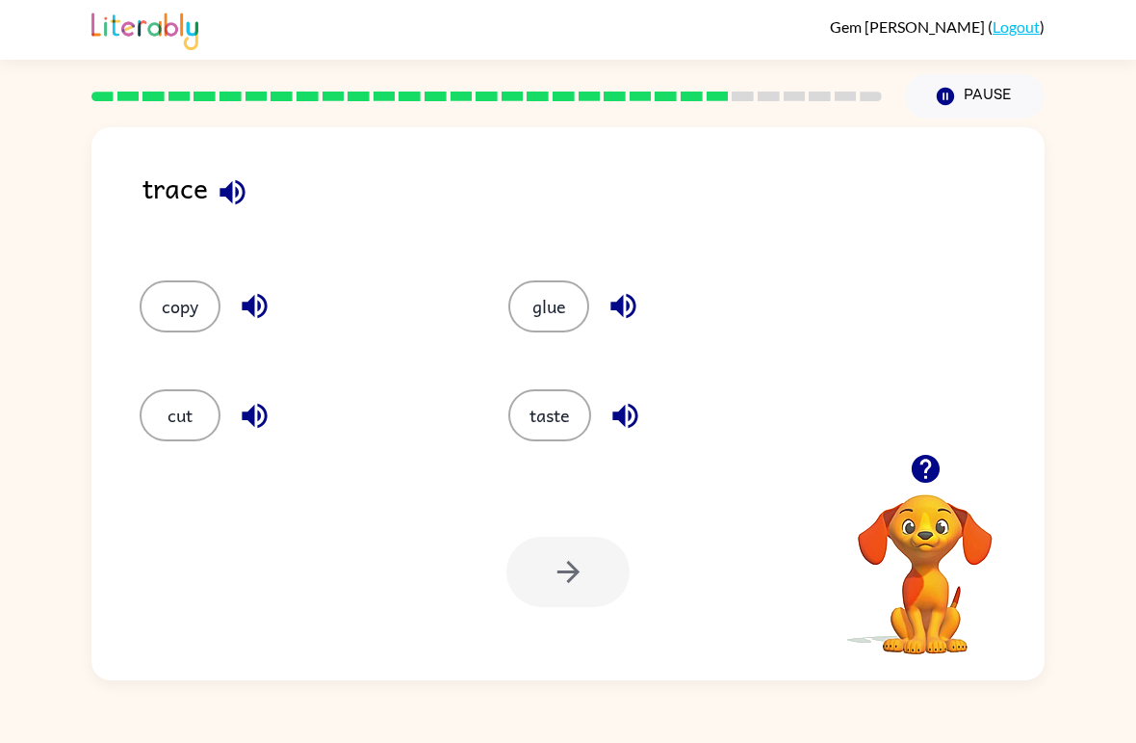
click at [235, 199] on icon "button" at bounding box center [233, 192] width 34 height 34
click at [253, 302] on icon "button" at bounding box center [254, 306] width 25 height 25
click at [253, 425] on icon "button" at bounding box center [254, 415] width 25 height 25
click at [629, 300] on icon "button" at bounding box center [624, 306] width 34 height 34
click at [632, 424] on icon "button" at bounding box center [626, 416] width 34 height 34
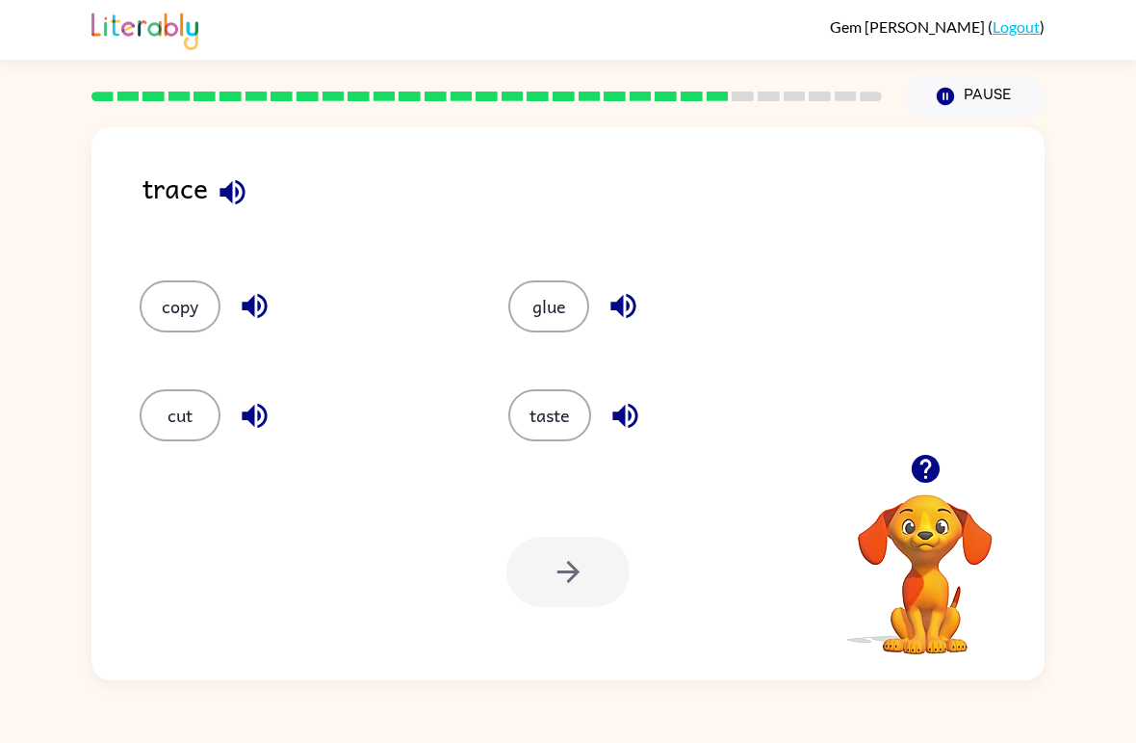
click at [564, 421] on button "taste" at bounding box center [550, 415] width 83 height 52
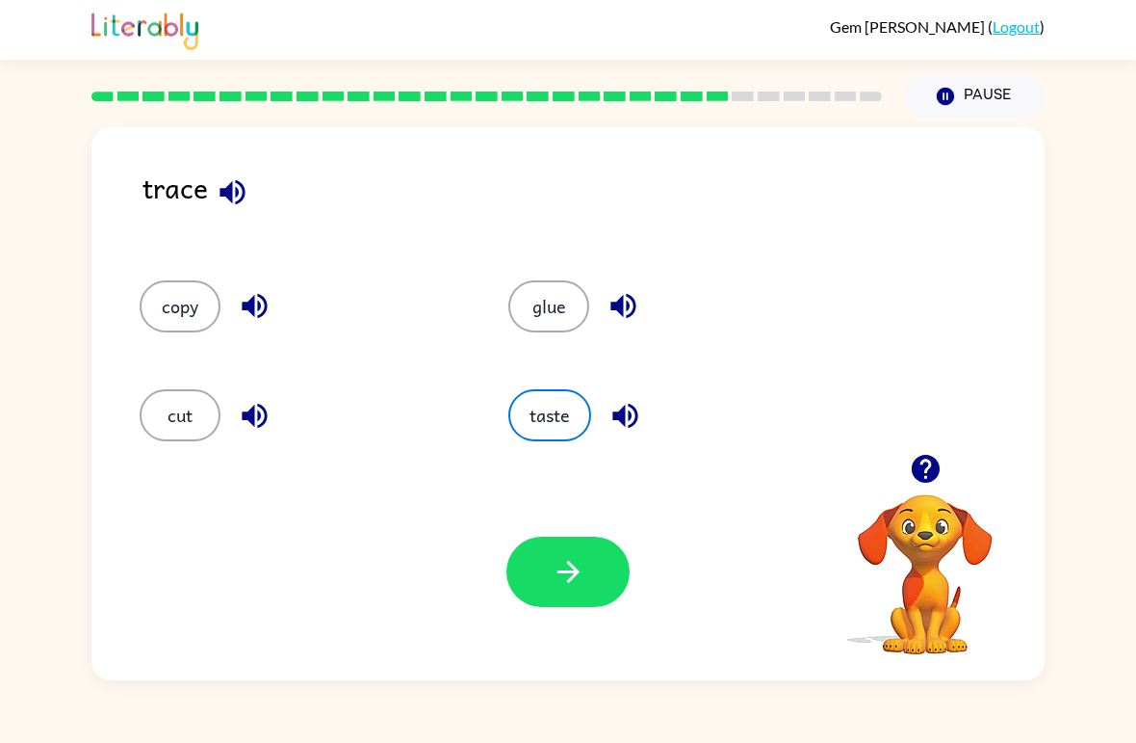
click at [597, 585] on button "button" at bounding box center [568, 571] width 123 height 70
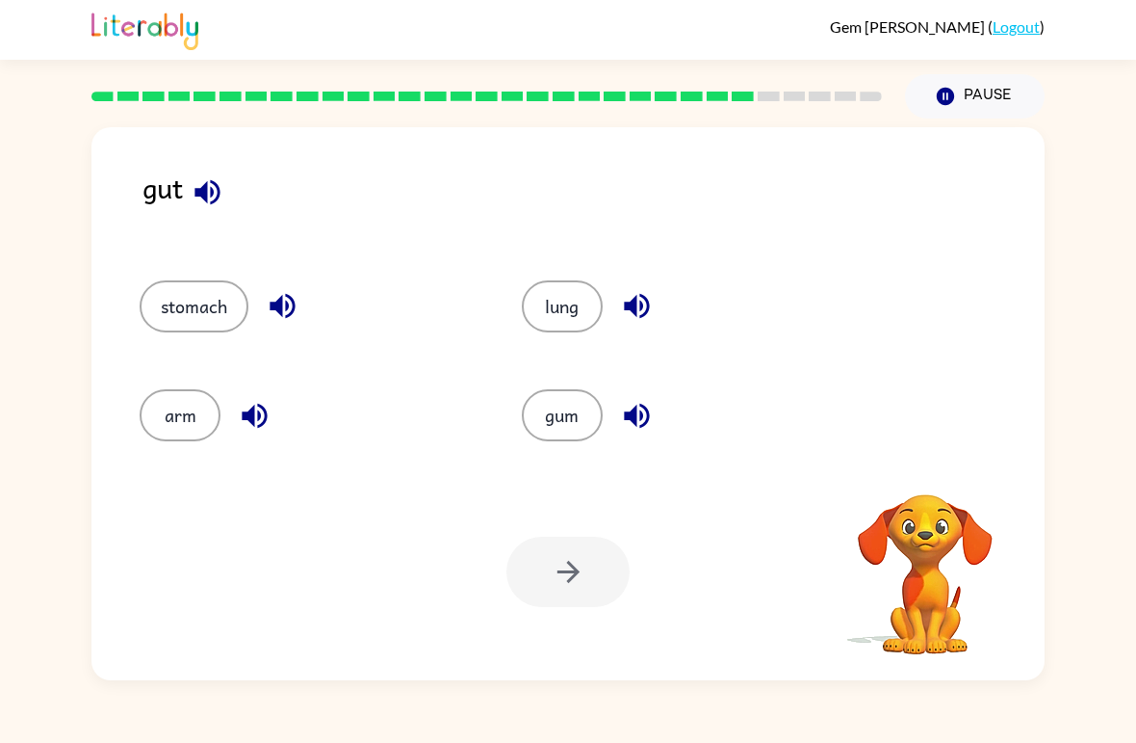
click at [211, 206] on icon "button" at bounding box center [208, 192] width 34 height 34
click at [901, 475] on button "button" at bounding box center [925, 468] width 49 height 49
click at [246, 221] on div "gut" at bounding box center [594, 204] width 902 height 76
click at [200, 201] on icon "button" at bounding box center [208, 192] width 34 height 34
click at [283, 315] on icon "button" at bounding box center [282, 306] width 25 height 25
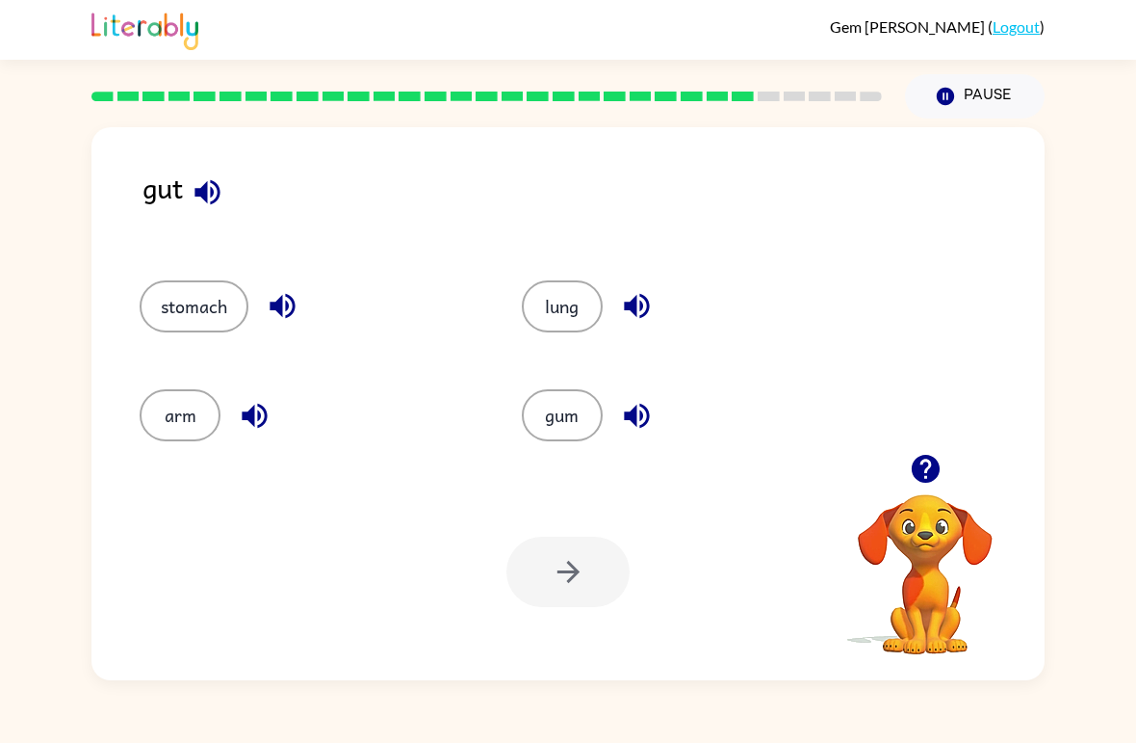
click at [261, 431] on icon "button" at bounding box center [255, 416] width 34 height 34
click at [634, 300] on icon "button" at bounding box center [636, 306] width 25 height 25
click at [647, 421] on icon "button" at bounding box center [636, 415] width 25 height 25
click at [574, 416] on button "gum" at bounding box center [562, 415] width 81 height 52
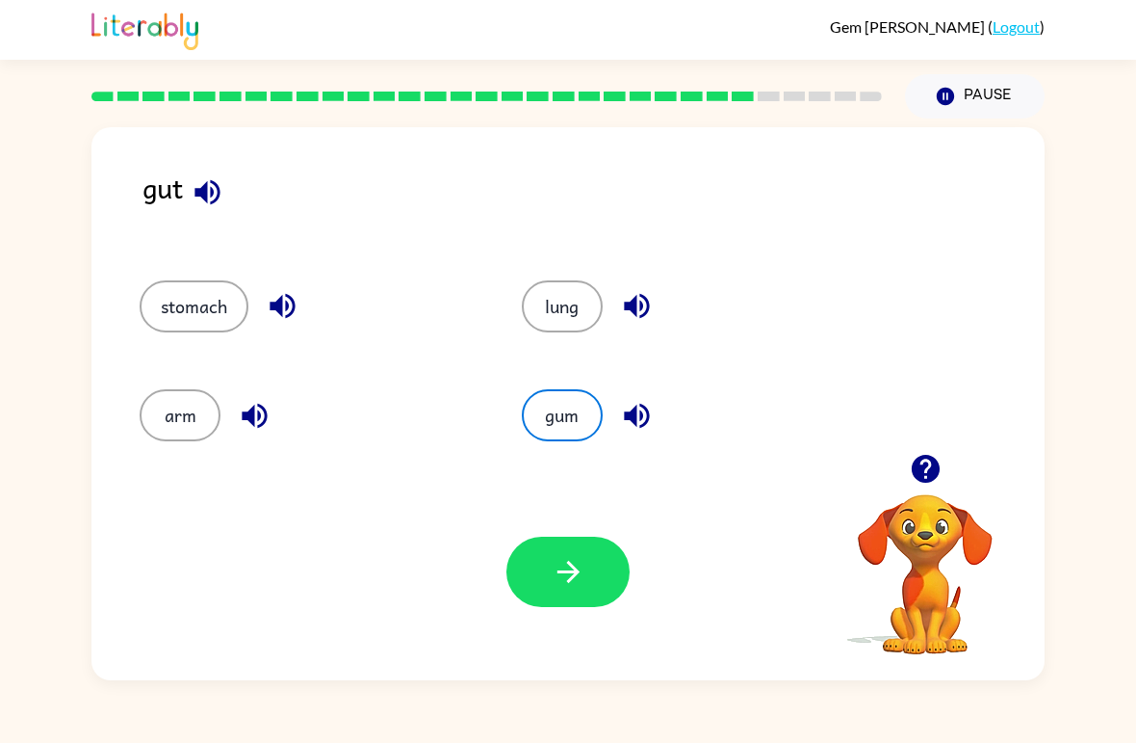
click at [209, 304] on button "stomach" at bounding box center [194, 306] width 109 height 52
click at [284, 316] on icon "button" at bounding box center [283, 306] width 34 height 34
click at [262, 420] on icon "button" at bounding box center [255, 416] width 34 height 34
click at [640, 311] on icon "button" at bounding box center [636, 306] width 25 height 25
click at [648, 415] on icon "button" at bounding box center [636, 415] width 25 height 25
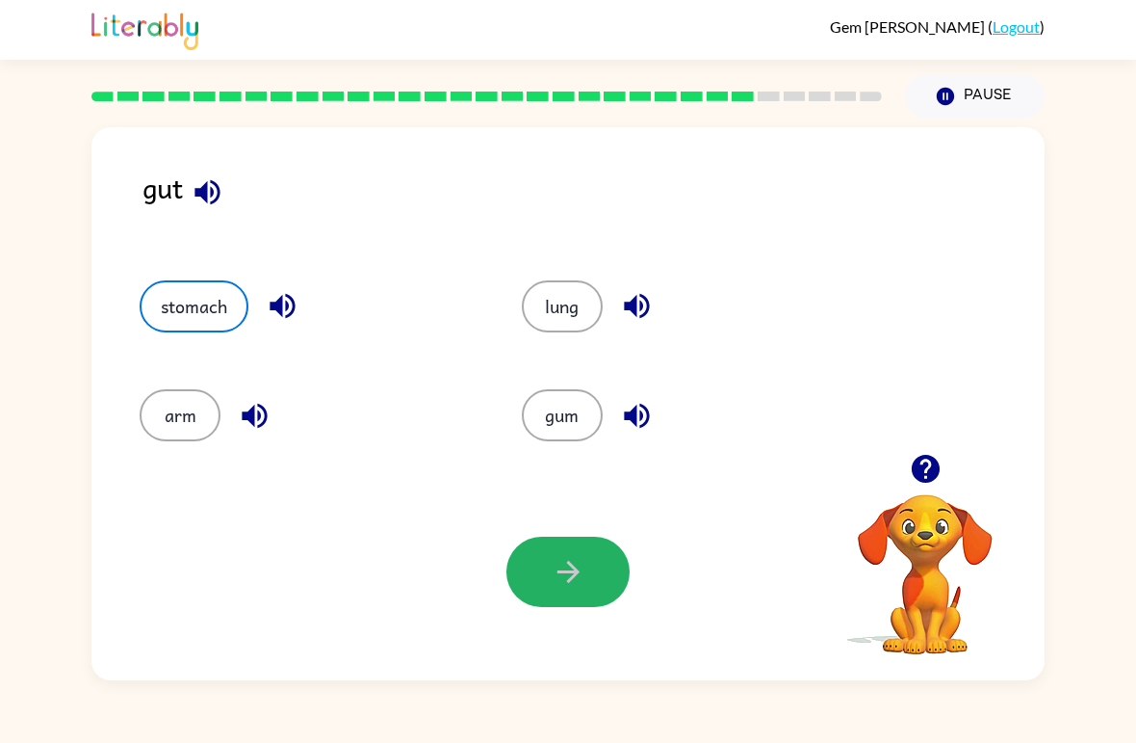
click at [589, 573] on button "button" at bounding box center [568, 571] width 123 height 70
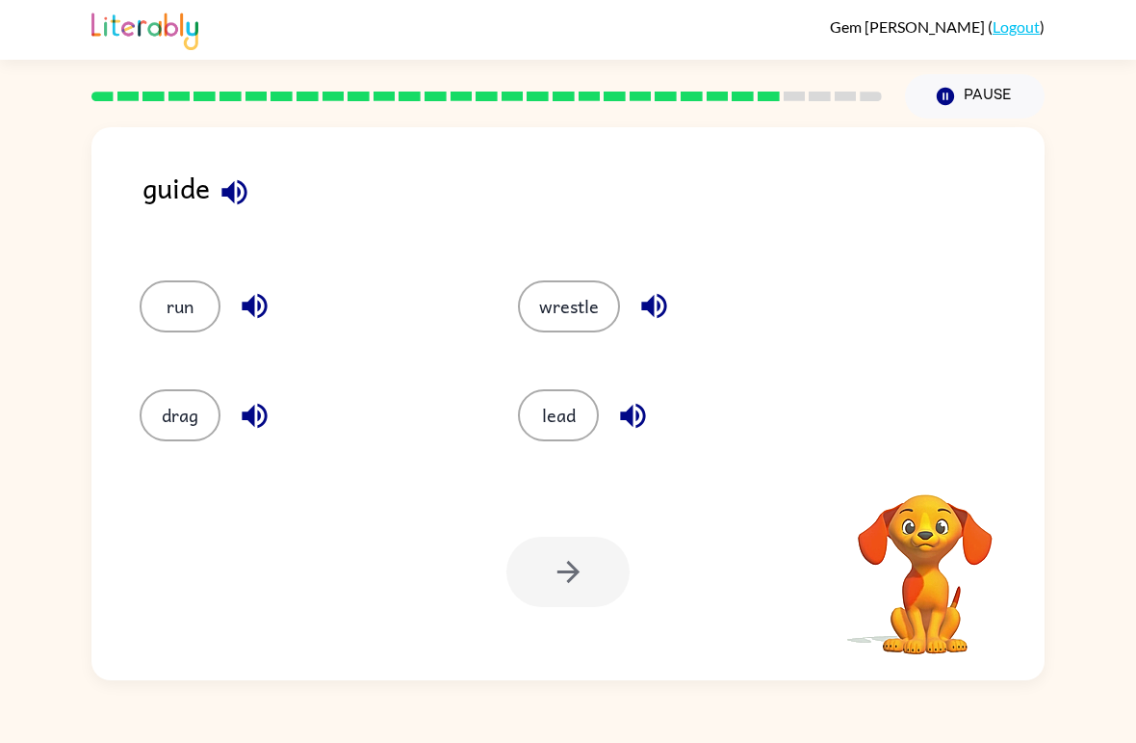
click at [578, 416] on button "lead" at bounding box center [558, 415] width 81 height 52
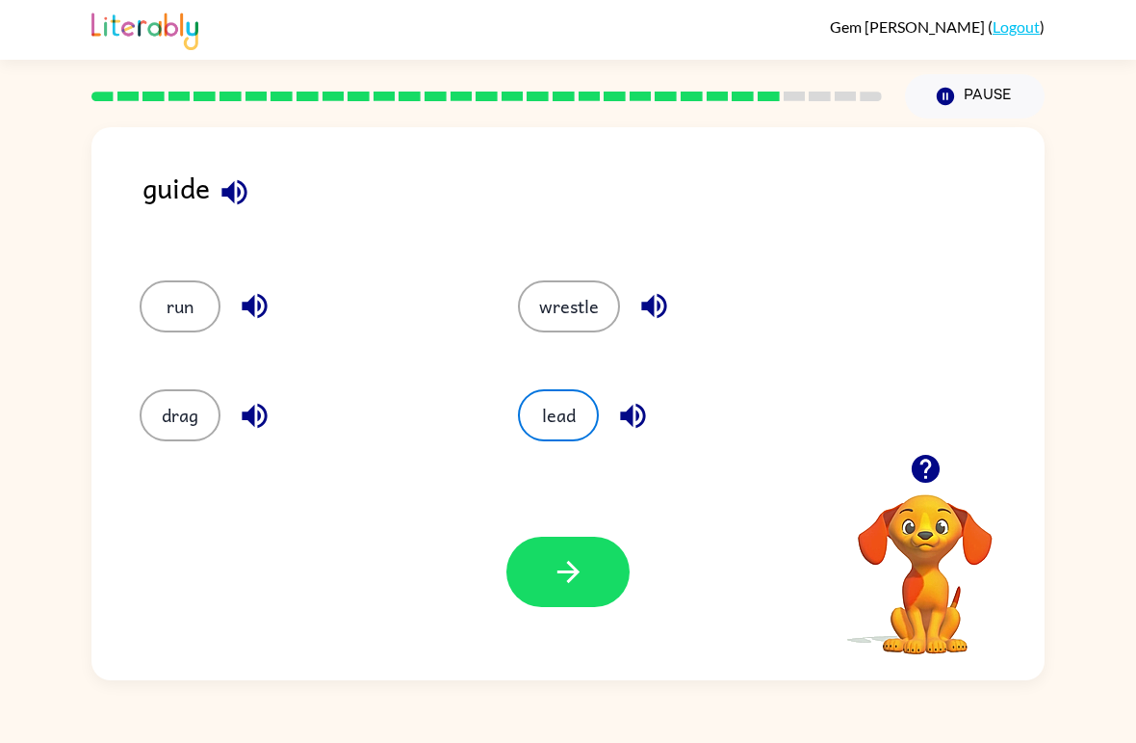
click at [248, 180] on icon "button" at bounding box center [235, 192] width 34 height 34
click at [234, 186] on icon "button" at bounding box center [234, 191] width 25 height 25
click at [195, 293] on button "run" at bounding box center [180, 306] width 81 height 52
click at [257, 300] on icon "button" at bounding box center [255, 306] width 34 height 34
click at [262, 307] on icon "button" at bounding box center [255, 306] width 34 height 34
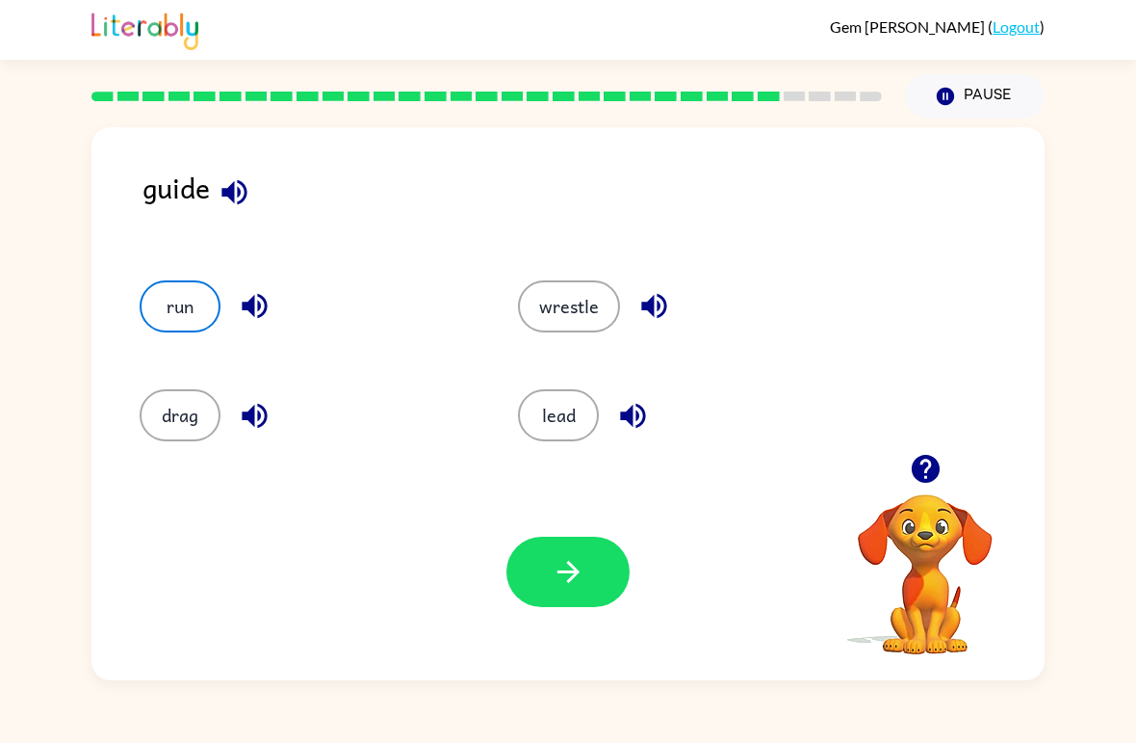
click at [239, 203] on icon "button" at bounding box center [234, 191] width 25 height 25
click at [236, 190] on icon "button" at bounding box center [235, 192] width 34 height 34
click at [251, 431] on icon "button" at bounding box center [255, 416] width 34 height 34
click at [664, 297] on icon "button" at bounding box center [655, 306] width 34 height 34
click at [244, 196] on icon "button" at bounding box center [235, 192] width 34 height 34
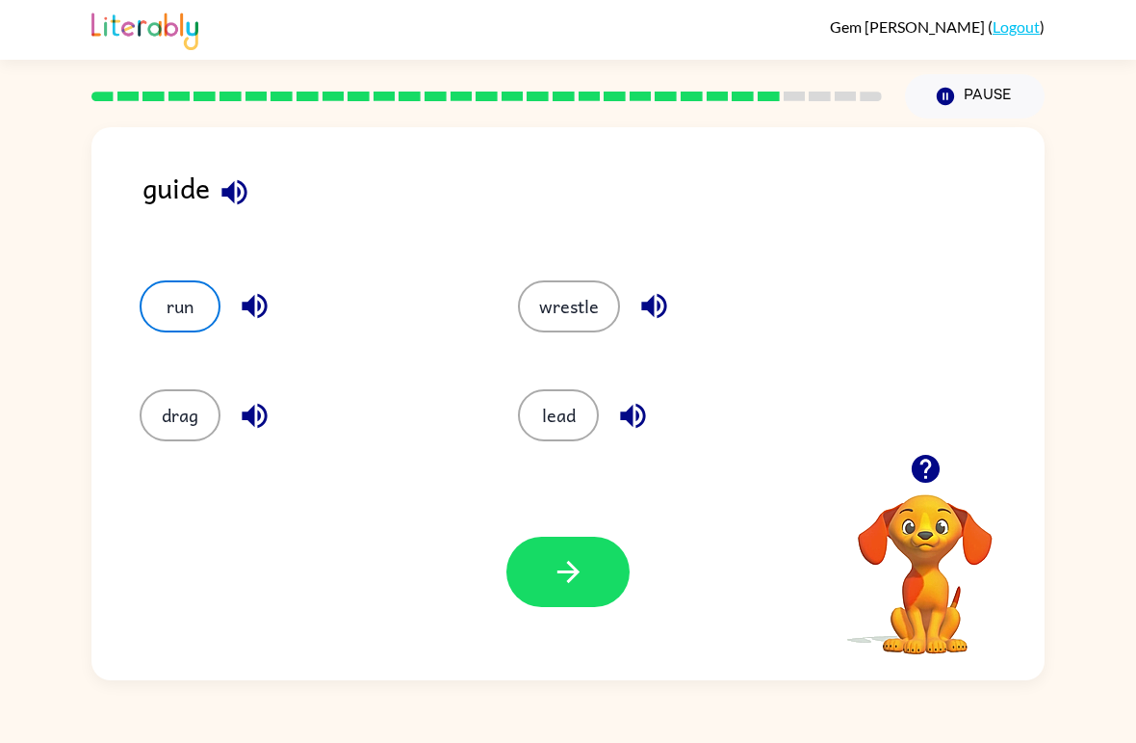
click at [202, 419] on button "drag" at bounding box center [180, 415] width 81 height 52
click at [587, 575] on button "button" at bounding box center [568, 571] width 123 height 70
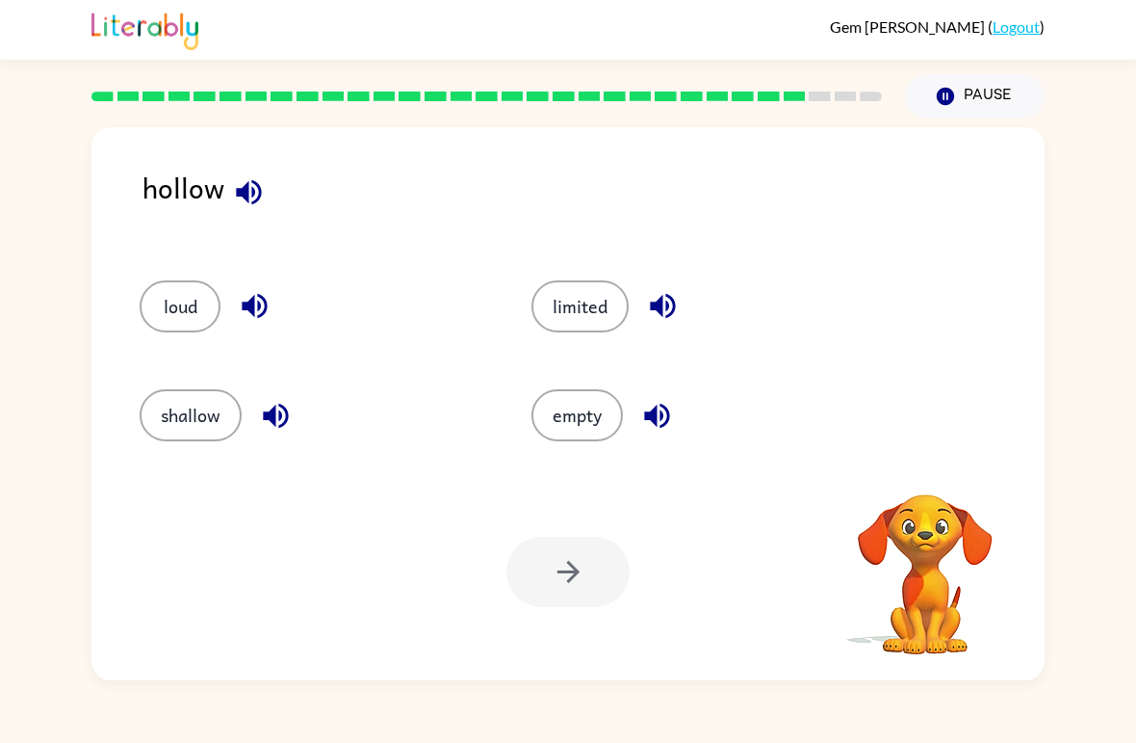
click at [257, 202] on icon "button" at bounding box center [249, 192] width 34 height 34
click at [196, 411] on button "shallow" at bounding box center [191, 415] width 102 height 52
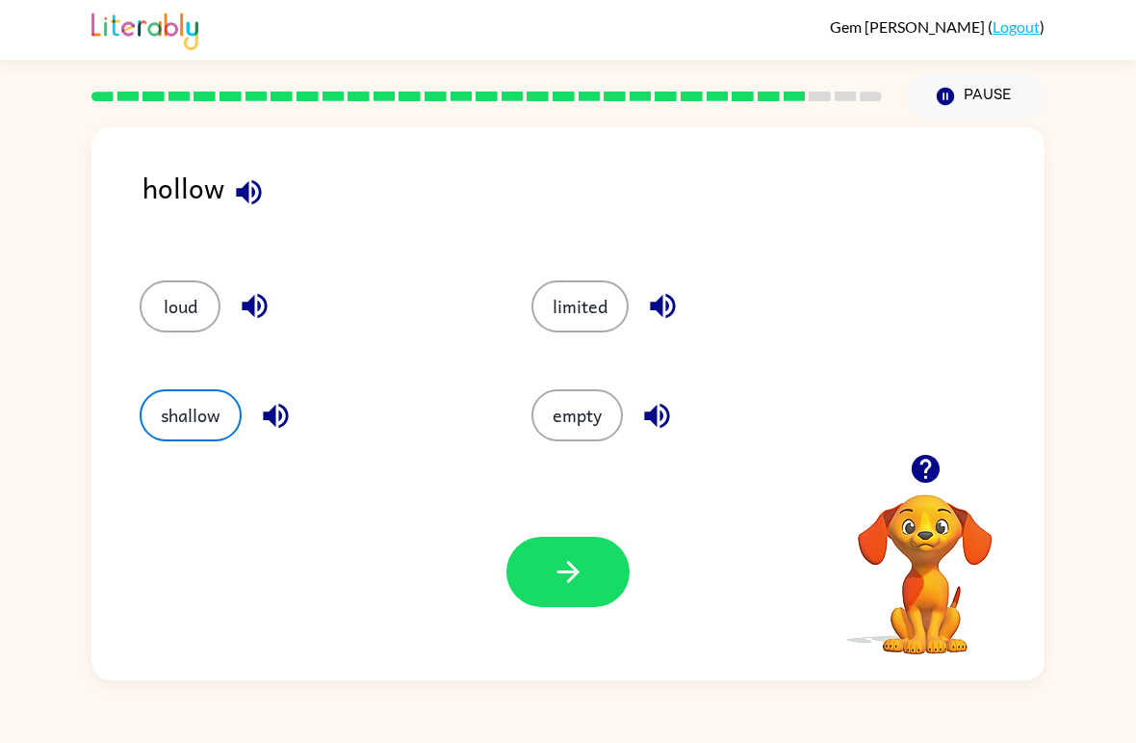
click at [596, 573] on button "button" at bounding box center [568, 571] width 123 height 70
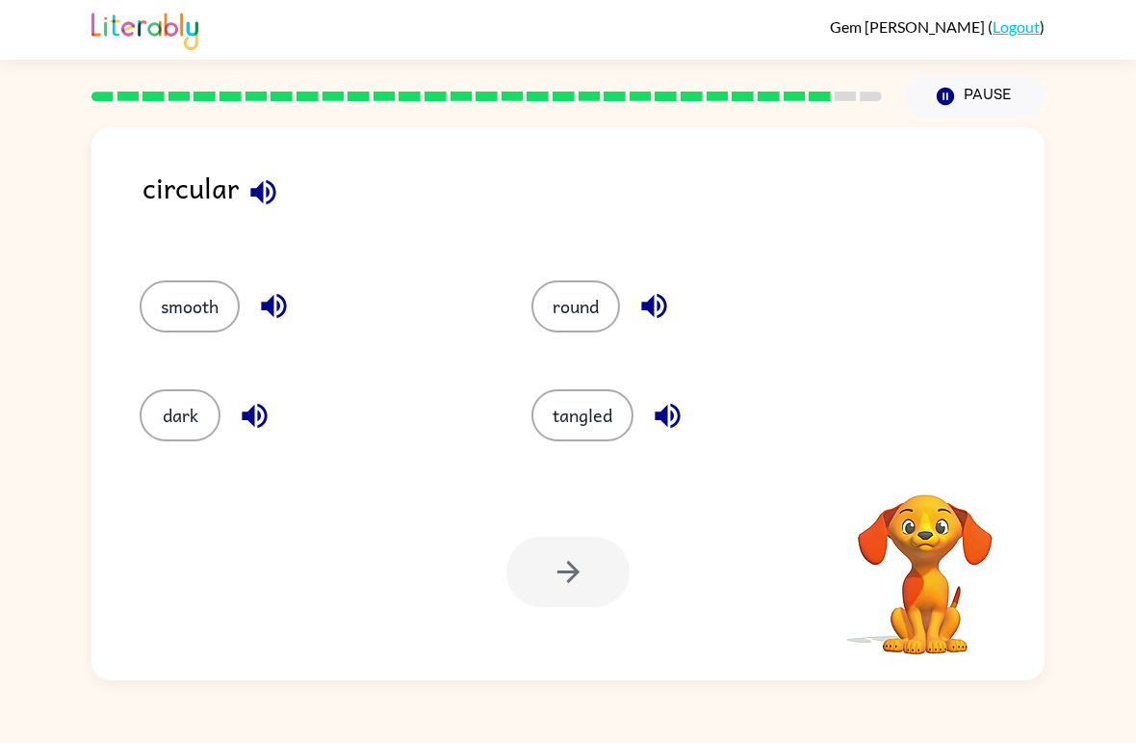
click at [261, 183] on icon "button" at bounding box center [264, 192] width 34 height 34
click at [261, 190] on icon "button" at bounding box center [262, 191] width 25 height 25
click at [253, 208] on icon "button" at bounding box center [264, 192] width 34 height 34
click at [250, 194] on icon "button" at bounding box center [262, 191] width 25 height 25
click at [276, 300] on icon "button" at bounding box center [274, 306] width 34 height 34
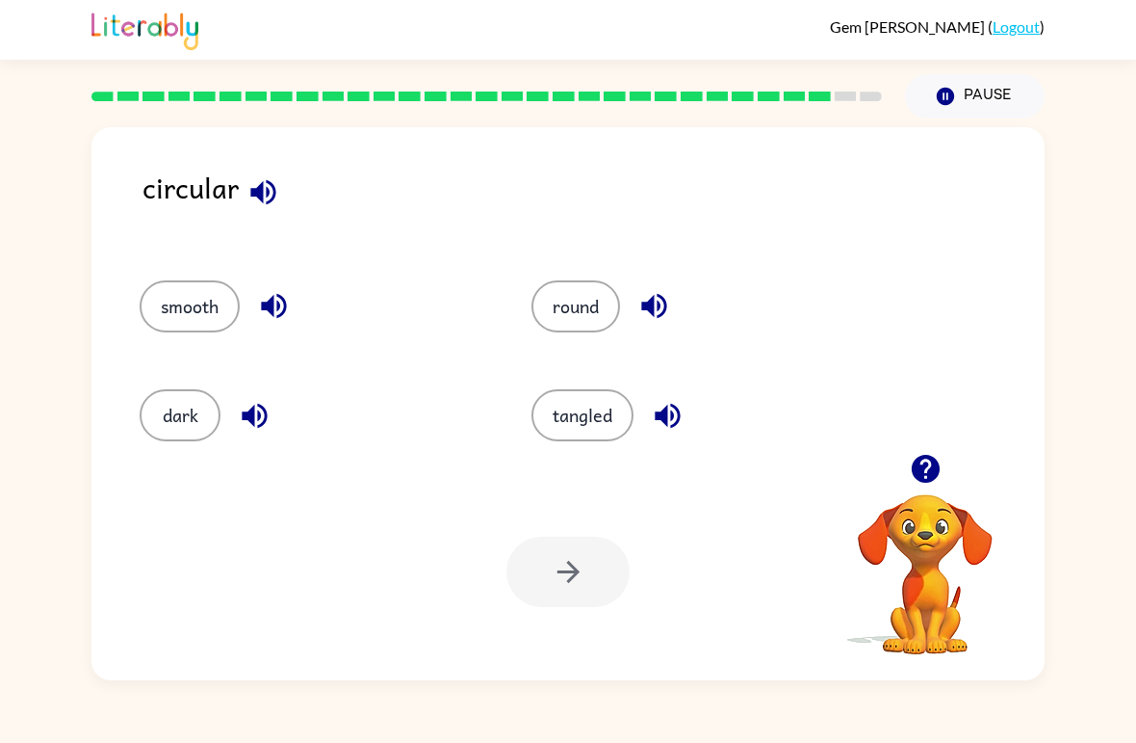
click at [252, 430] on icon "button" at bounding box center [255, 416] width 34 height 34
click at [656, 316] on icon "button" at bounding box center [653, 306] width 25 height 25
click at [666, 424] on icon "button" at bounding box center [668, 416] width 34 height 34
click at [613, 421] on button "tangled" at bounding box center [583, 415] width 102 height 52
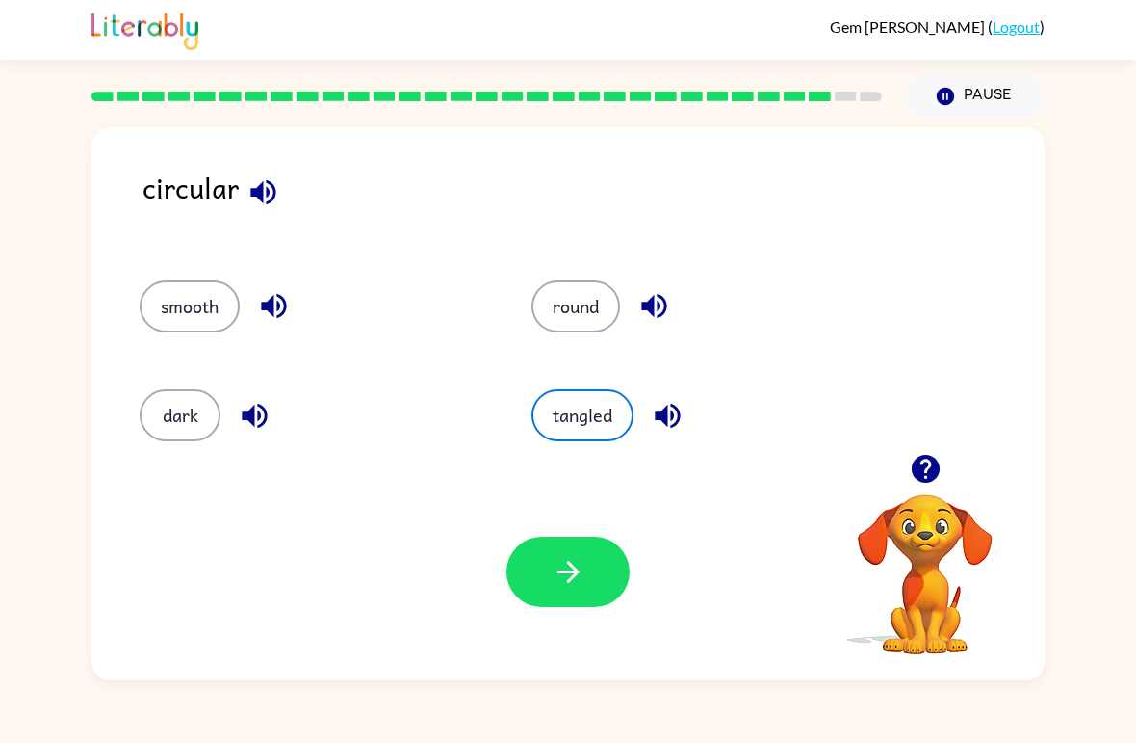
click at [563, 575] on icon "button" at bounding box center [569, 572] width 34 height 34
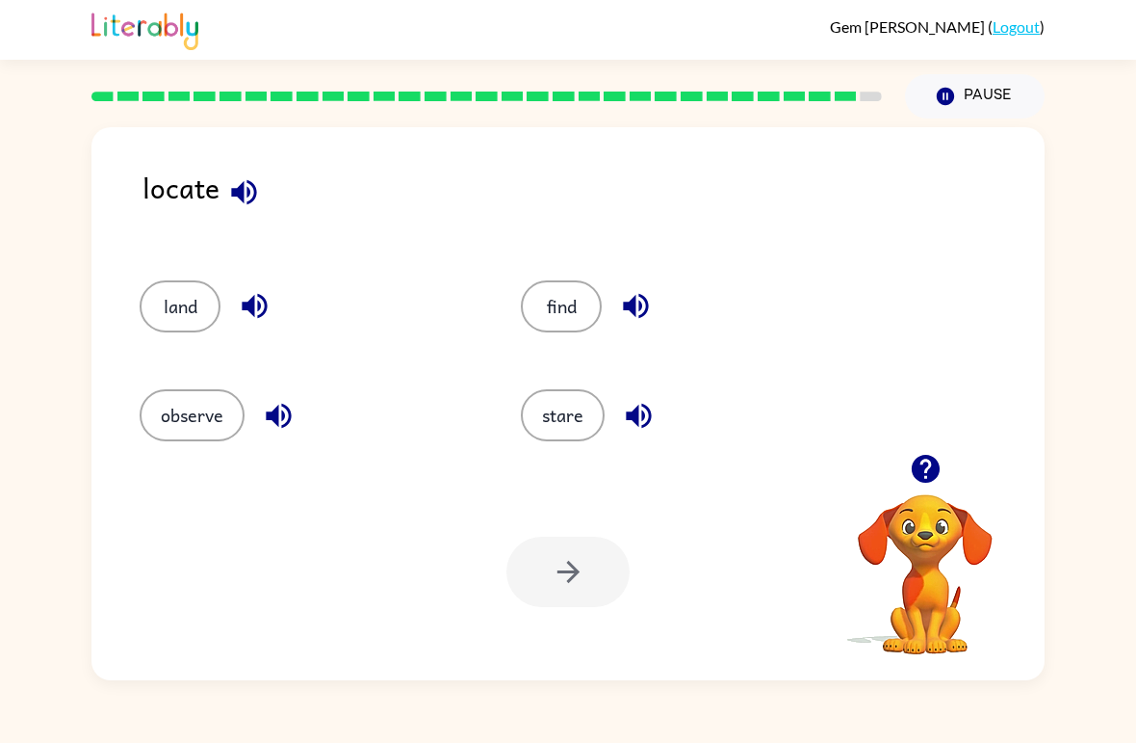
click at [254, 176] on icon "button" at bounding box center [244, 192] width 34 height 34
click at [268, 321] on icon "button" at bounding box center [255, 306] width 34 height 34
click at [250, 185] on icon "button" at bounding box center [243, 191] width 25 height 25
click at [258, 305] on icon "button" at bounding box center [254, 306] width 25 height 25
click at [279, 414] on icon "button" at bounding box center [279, 416] width 34 height 34
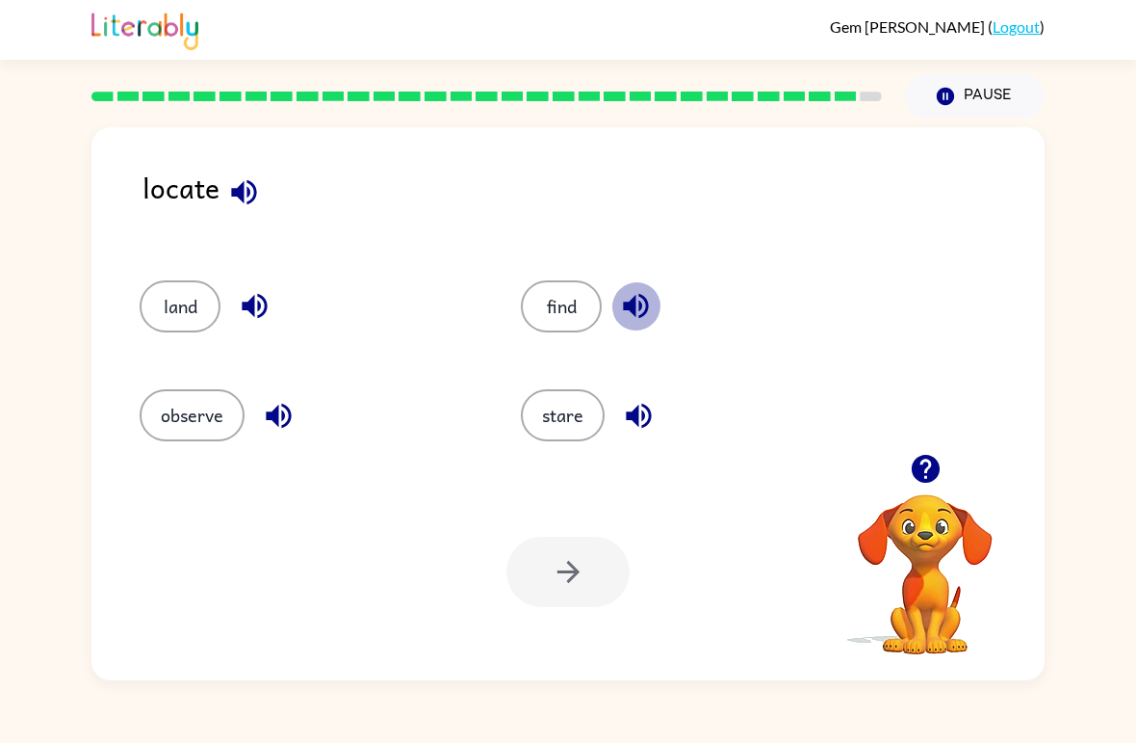
click at [642, 304] on icon "button" at bounding box center [636, 306] width 34 height 34
click at [638, 422] on icon "button" at bounding box center [638, 415] width 25 height 25
click at [181, 305] on button "land" at bounding box center [180, 306] width 81 height 52
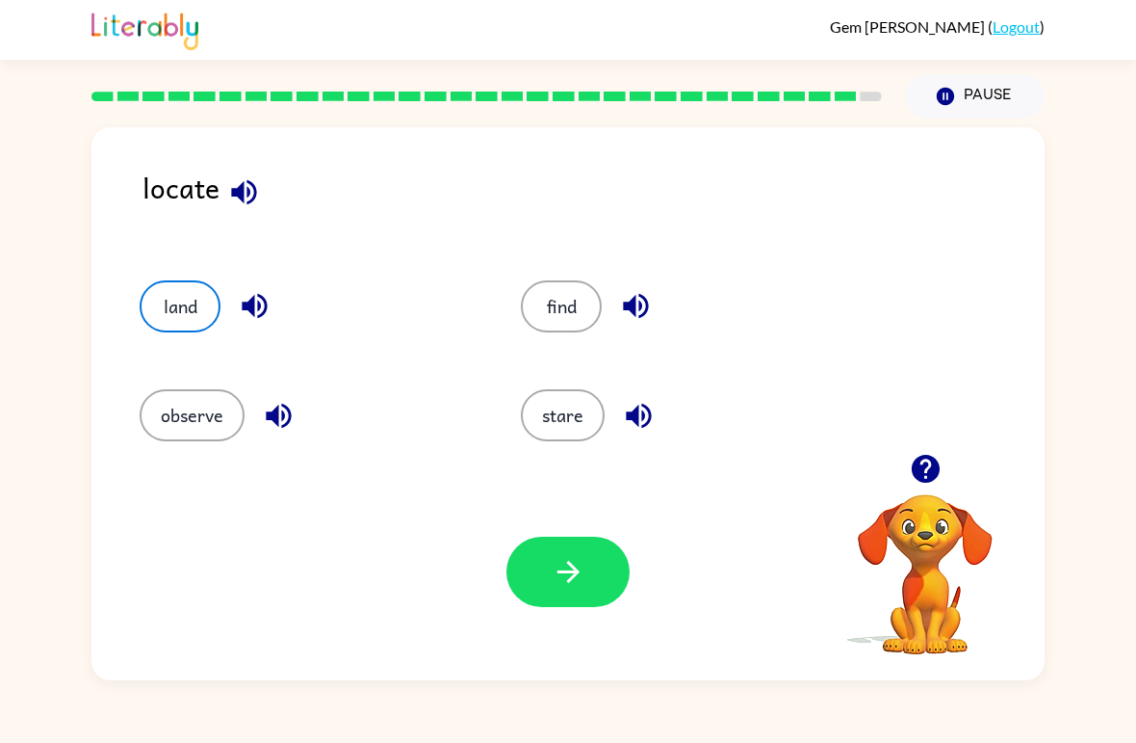
click at [604, 599] on button "button" at bounding box center [568, 571] width 123 height 70
